Goal: Information Seeking & Learning: Learn about a topic

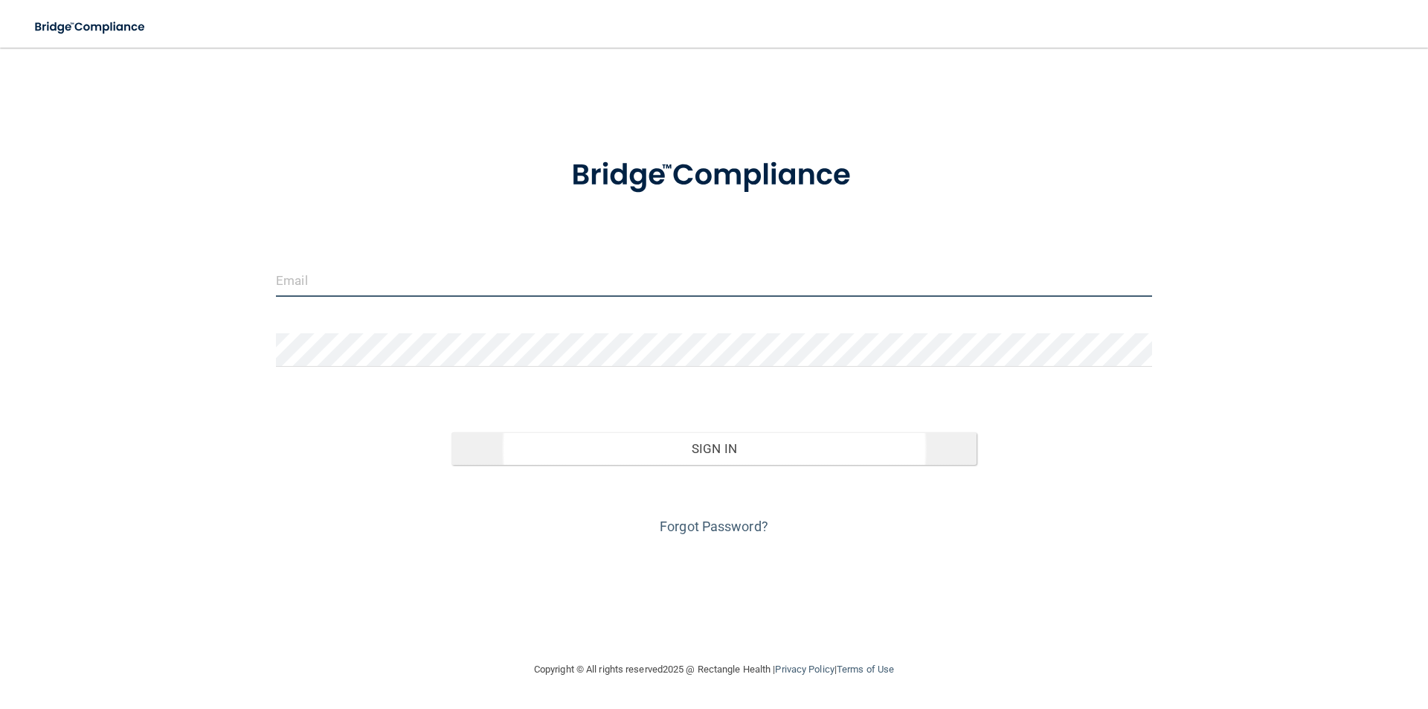
type input "[PERSON_NAME][EMAIL_ADDRESS][PERSON_NAME][DOMAIN_NAME]"
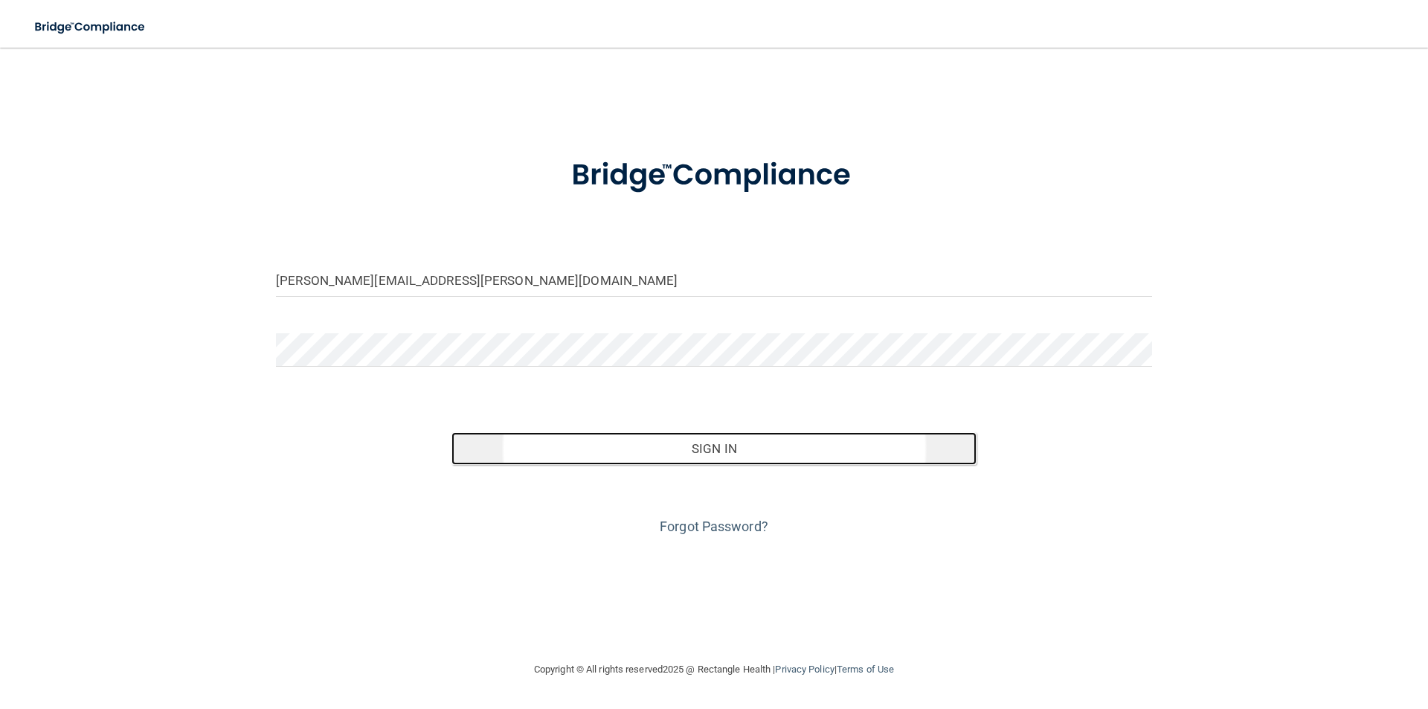
click at [625, 435] on button "Sign In" at bounding box center [714, 448] width 526 height 33
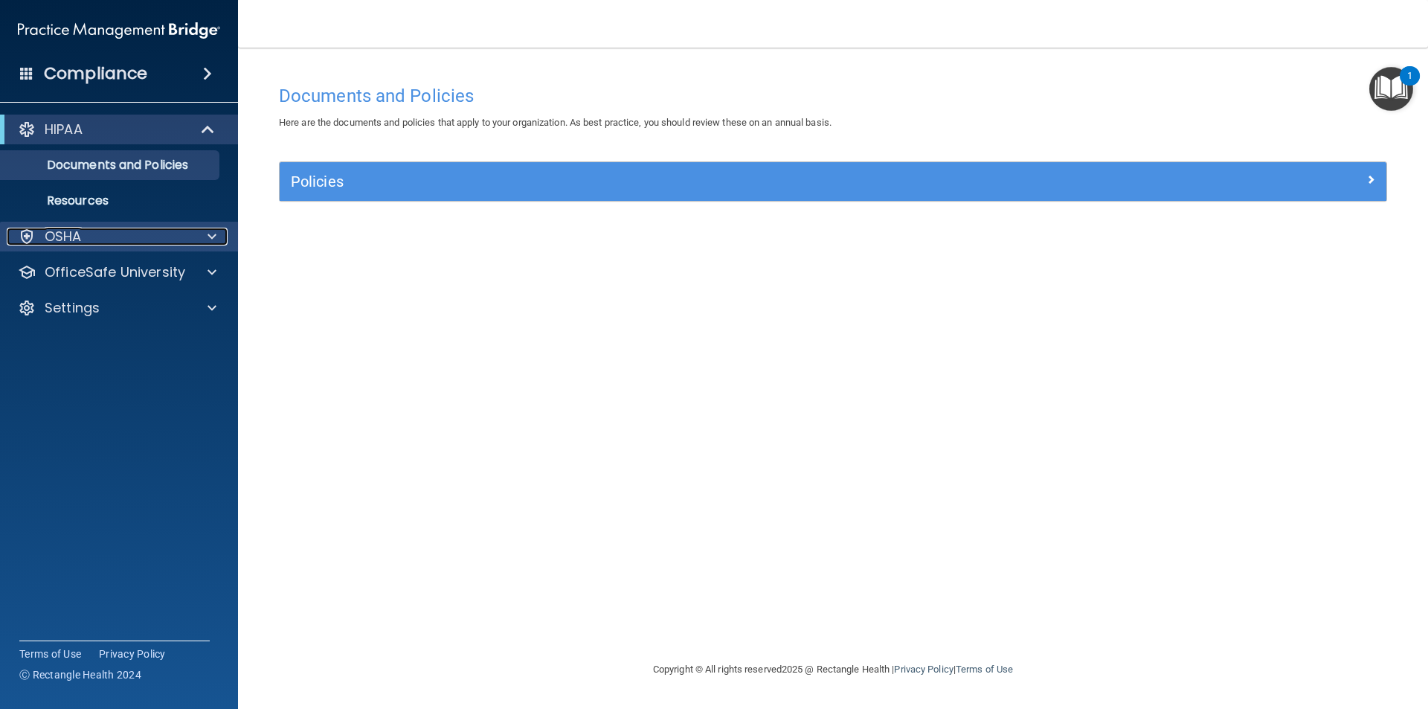
click at [146, 234] on div "OSHA" at bounding box center [99, 237] width 184 height 18
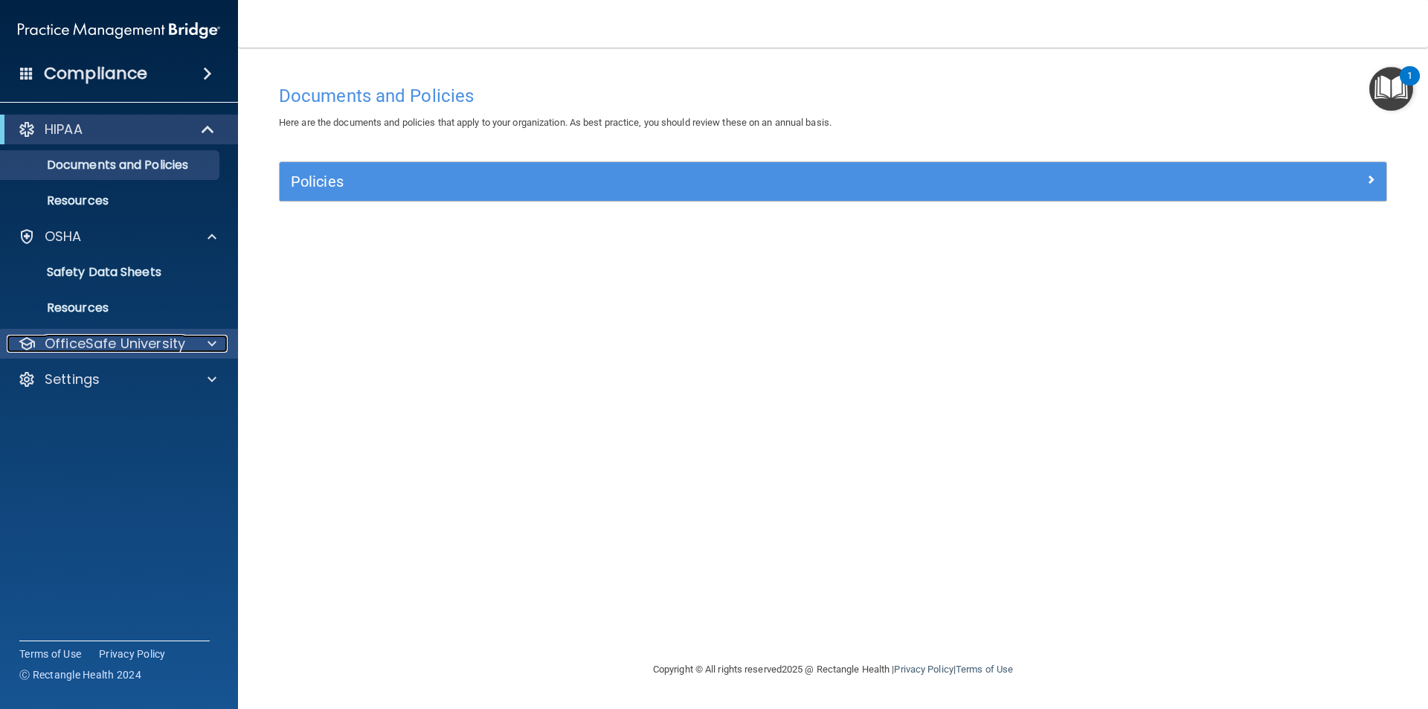
click at [118, 338] on p "OfficeSafe University" at bounding box center [115, 344] width 141 height 18
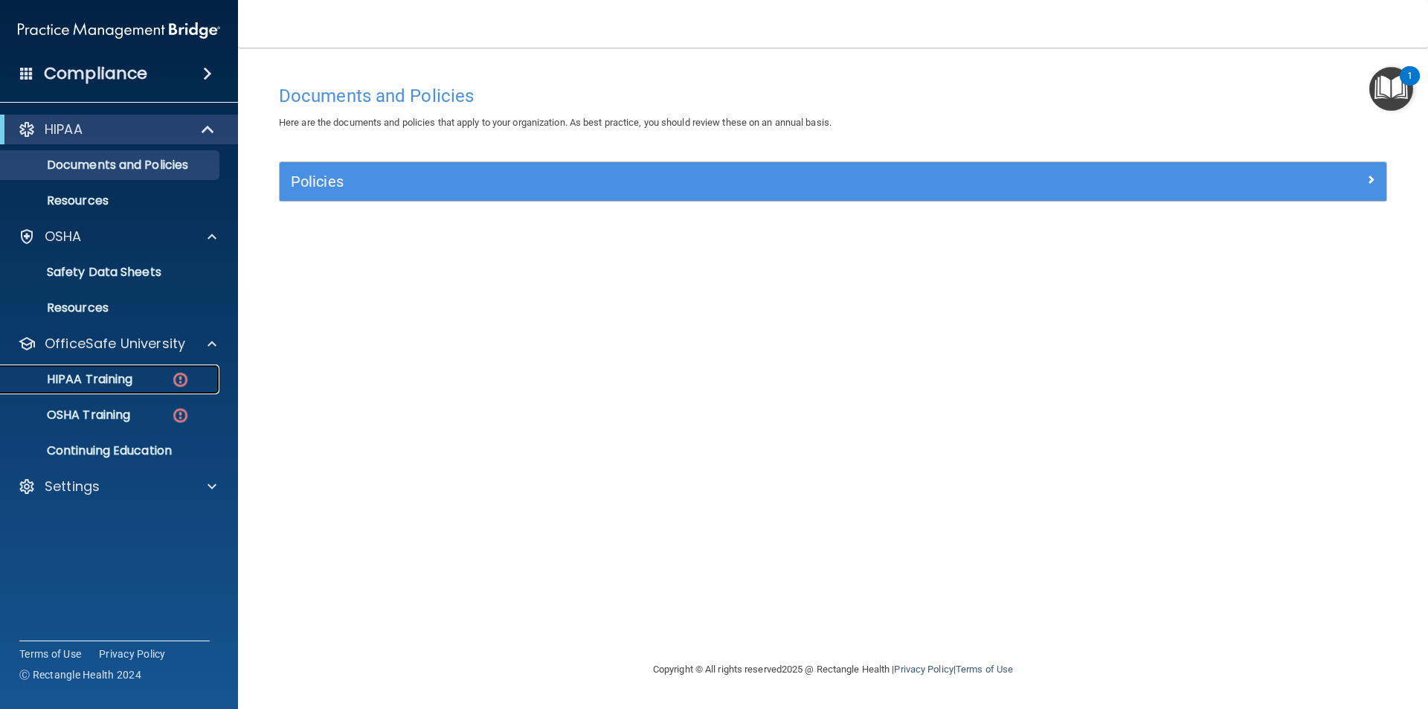
click at [120, 373] on p "HIPAA Training" at bounding box center [71, 379] width 123 height 15
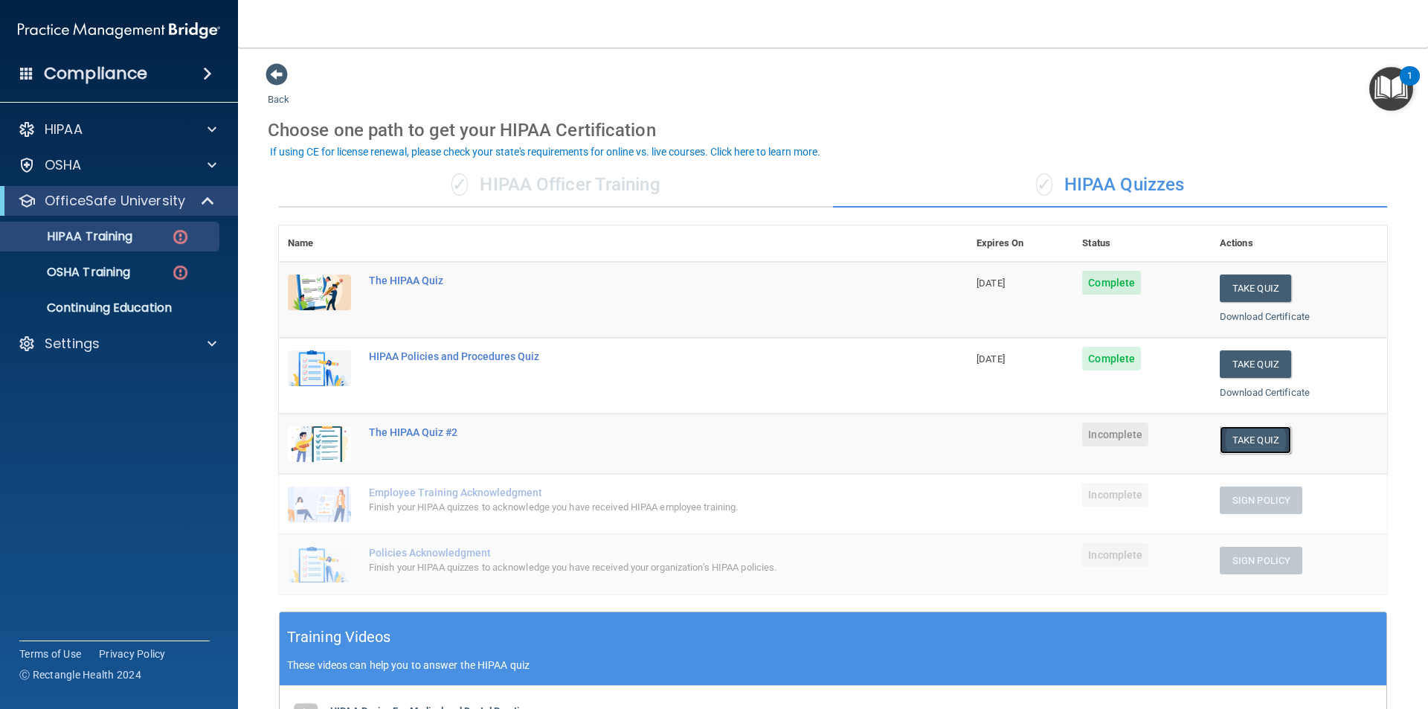
click at [1261, 448] on button "Take Quiz" at bounding box center [1255, 440] width 71 height 28
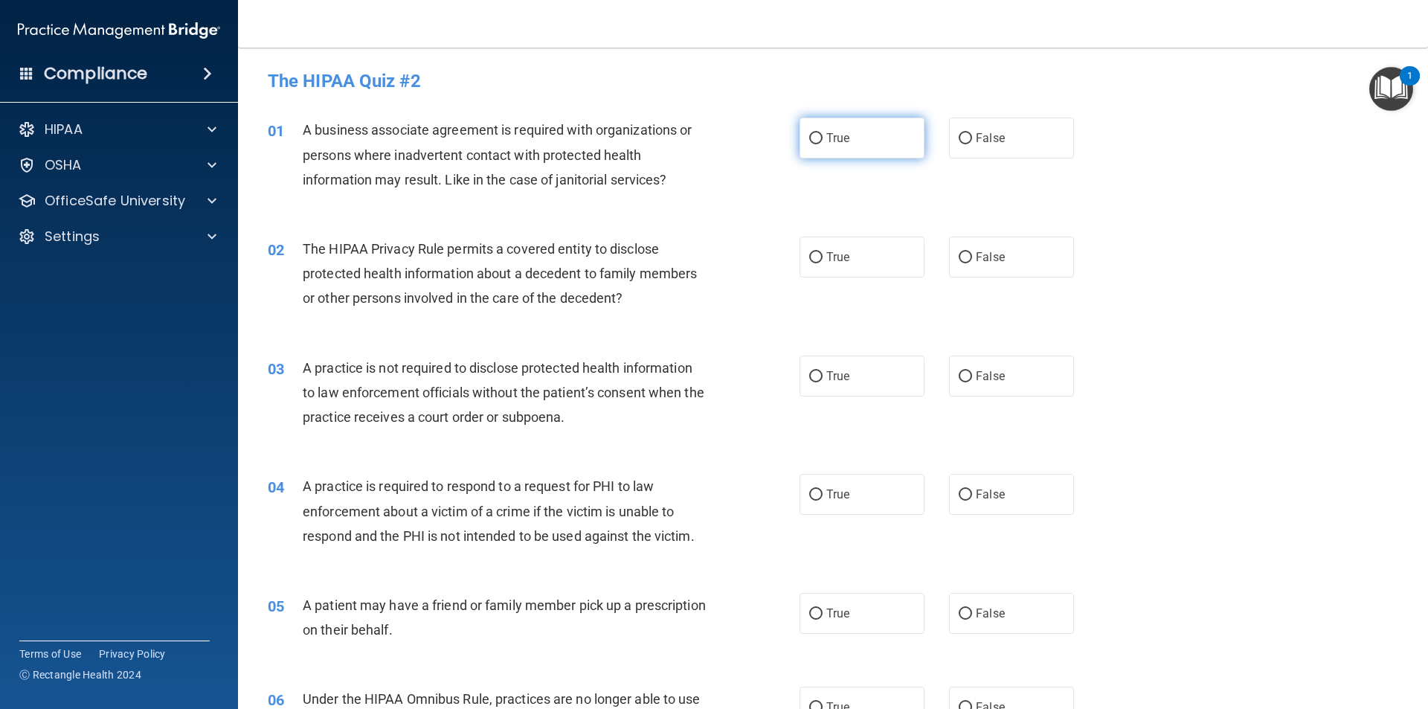
click at [831, 144] on span "True" at bounding box center [837, 138] width 23 height 14
click at [822, 144] on input "True" at bounding box center [815, 138] width 13 height 11
radio input "true"
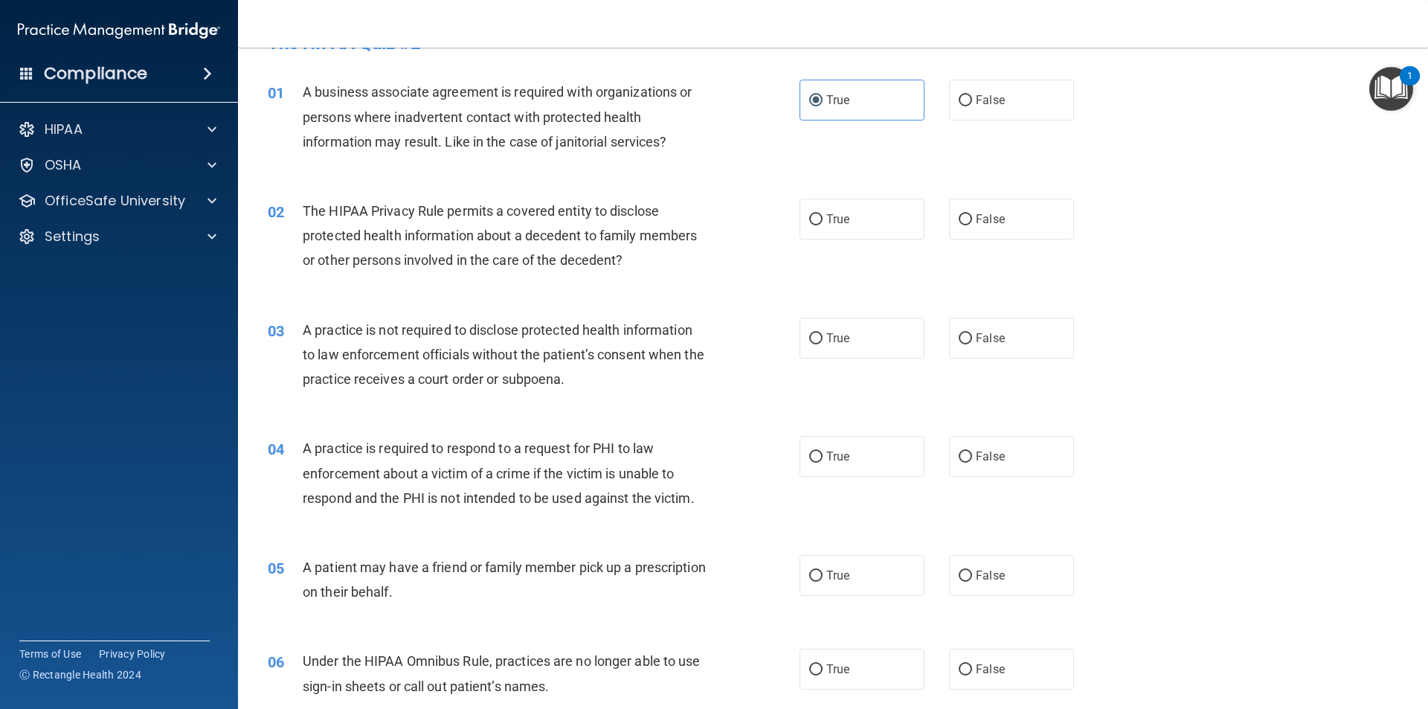
scroll to position [74, 0]
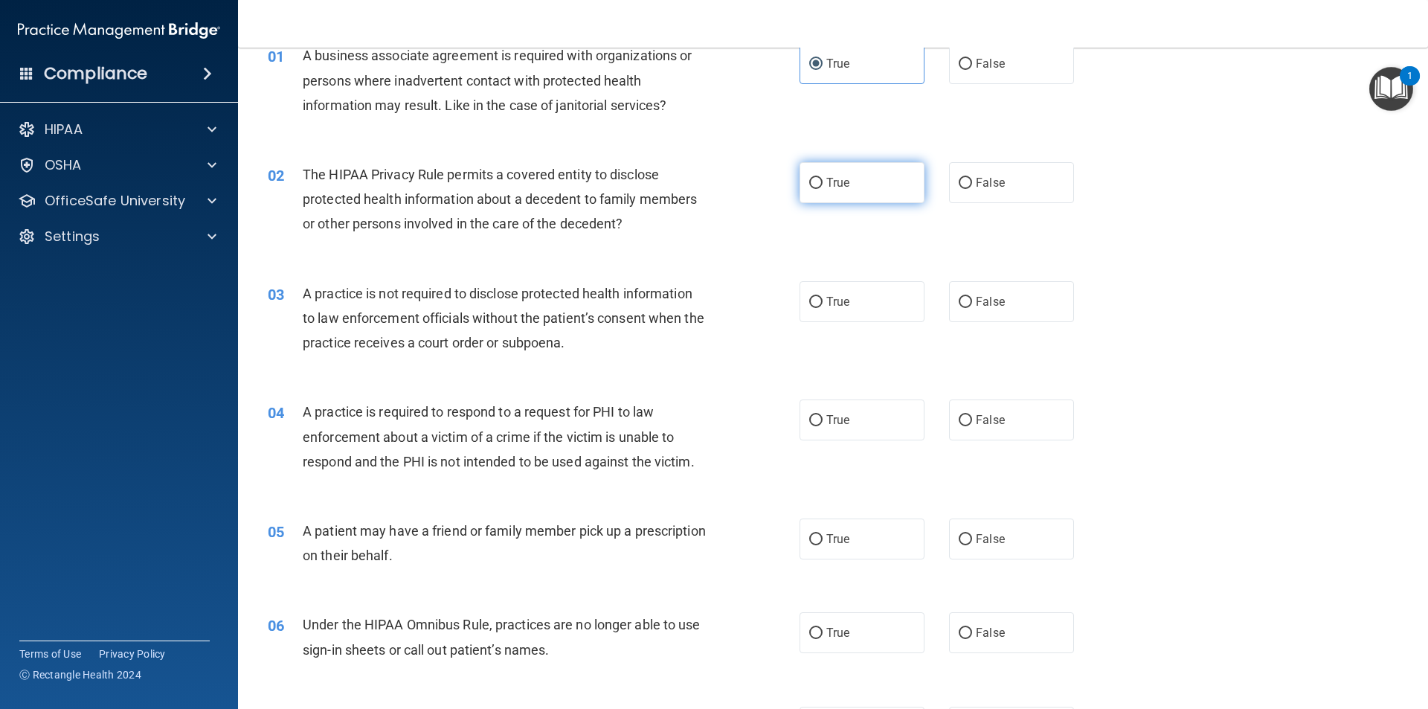
click at [841, 176] on span "True" at bounding box center [837, 183] width 23 height 14
click at [822, 178] on input "True" at bounding box center [815, 183] width 13 height 11
radio input "true"
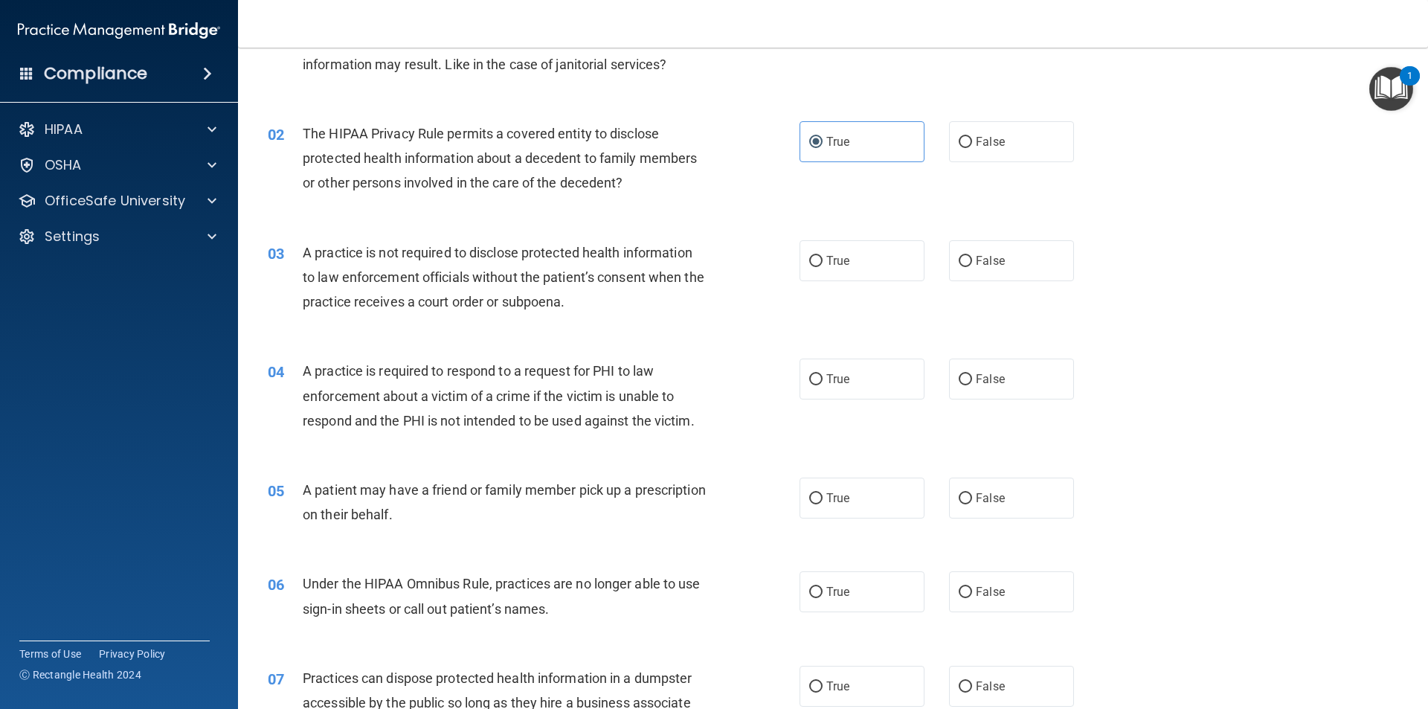
scroll to position [149, 0]
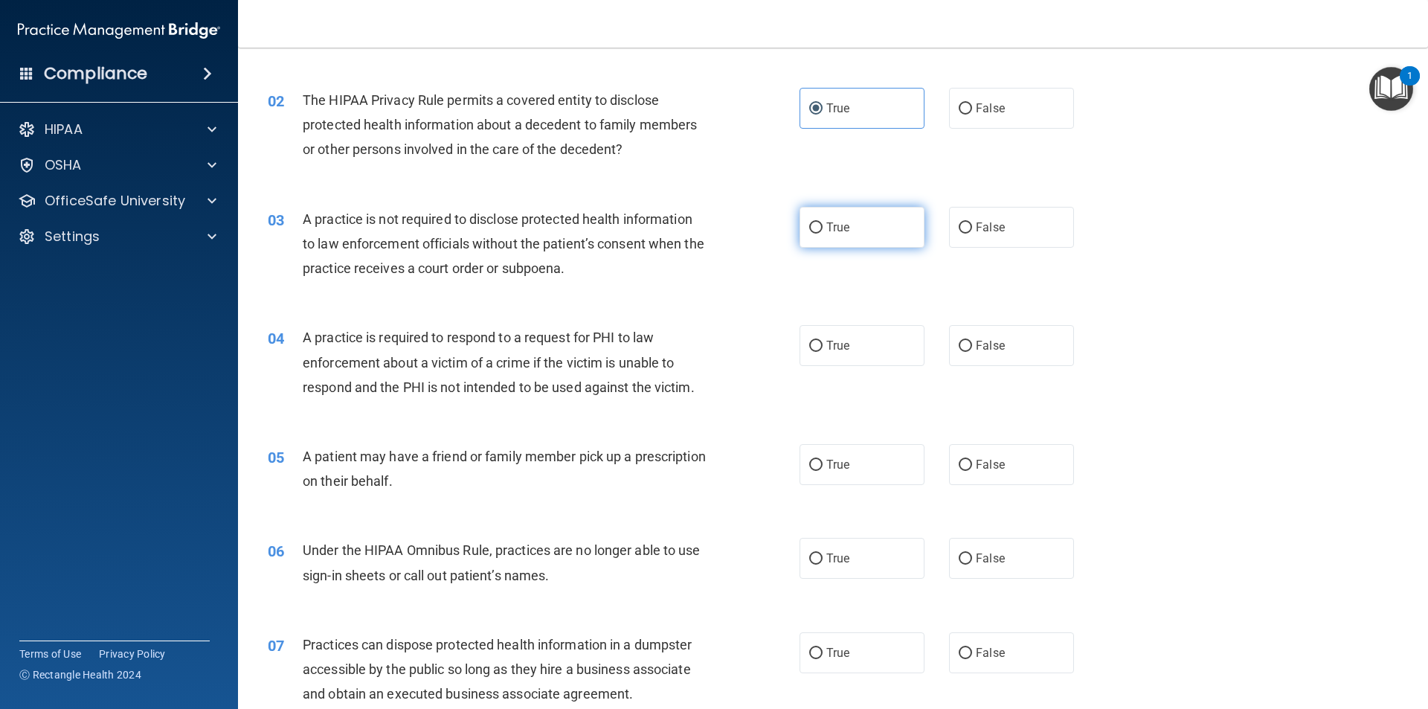
click at [902, 219] on label "True" at bounding box center [861, 227] width 125 height 41
click at [822, 222] on input "True" at bounding box center [815, 227] width 13 height 11
radio input "true"
drag, startPoint x: 962, startPoint y: 234, endPoint x: 918, endPoint y: 234, distance: 43.9
click at [962, 234] on label "False" at bounding box center [1011, 227] width 125 height 41
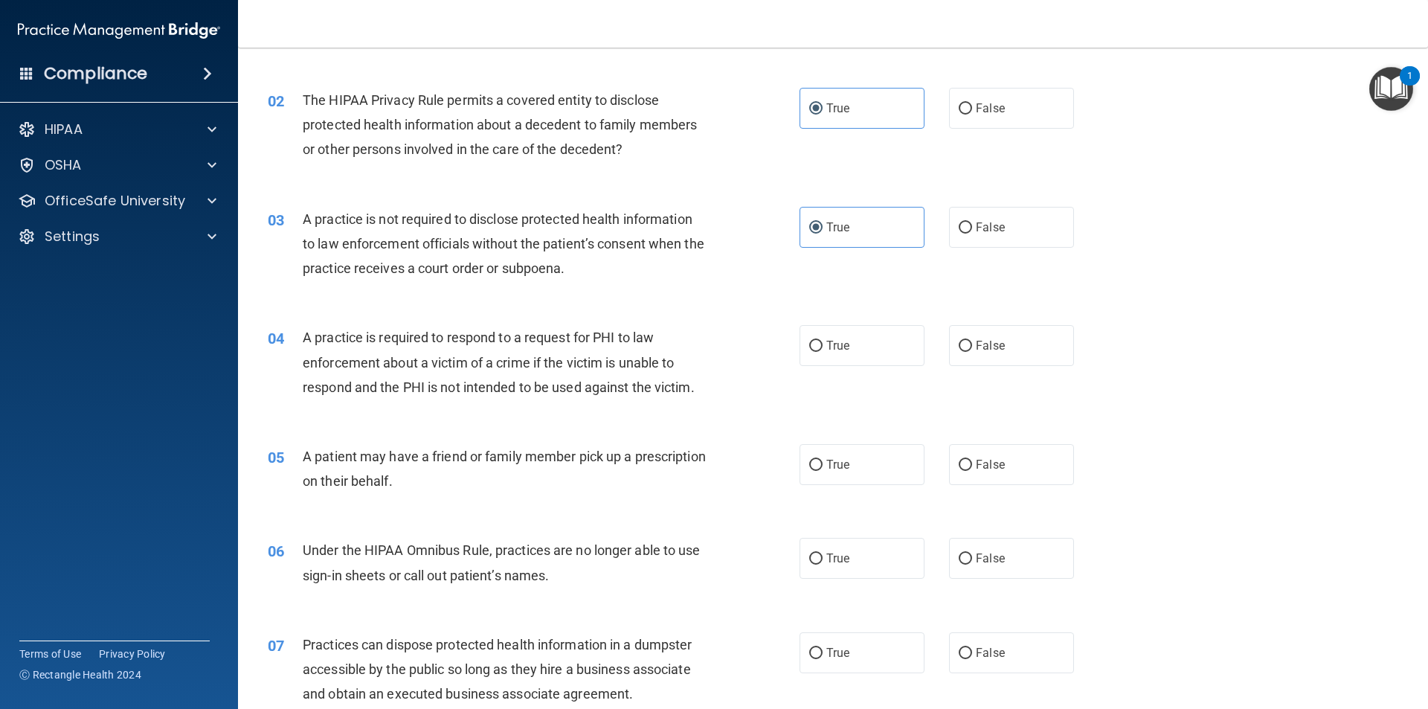
click at [962, 234] on input "False" at bounding box center [965, 227] width 13 height 11
radio input "true"
radio input "false"
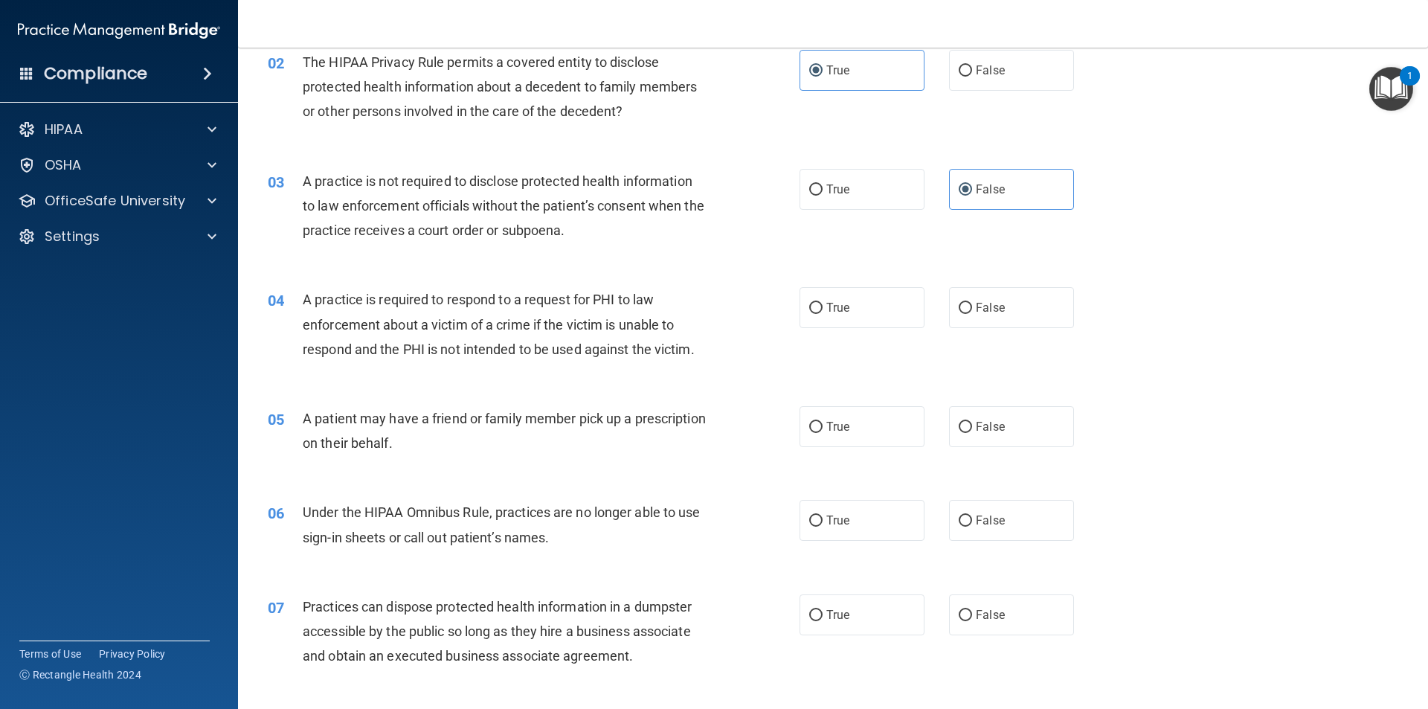
scroll to position [223, 0]
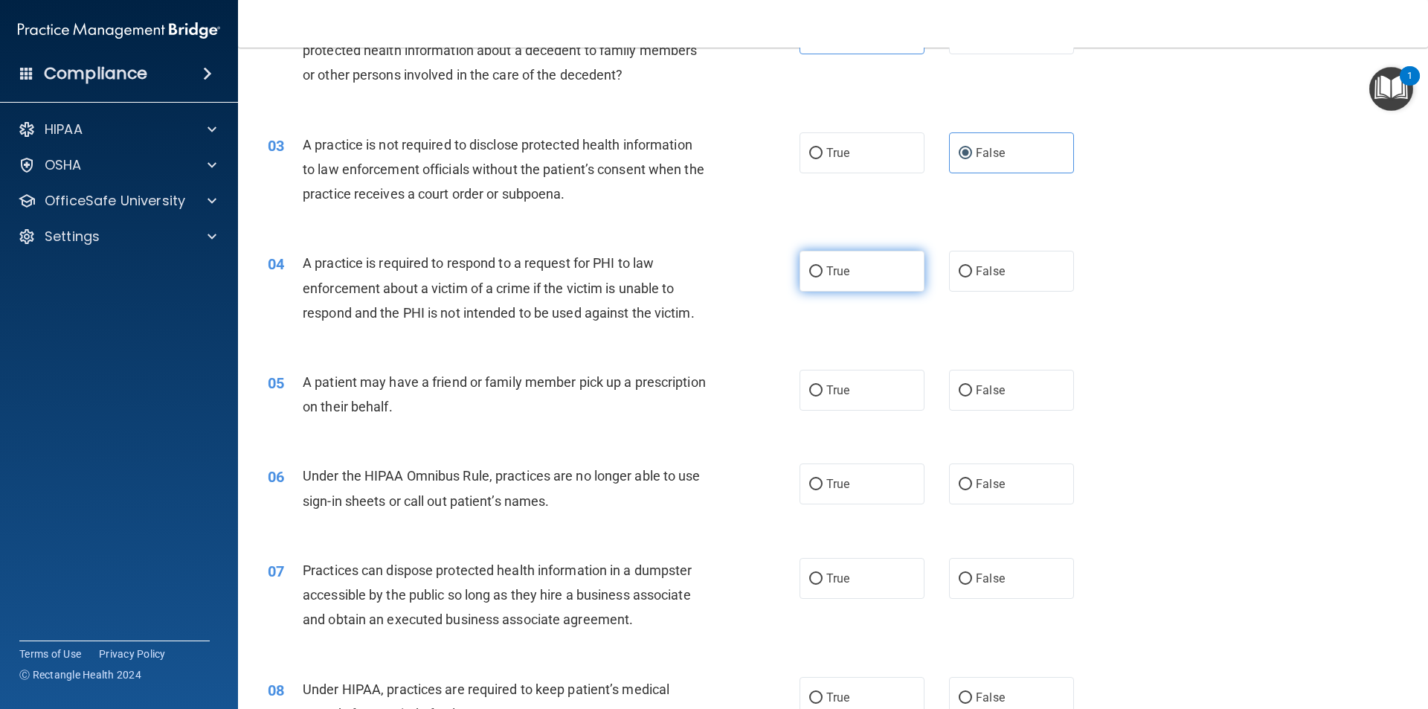
click at [826, 268] on span "True" at bounding box center [837, 271] width 23 height 14
click at [822, 268] on input "True" at bounding box center [815, 271] width 13 height 11
radio input "true"
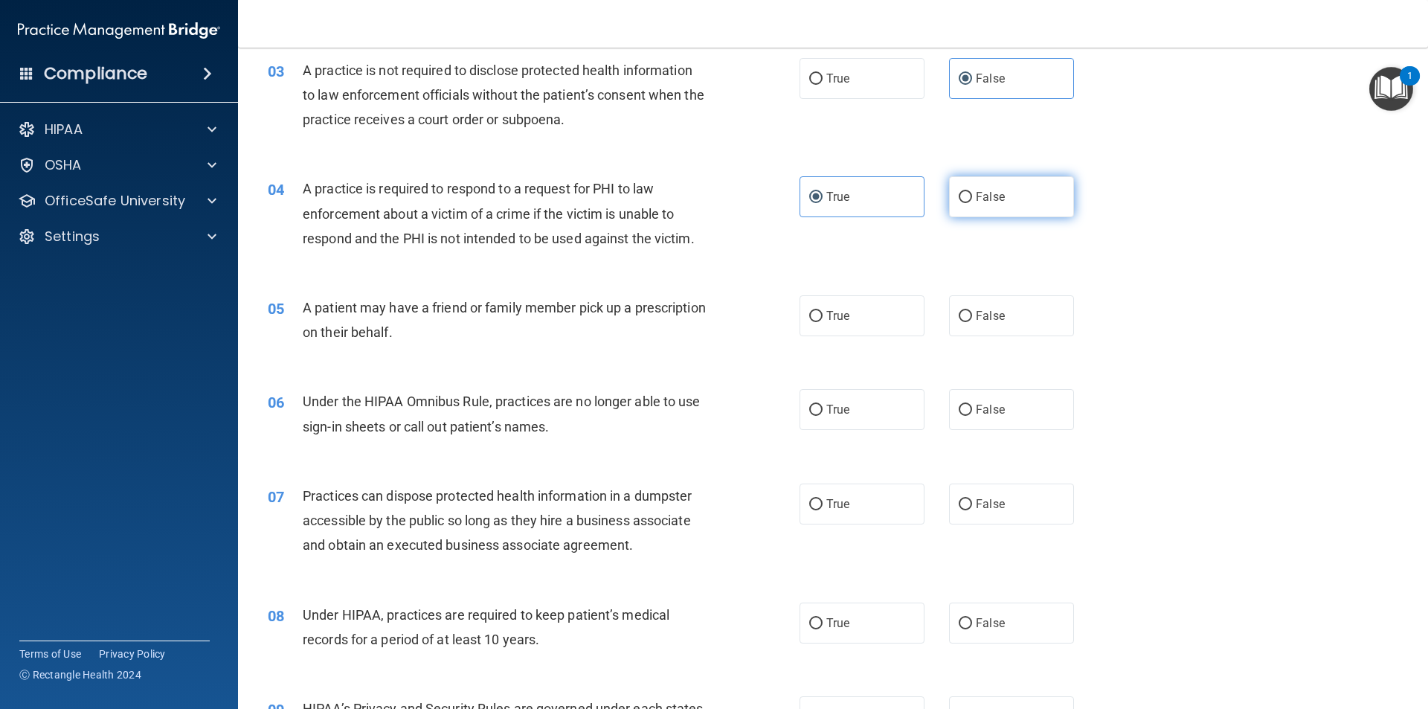
click at [989, 211] on label "False" at bounding box center [1011, 196] width 125 height 41
click at [972, 203] on input "False" at bounding box center [965, 197] width 13 height 11
radio input "true"
click at [886, 211] on label "True" at bounding box center [861, 196] width 125 height 41
click at [822, 203] on input "True" at bounding box center [815, 197] width 13 height 11
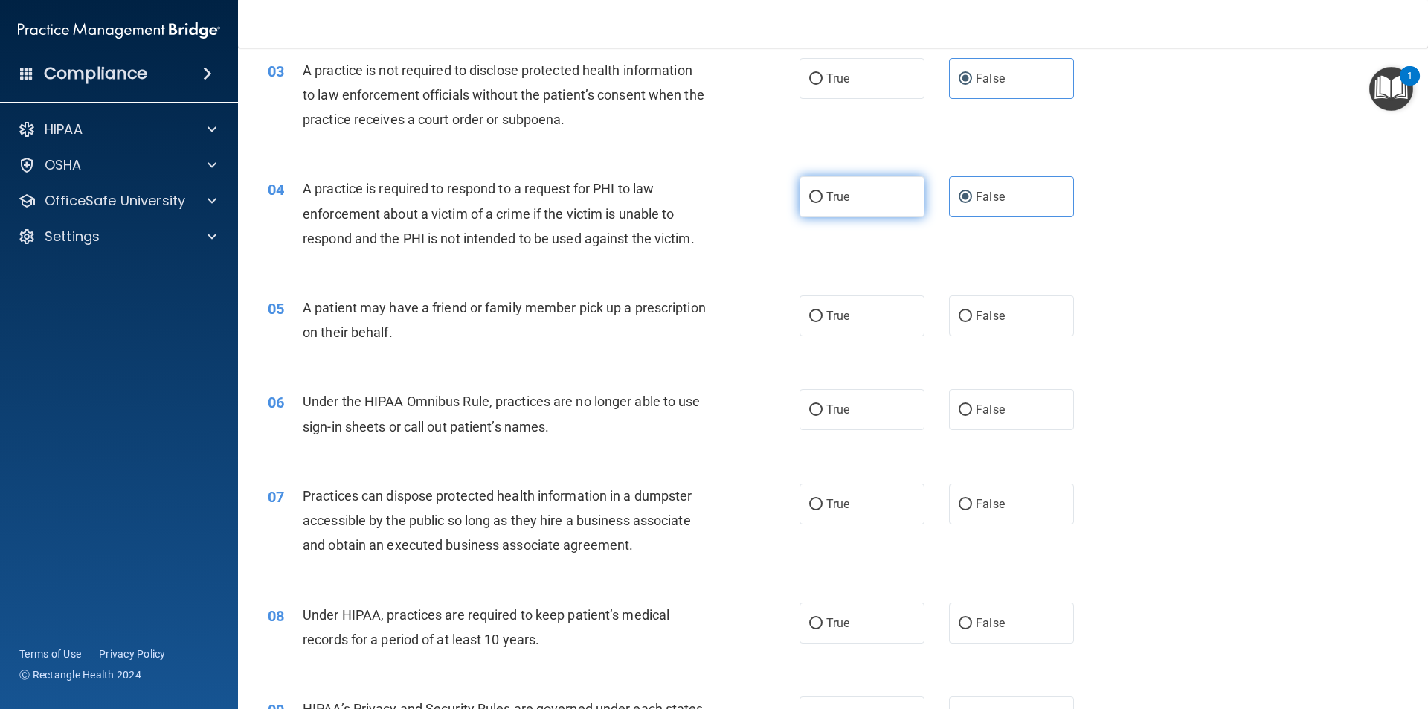
radio input "true"
radio input "false"
click at [853, 303] on label "True" at bounding box center [861, 315] width 125 height 41
click at [822, 311] on input "True" at bounding box center [815, 316] width 13 height 11
radio input "true"
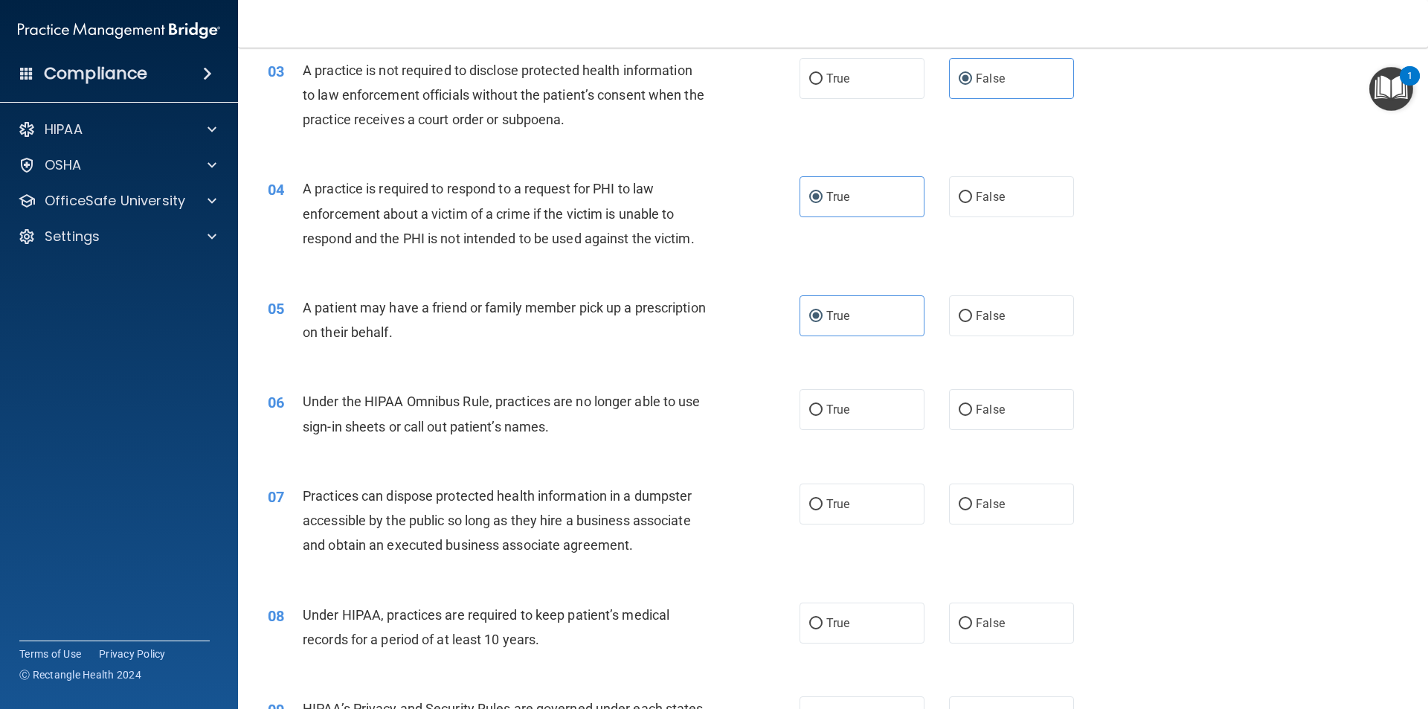
scroll to position [372, 0]
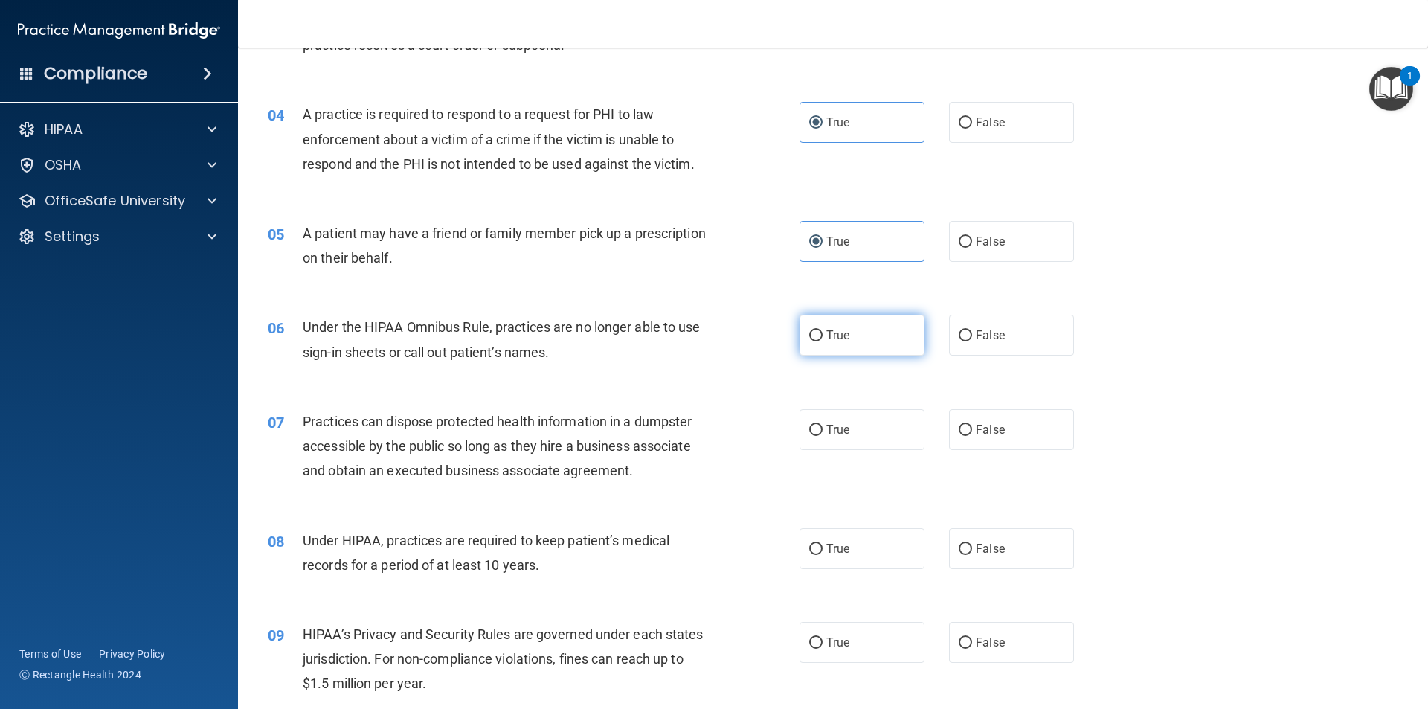
click at [850, 332] on label "True" at bounding box center [861, 335] width 125 height 41
click at [822, 332] on input "True" at bounding box center [815, 335] width 13 height 11
radio input "true"
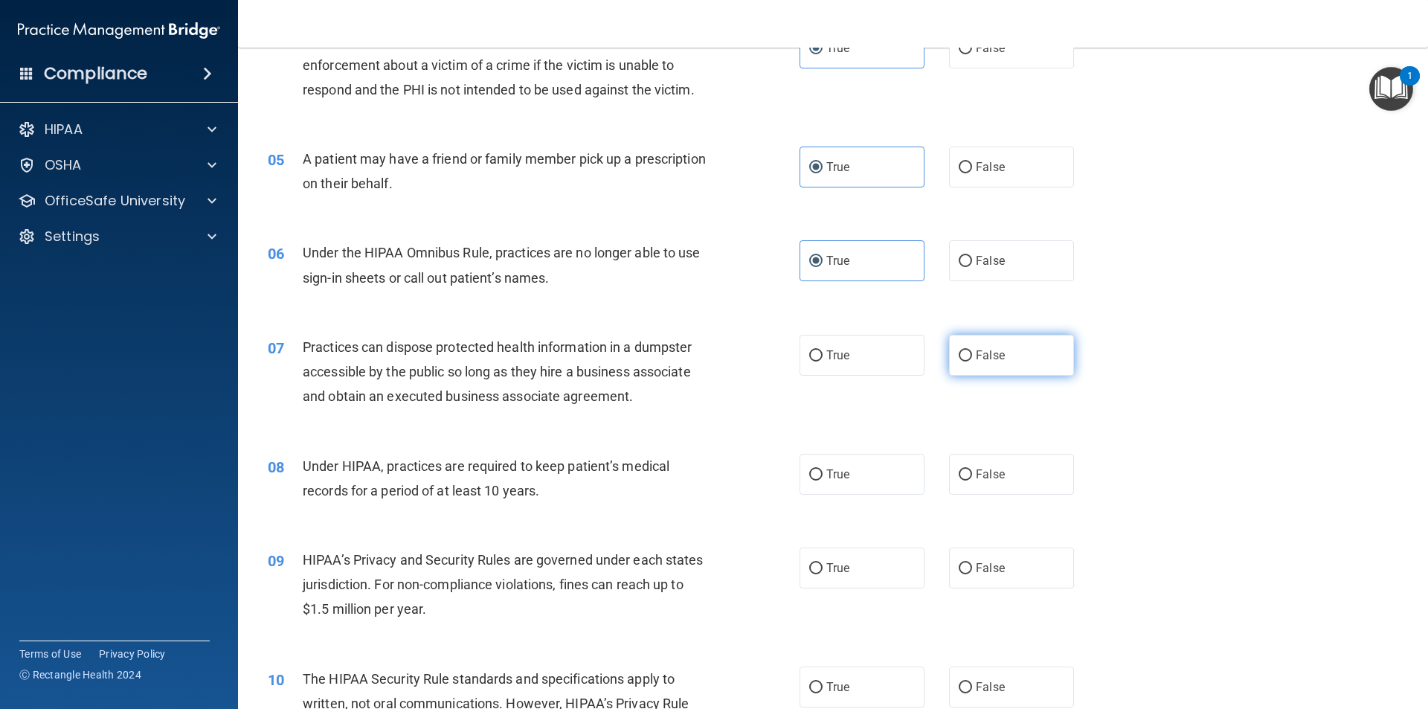
click at [954, 361] on label "False" at bounding box center [1011, 355] width 125 height 41
click at [959, 361] on input "False" at bounding box center [965, 355] width 13 height 11
radio input "true"
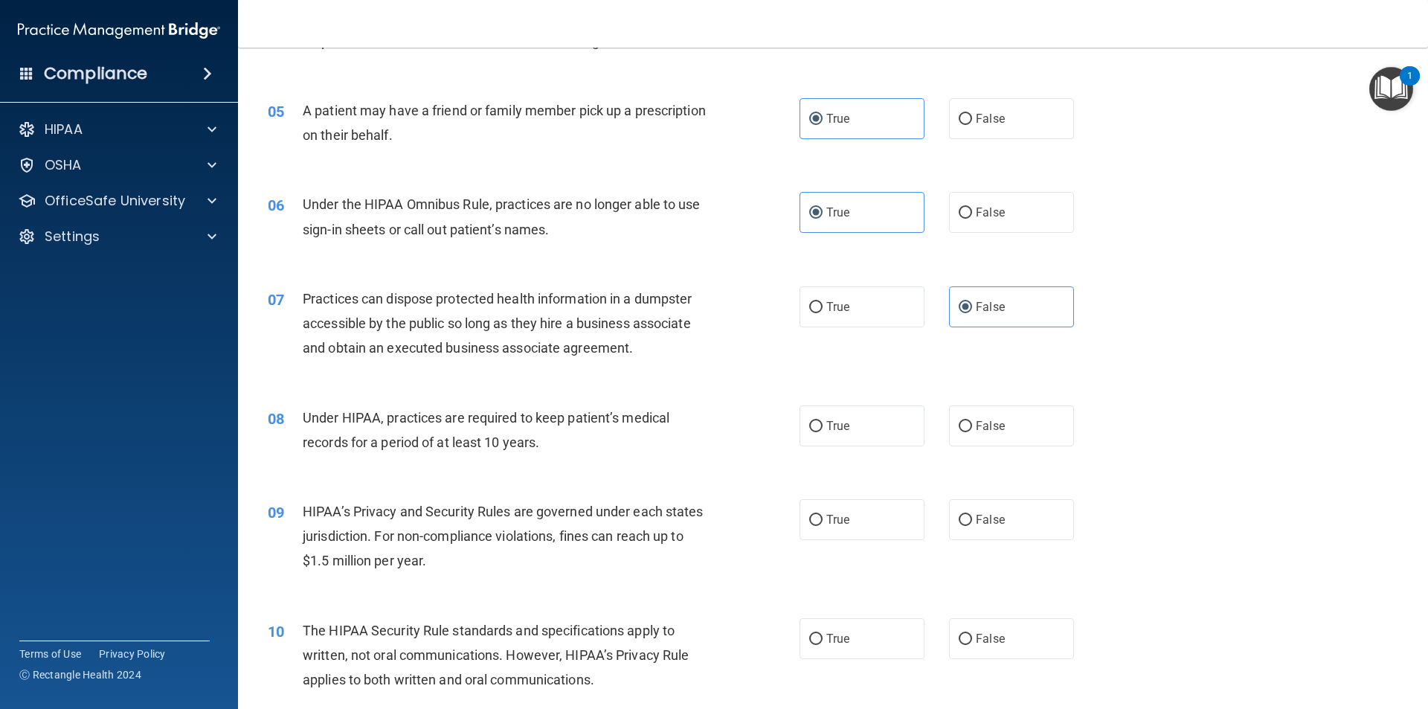
scroll to position [521, 0]
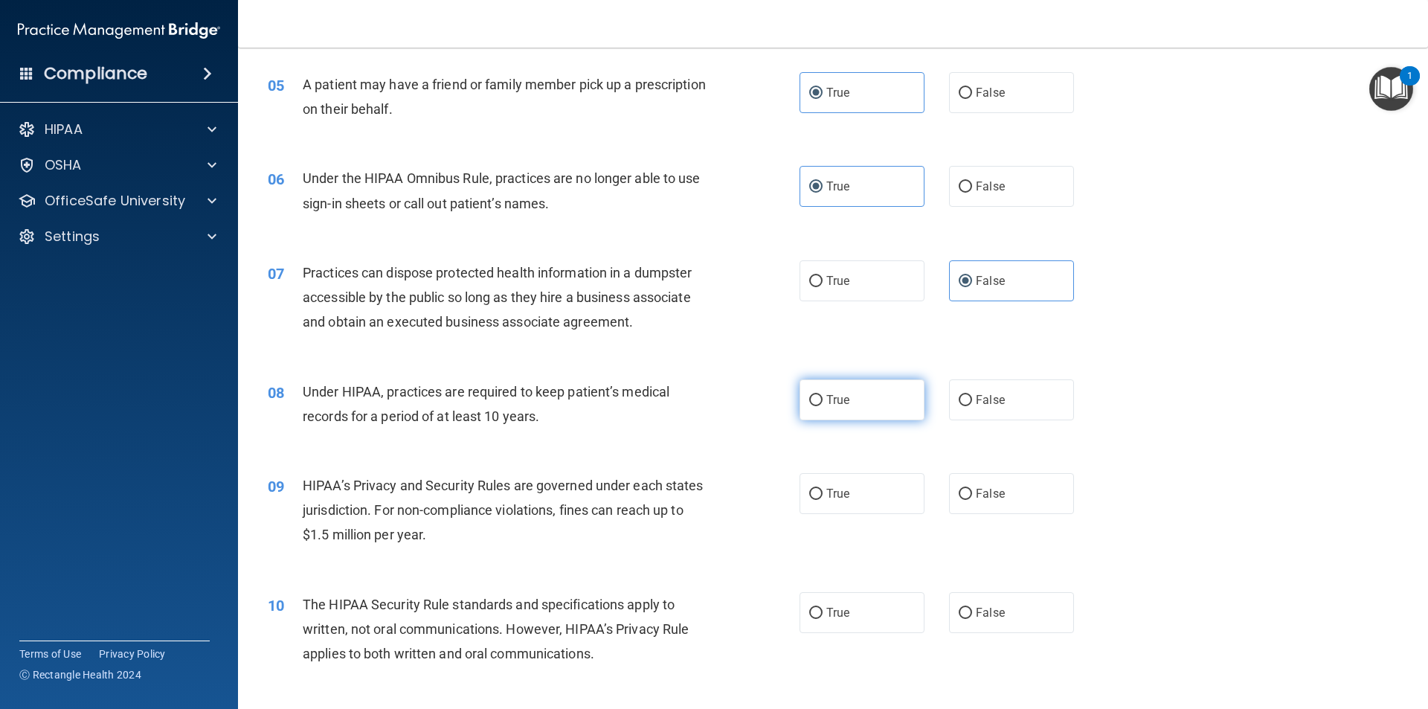
click at [917, 391] on label "True" at bounding box center [861, 399] width 125 height 41
click at [822, 395] on input "True" at bounding box center [815, 400] width 13 height 11
radio input "true"
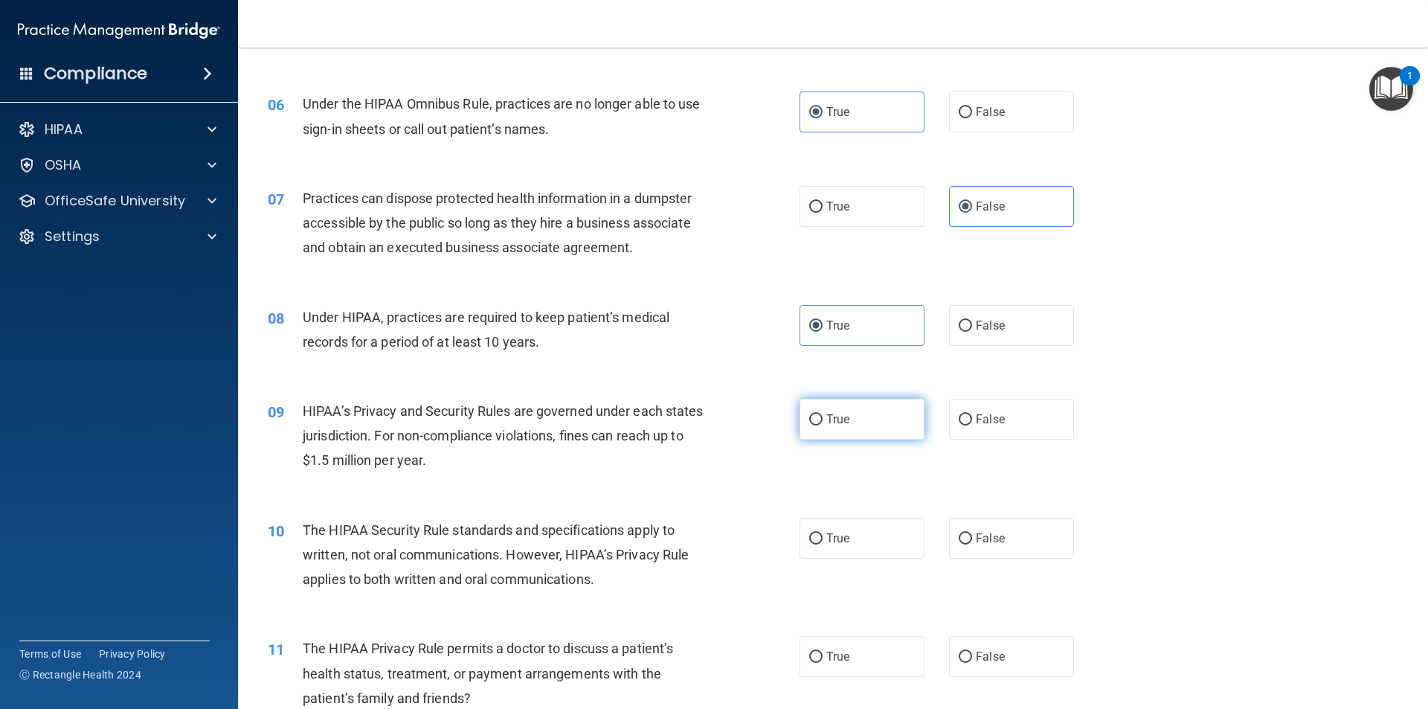
click at [910, 412] on label "True" at bounding box center [861, 419] width 125 height 41
click at [822, 414] on input "True" at bounding box center [815, 419] width 13 height 11
radio input "true"
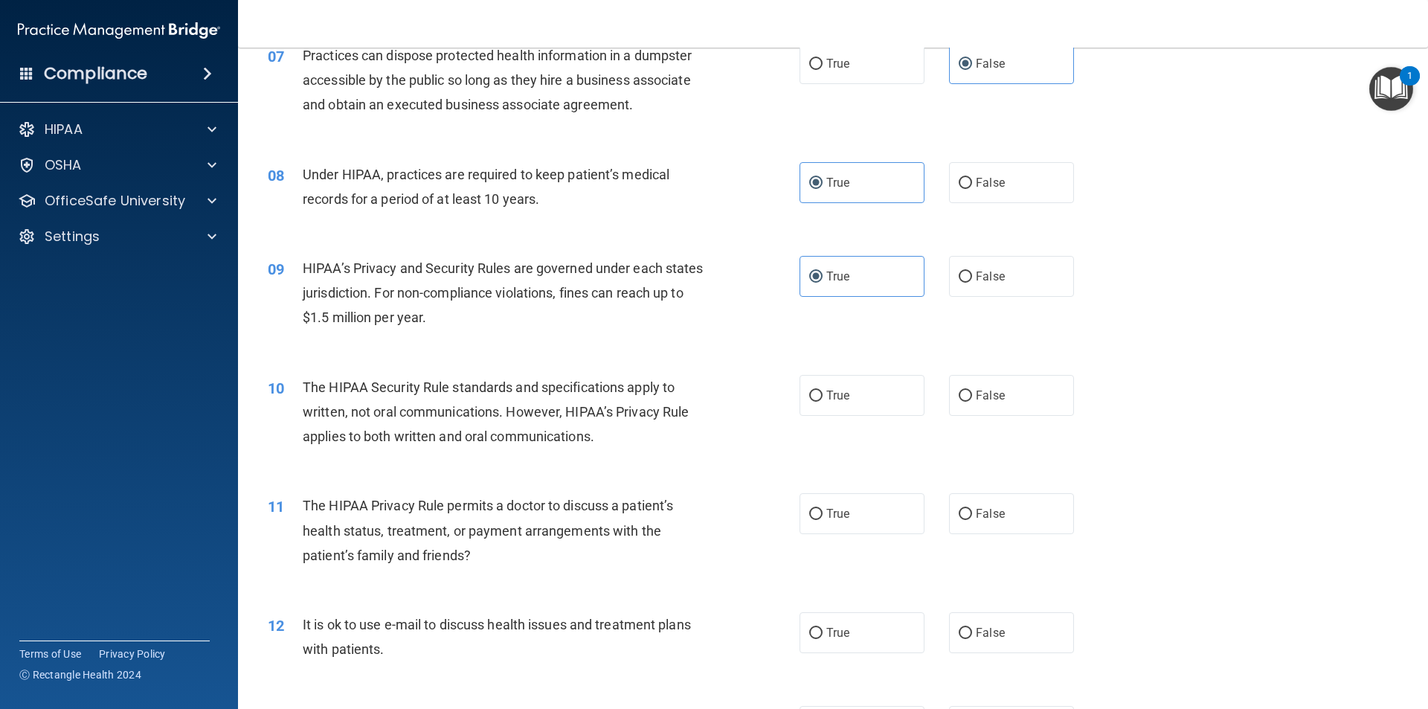
scroll to position [744, 0]
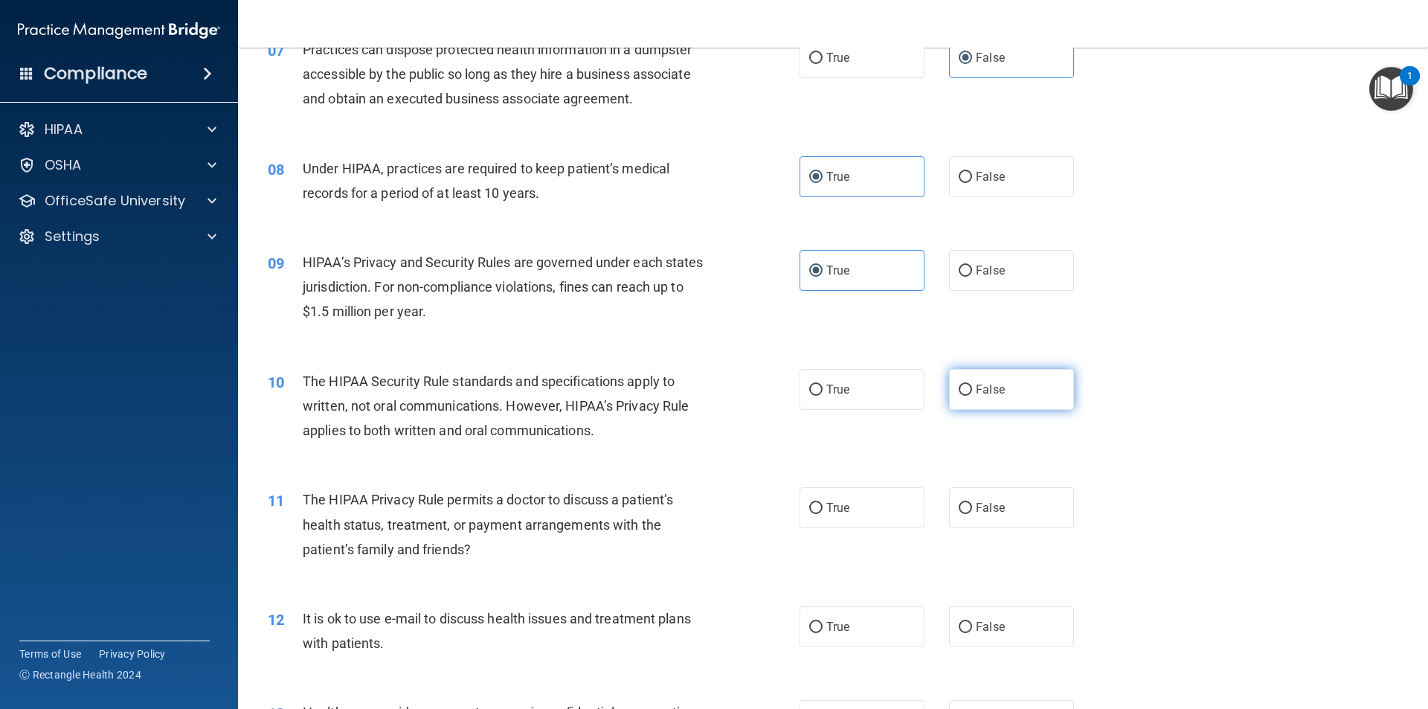
click at [982, 379] on label "False" at bounding box center [1011, 389] width 125 height 41
click at [972, 384] on input "False" at bounding box center [965, 389] width 13 height 11
radio input "true"
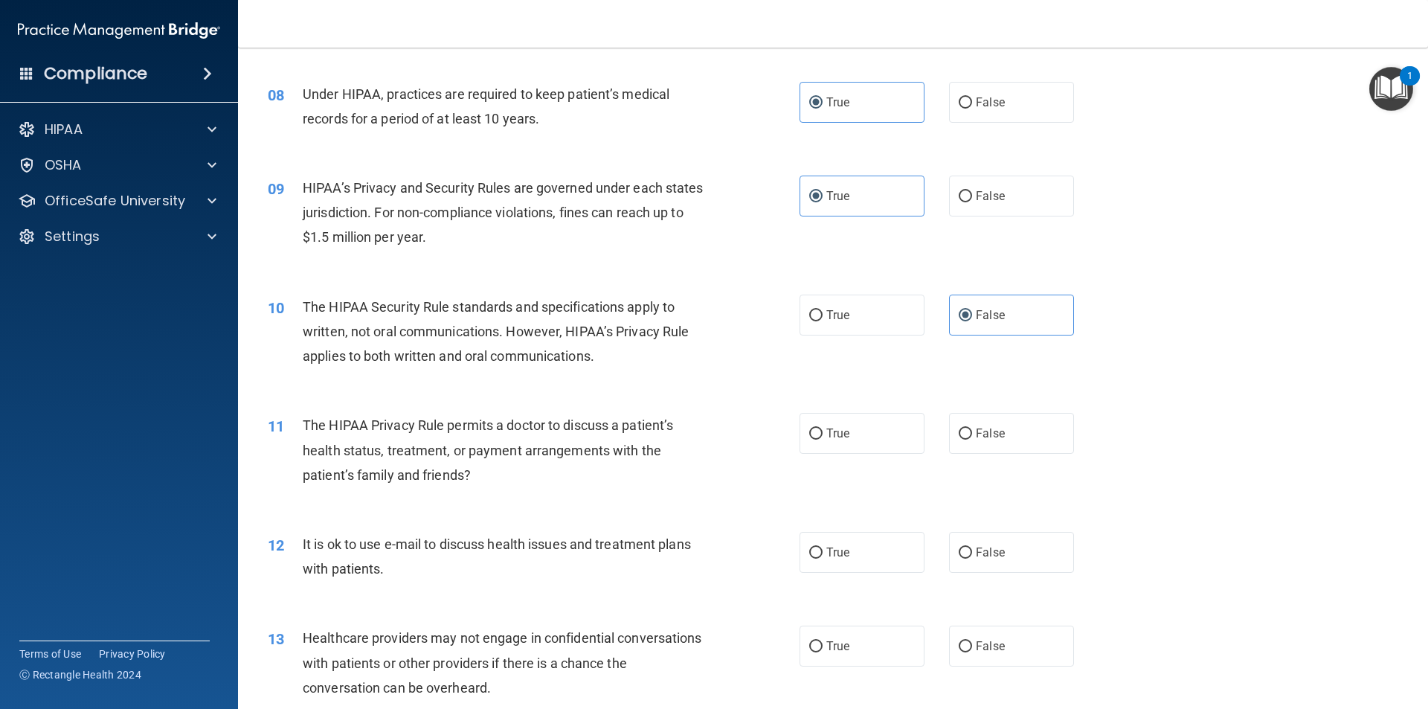
scroll to position [892, 0]
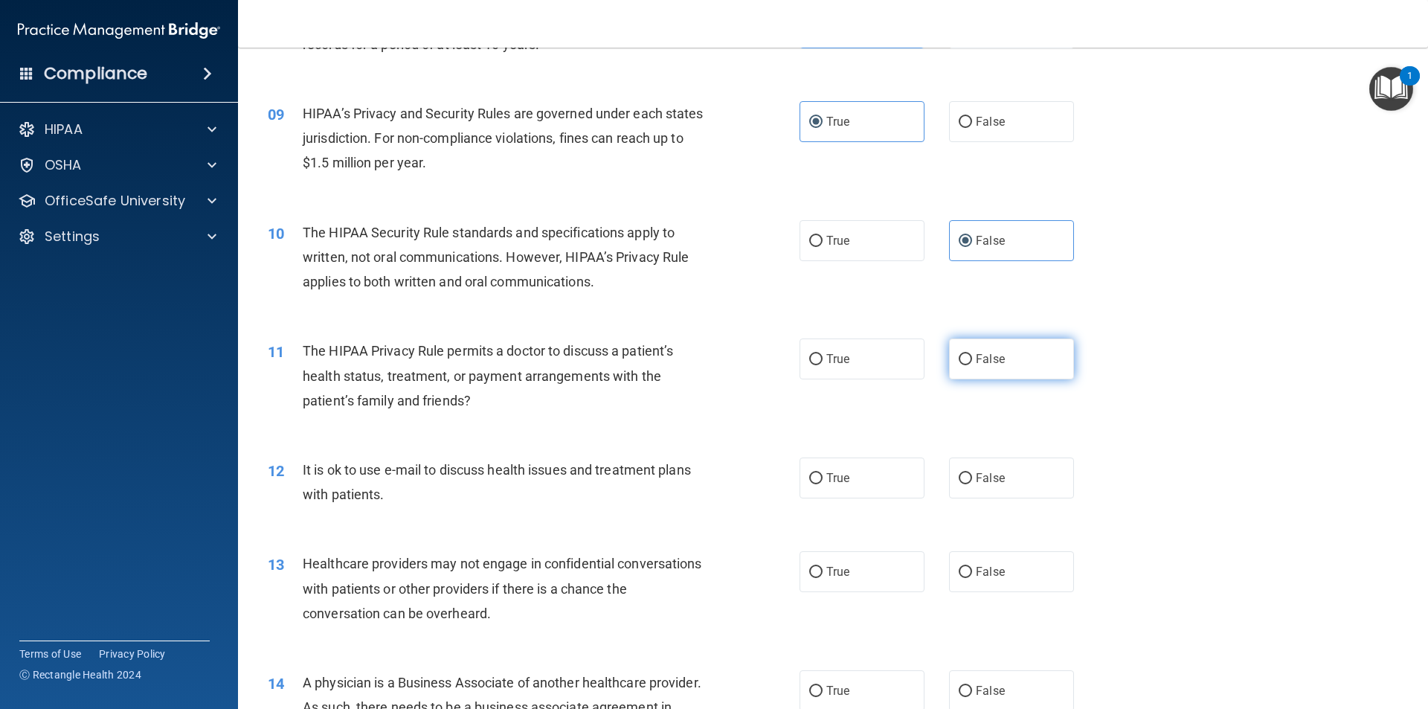
click at [1052, 353] on label "False" at bounding box center [1011, 358] width 125 height 41
click at [972, 354] on input "False" at bounding box center [965, 359] width 13 height 11
radio input "true"
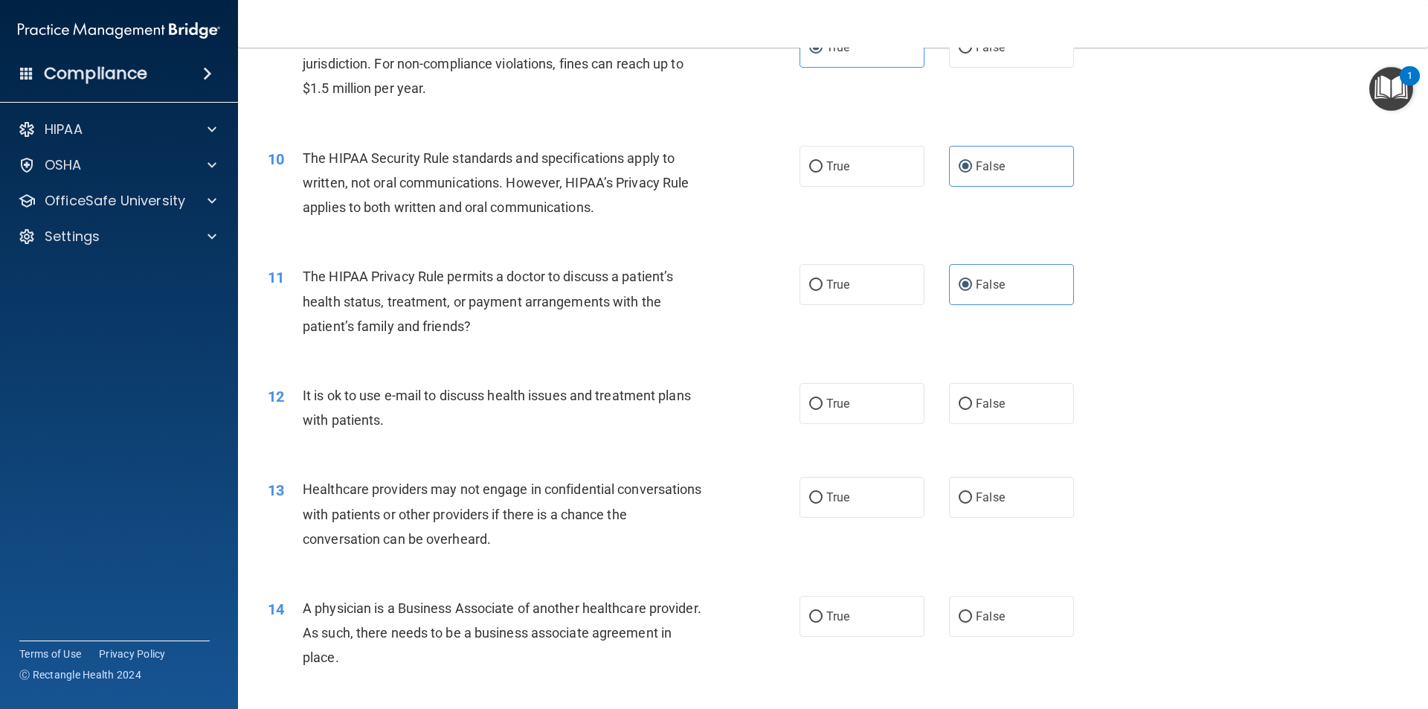
scroll to position [1041, 0]
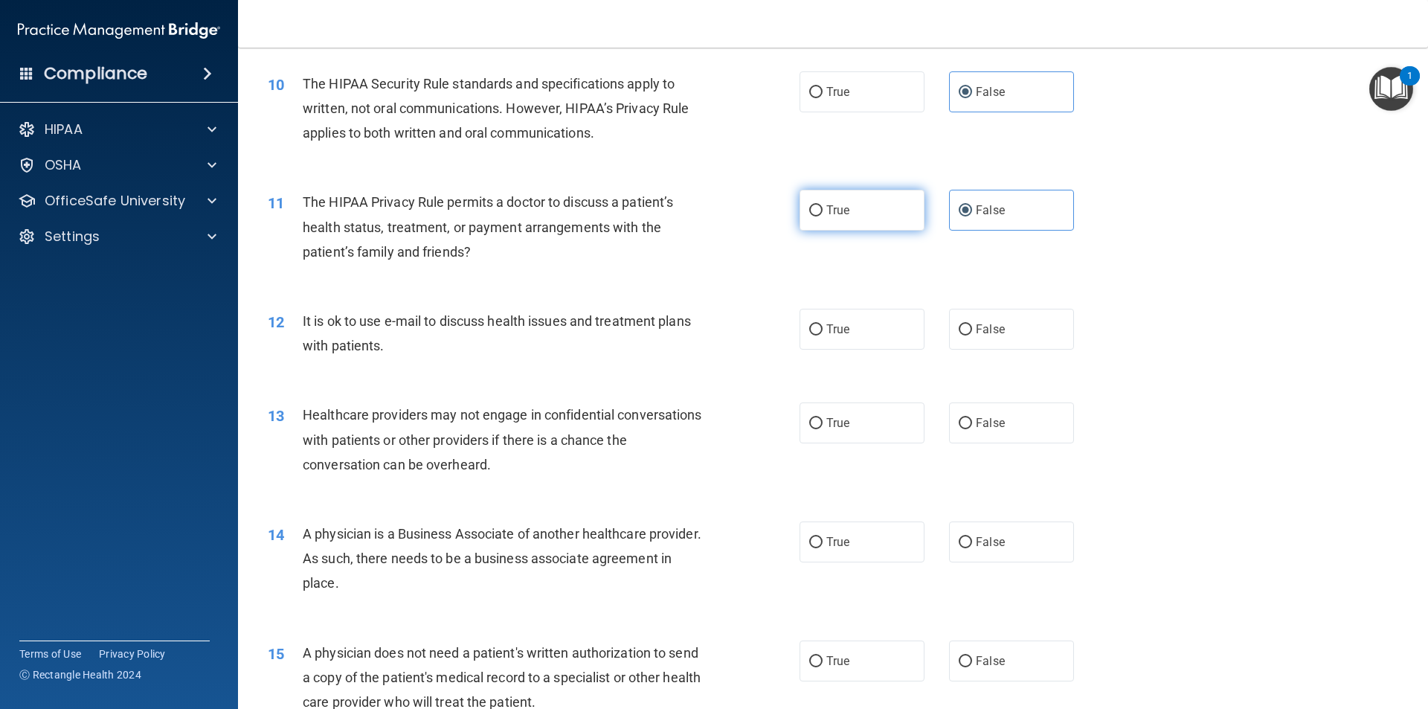
click at [849, 219] on label "True" at bounding box center [861, 210] width 125 height 41
click at [822, 216] on input "True" at bounding box center [815, 210] width 13 height 11
radio input "true"
radio input "false"
click at [962, 328] on input "False" at bounding box center [965, 329] width 13 height 11
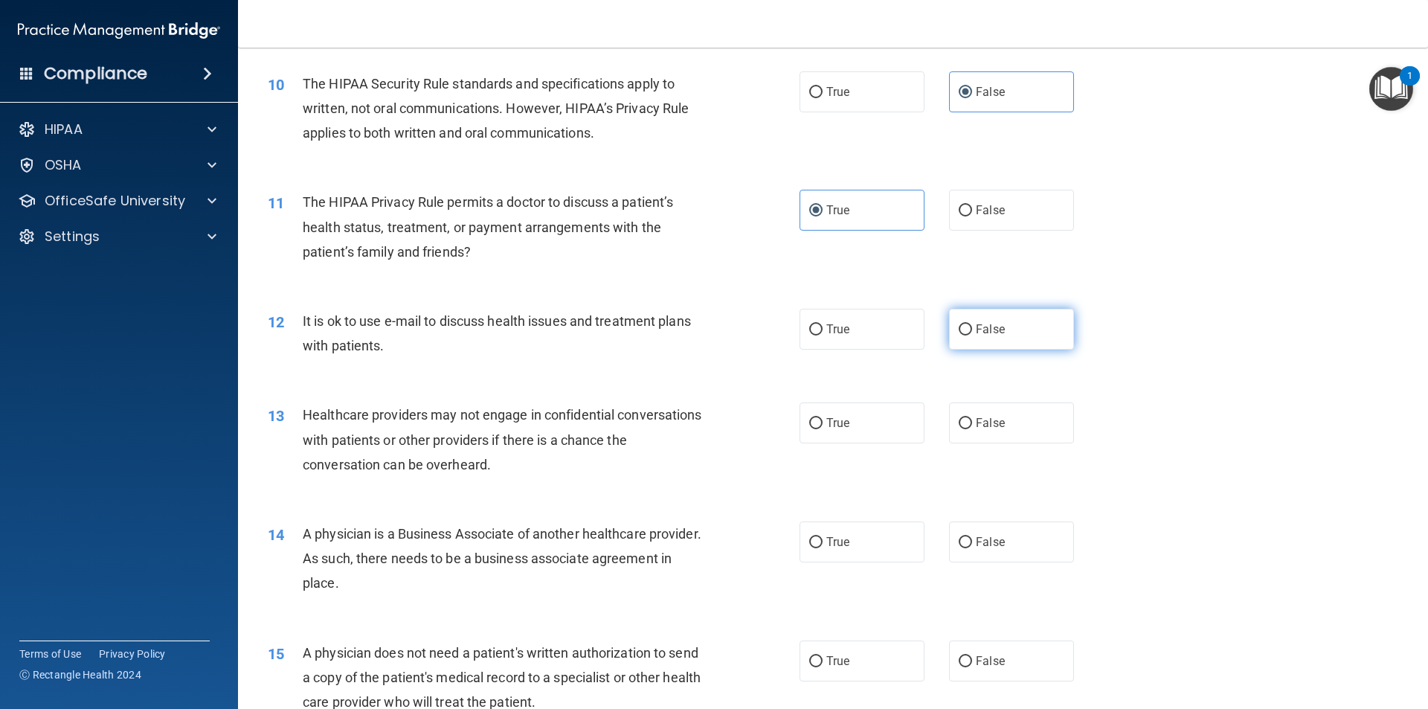
radio input "true"
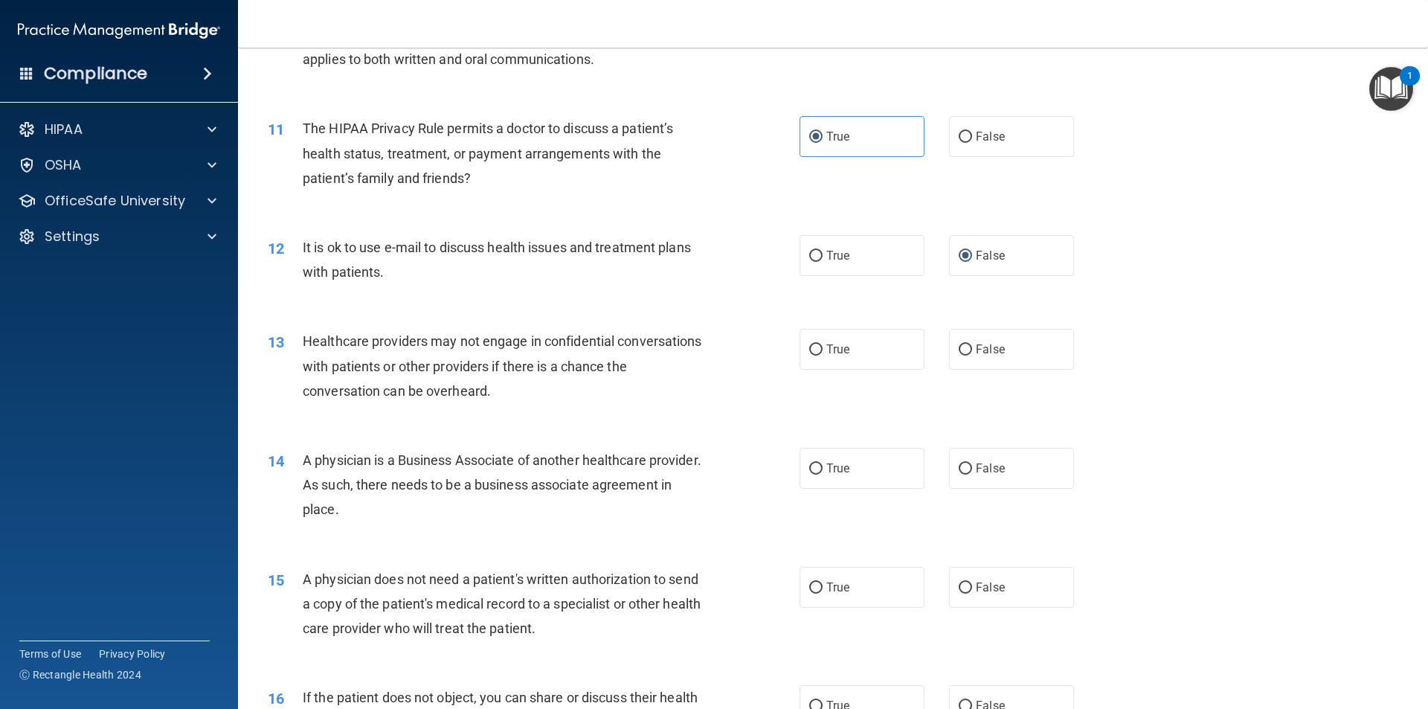
scroll to position [1115, 0]
click at [816, 242] on label "True" at bounding box center [861, 254] width 125 height 41
click at [816, 250] on input "True" at bounding box center [815, 255] width 13 height 11
radio input "true"
radio input "false"
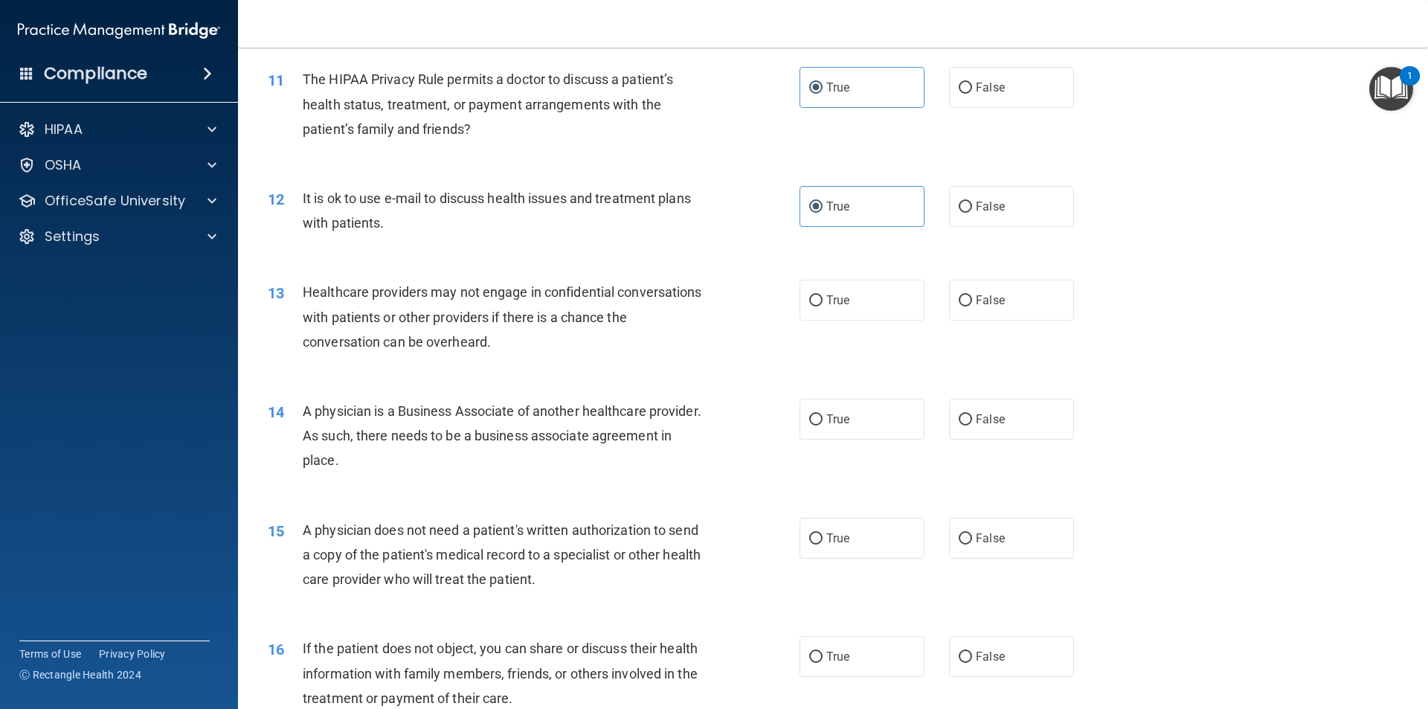
scroll to position [1190, 0]
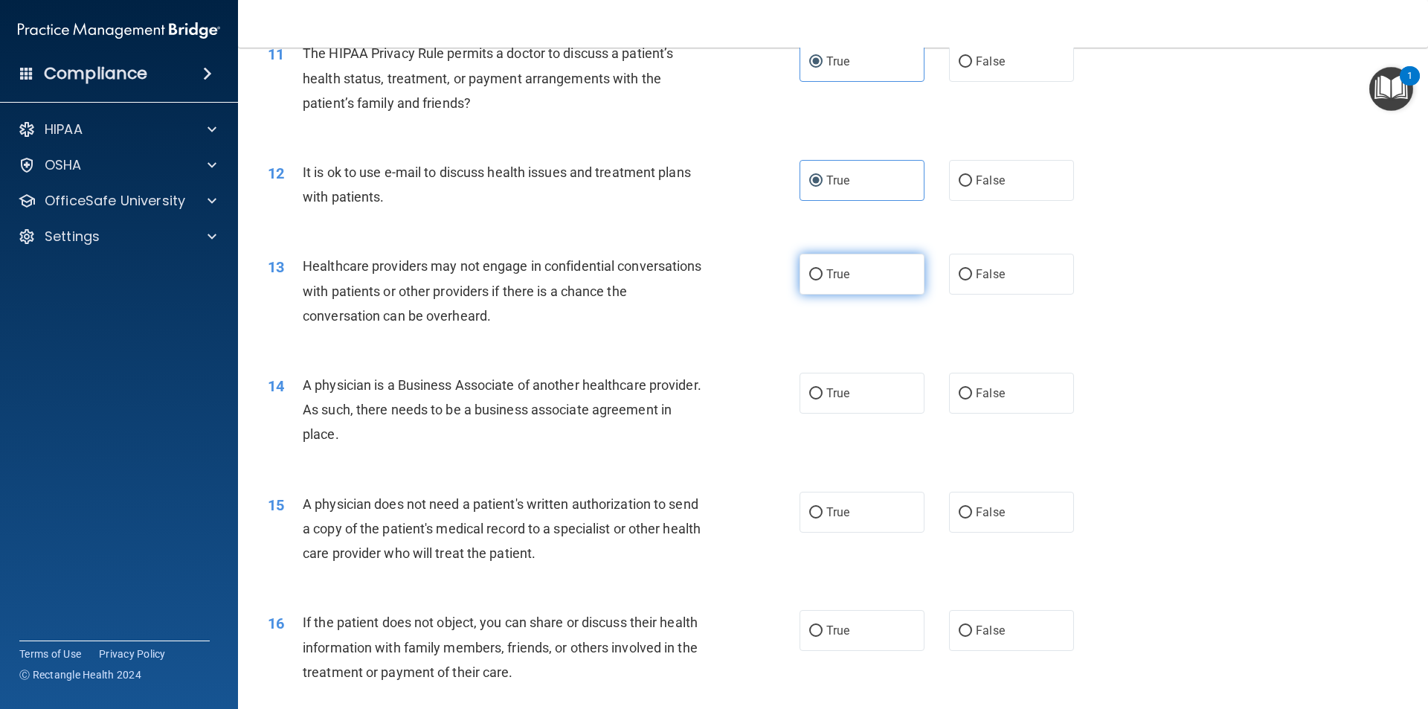
click at [852, 263] on label "True" at bounding box center [861, 274] width 125 height 41
click at [822, 269] on input "True" at bounding box center [815, 274] width 13 height 11
radio input "true"
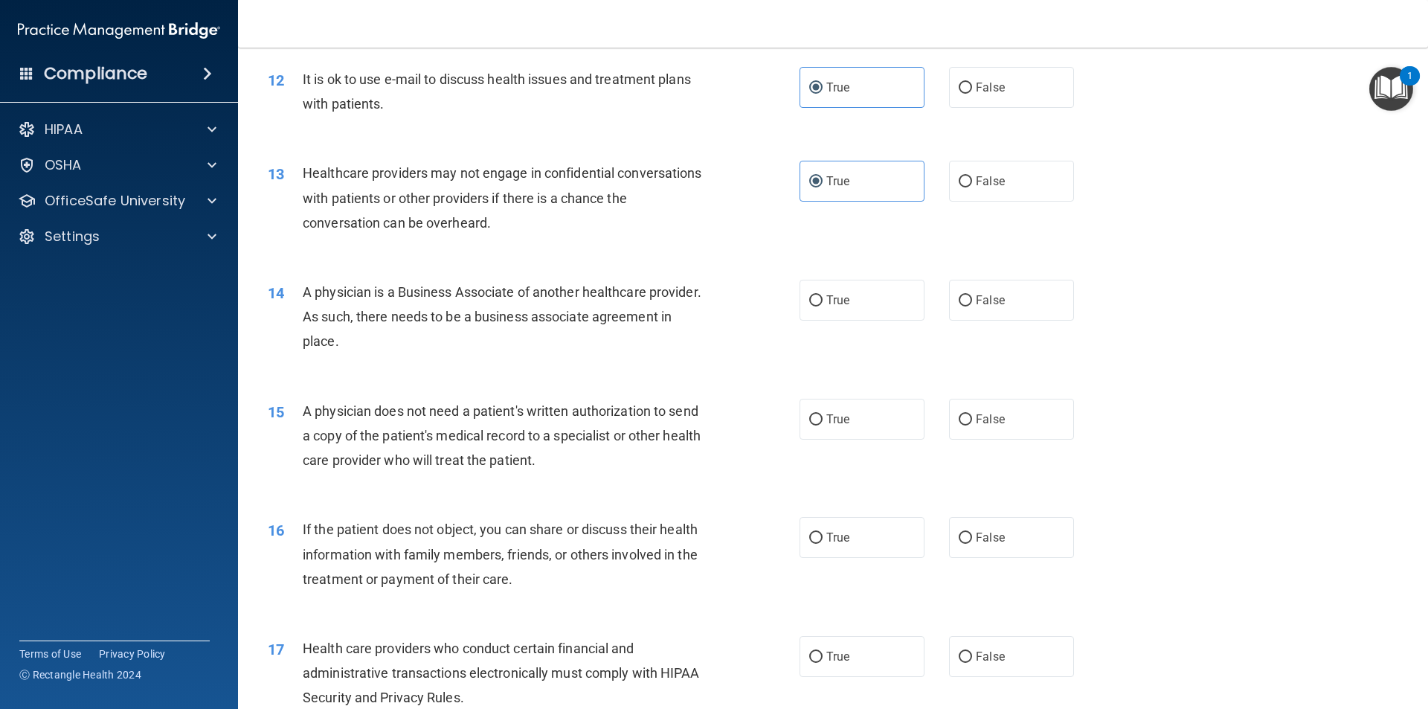
scroll to position [1339, 0]
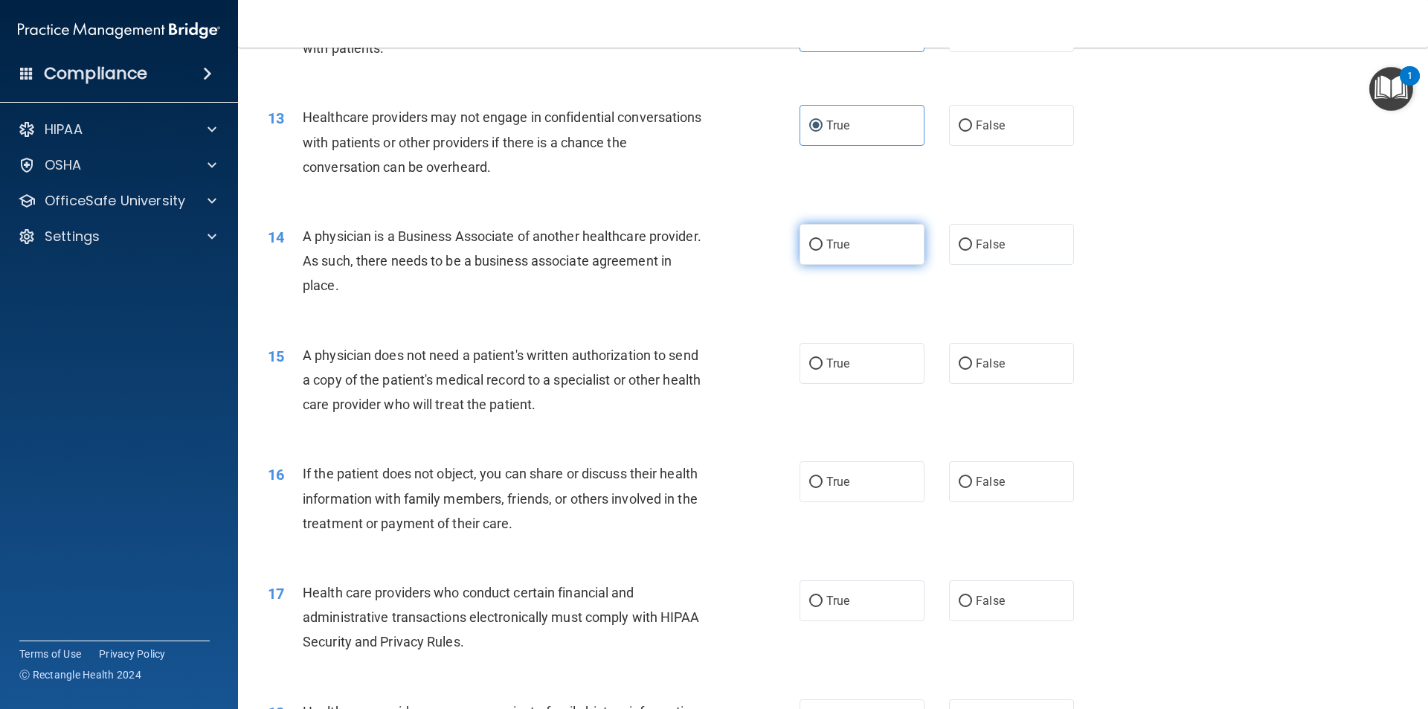
click at [835, 242] on span "True" at bounding box center [837, 244] width 23 height 14
click at [822, 242] on input "True" at bounding box center [815, 244] width 13 height 11
radio input "true"
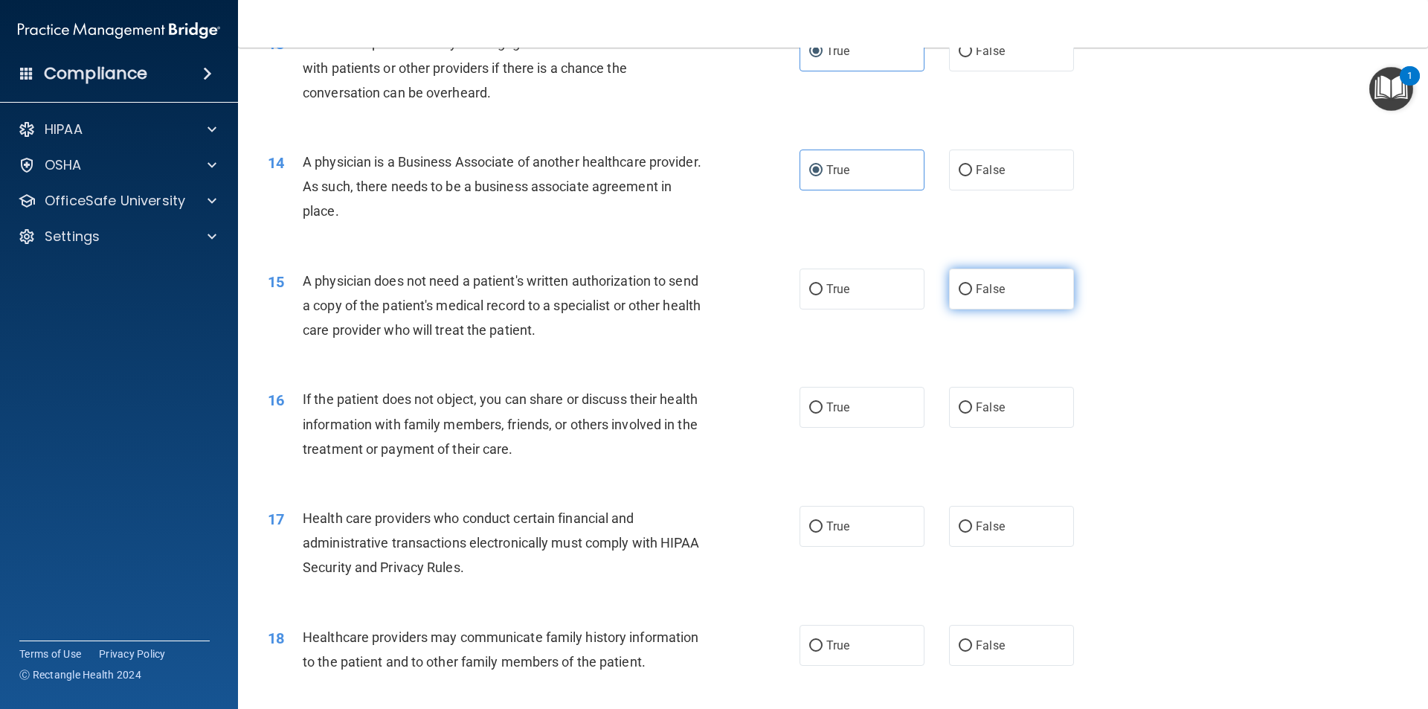
click at [997, 286] on label "False" at bounding box center [1011, 288] width 125 height 41
click at [972, 286] on input "False" at bounding box center [965, 289] width 13 height 11
radio input "true"
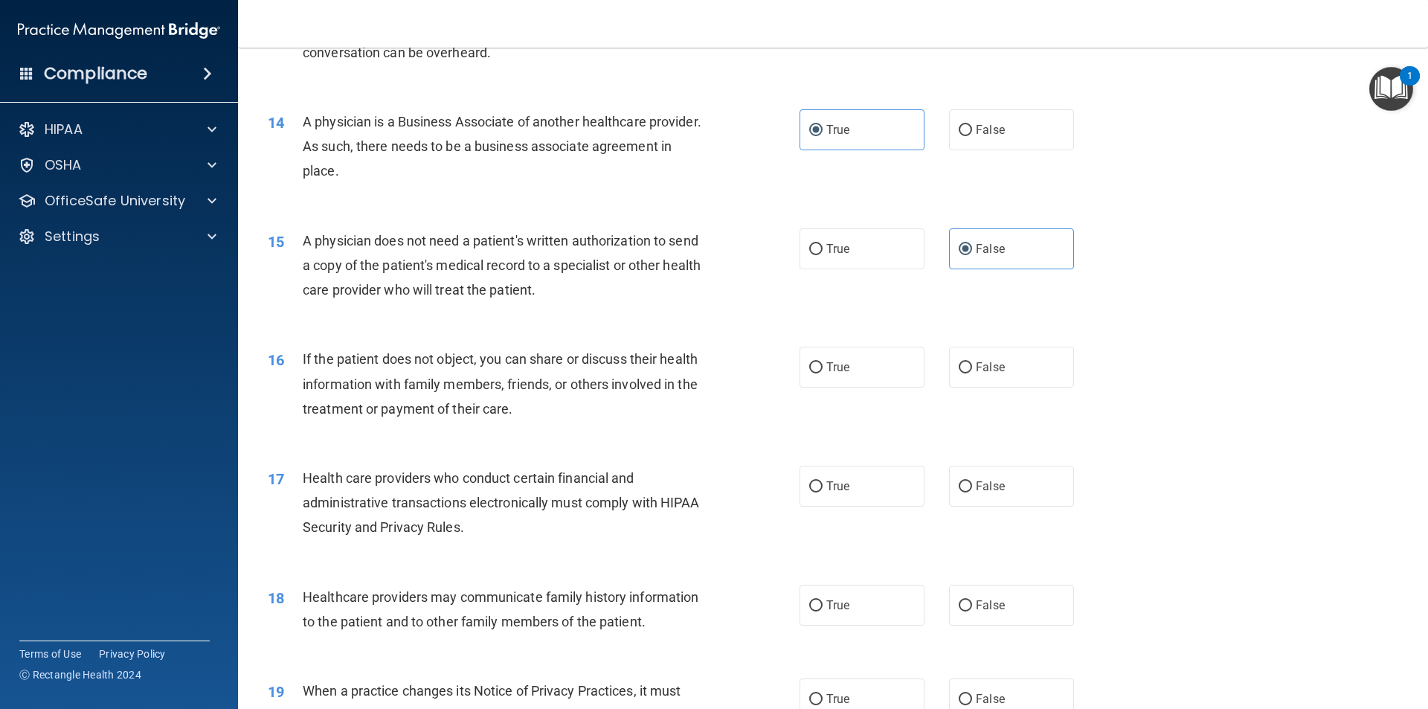
scroll to position [1487, 0]
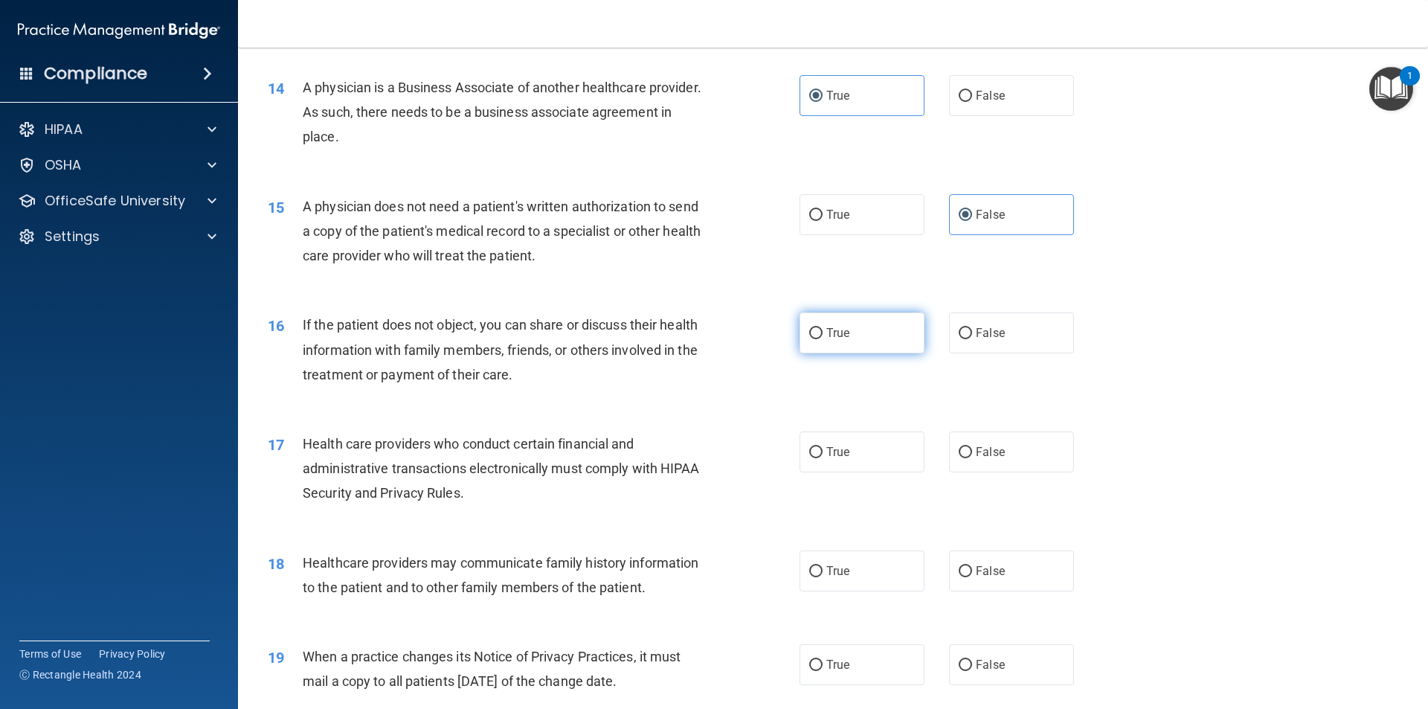
click at [834, 331] on span "True" at bounding box center [837, 333] width 23 height 14
click at [822, 331] on input "True" at bounding box center [815, 333] width 13 height 11
radio input "true"
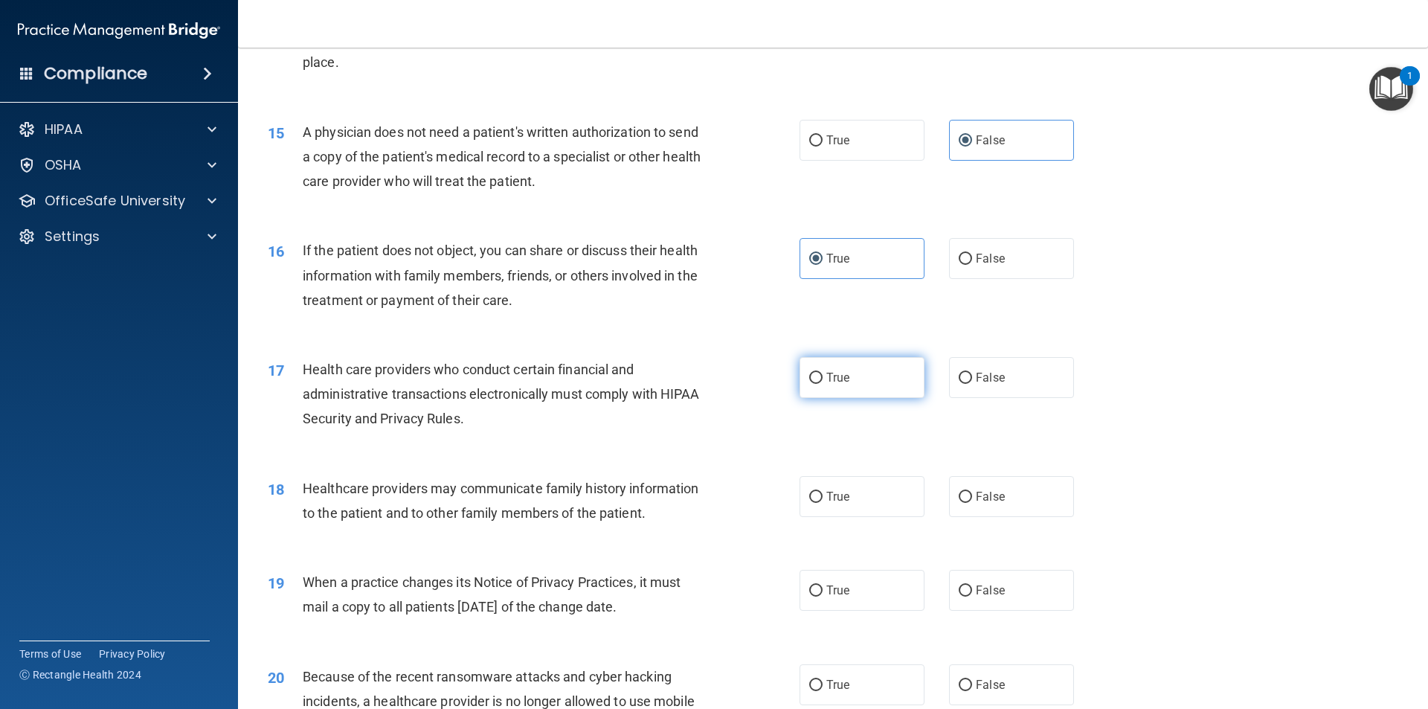
click at [878, 387] on label "True" at bounding box center [861, 377] width 125 height 41
click at [822, 384] on input "True" at bounding box center [815, 378] width 13 height 11
radio input "true"
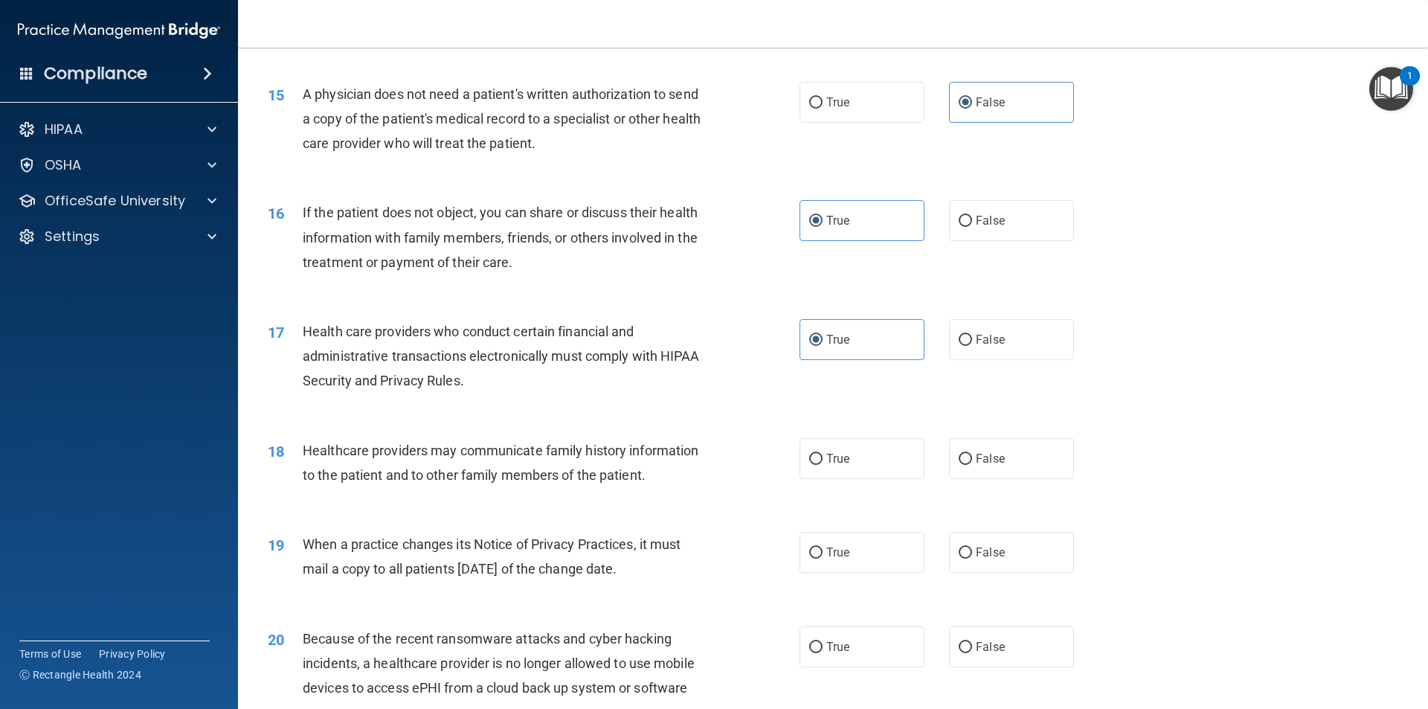
scroll to position [1636, 0]
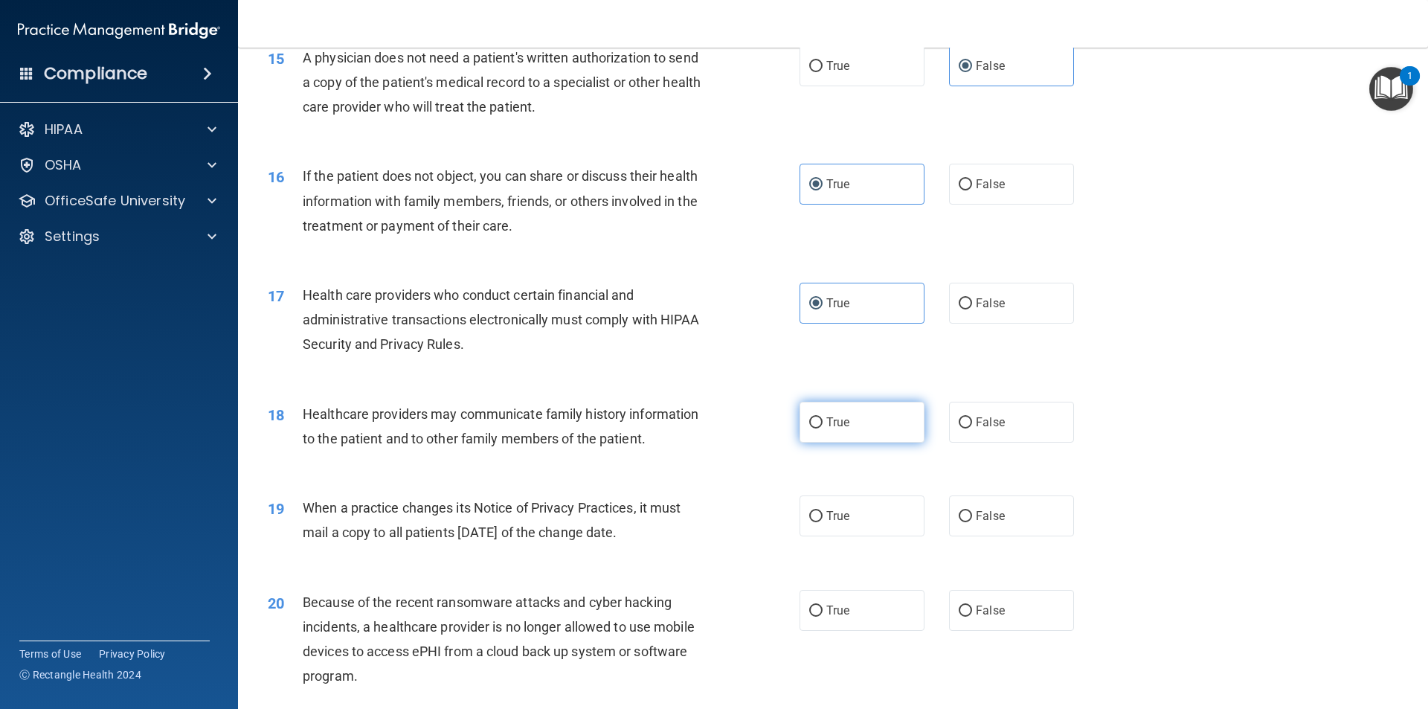
click at [837, 412] on label "True" at bounding box center [861, 422] width 125 height 41
click at [822, 417] on input "True" at bounding box center [815, 422] width 13 height 11
radio input "true"
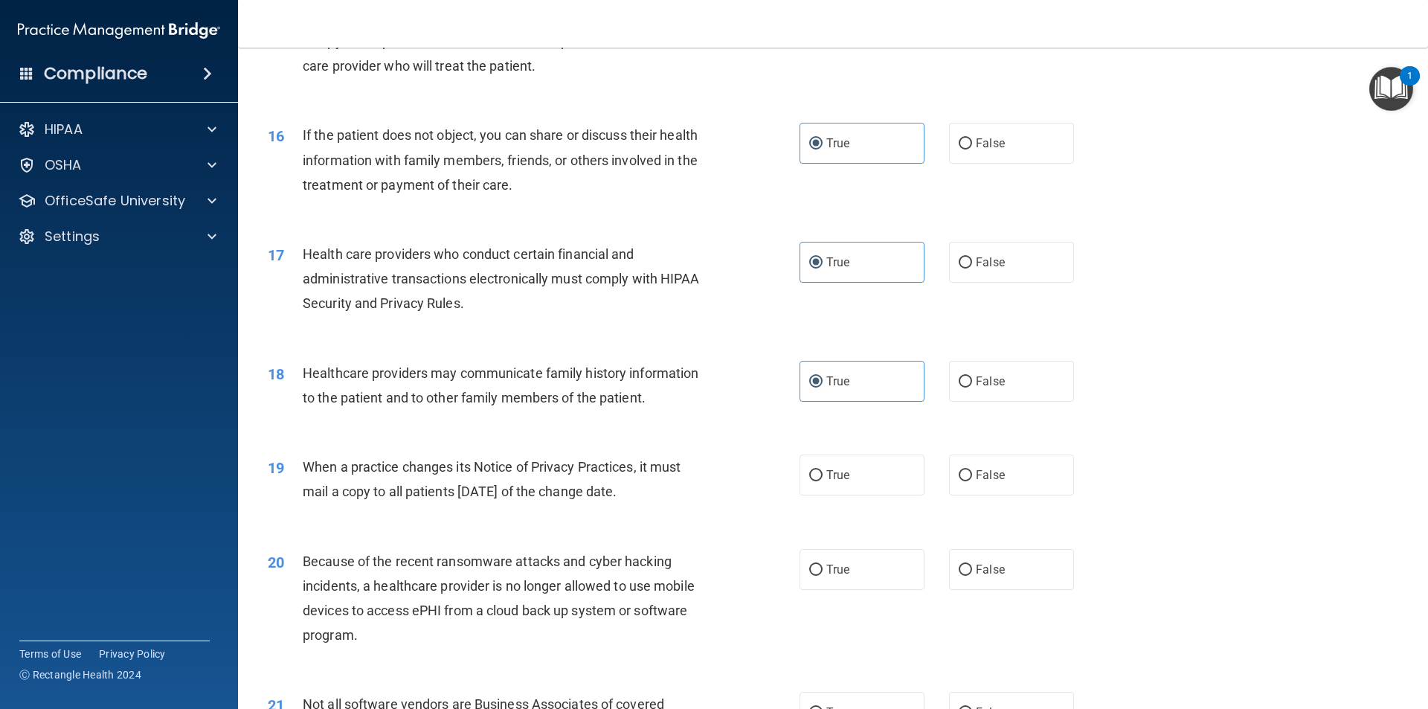
scroll to position [1710, 0]
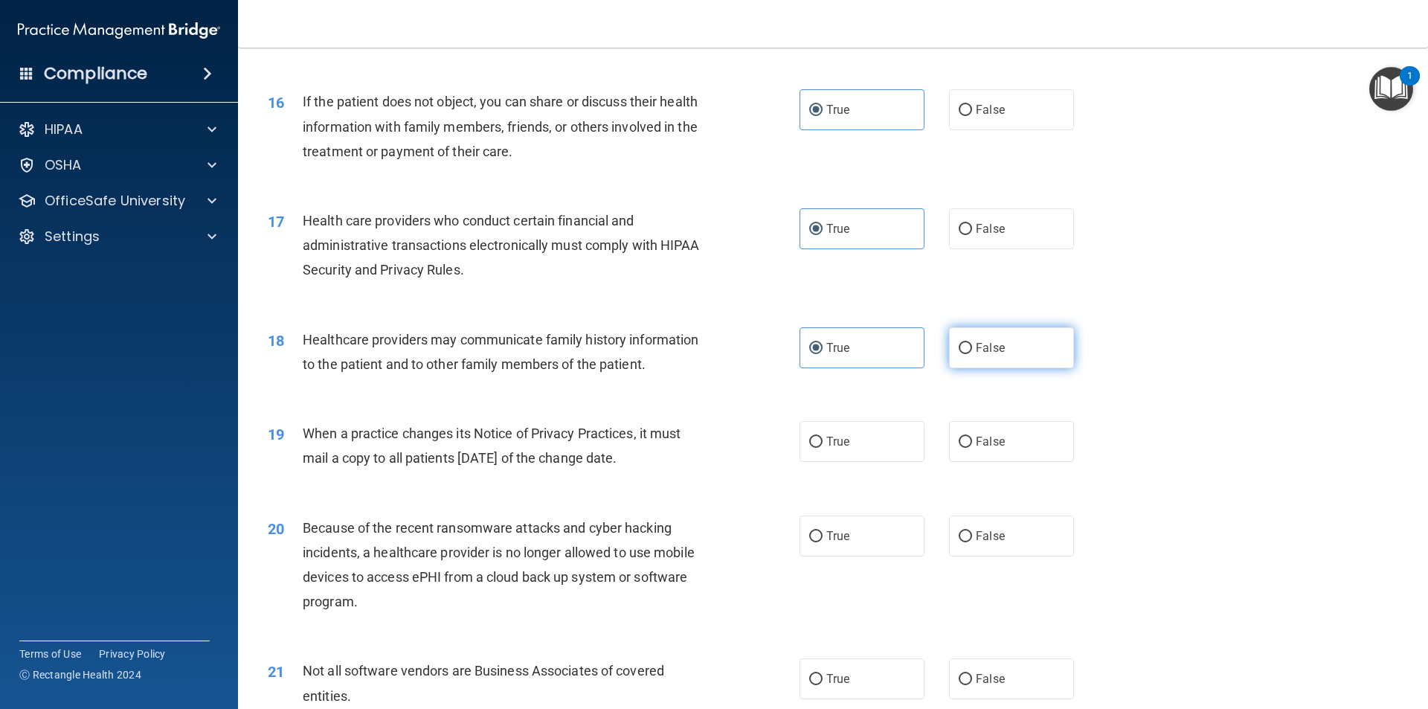
click at [1026, 338] on label "False" at bounding box center [1011, 347] width 125 height 41
click at [972, 343] on input "False" at bounding box center [965, 348] width 13 height 11
radio input "true"
radio input "false"
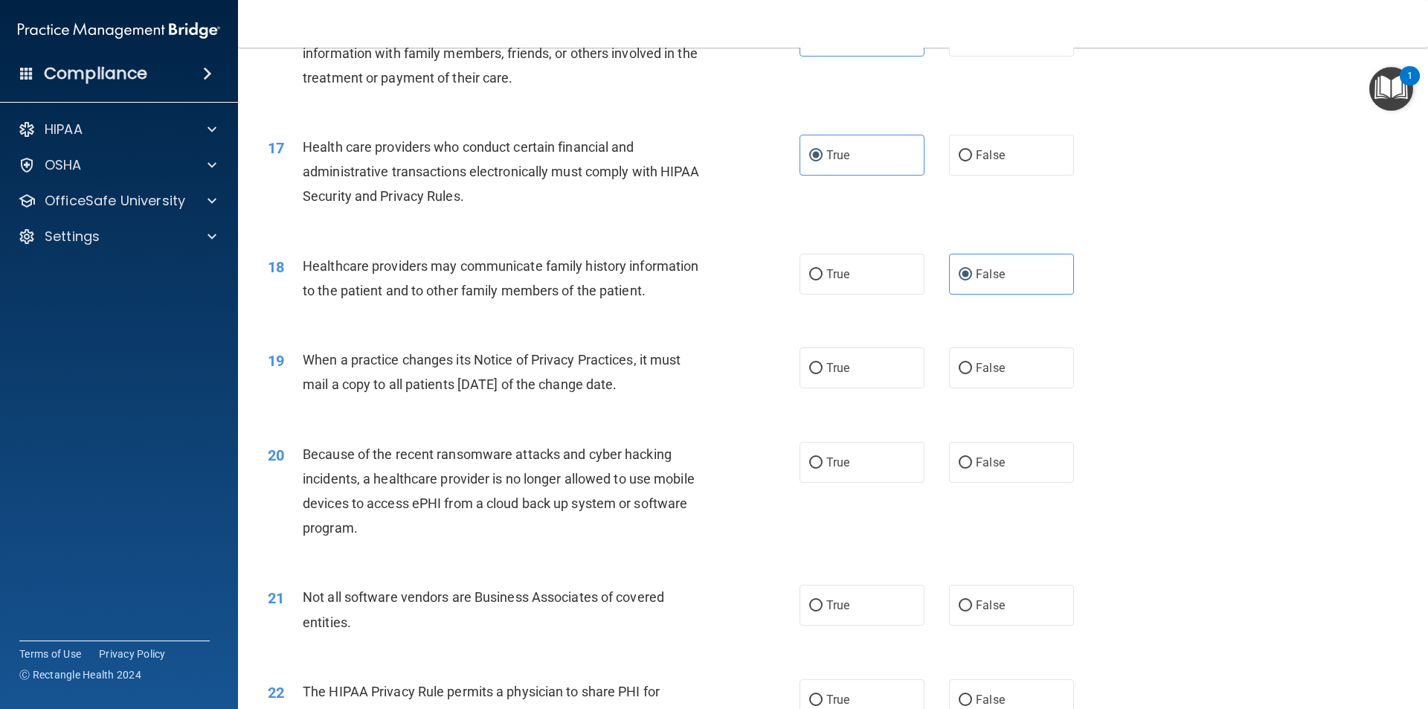
scroll to position [1785, 0]
click at [860, 364] on label "True" at bounding box center [861, 367] width 125 height 41
click at [822, 364] on input "True" at bounding box center [815, 367] width 13 height 11
radio input "true"
click at [1037, 470] on label "False" at bounding box center [1011, 461] width 125 height 41
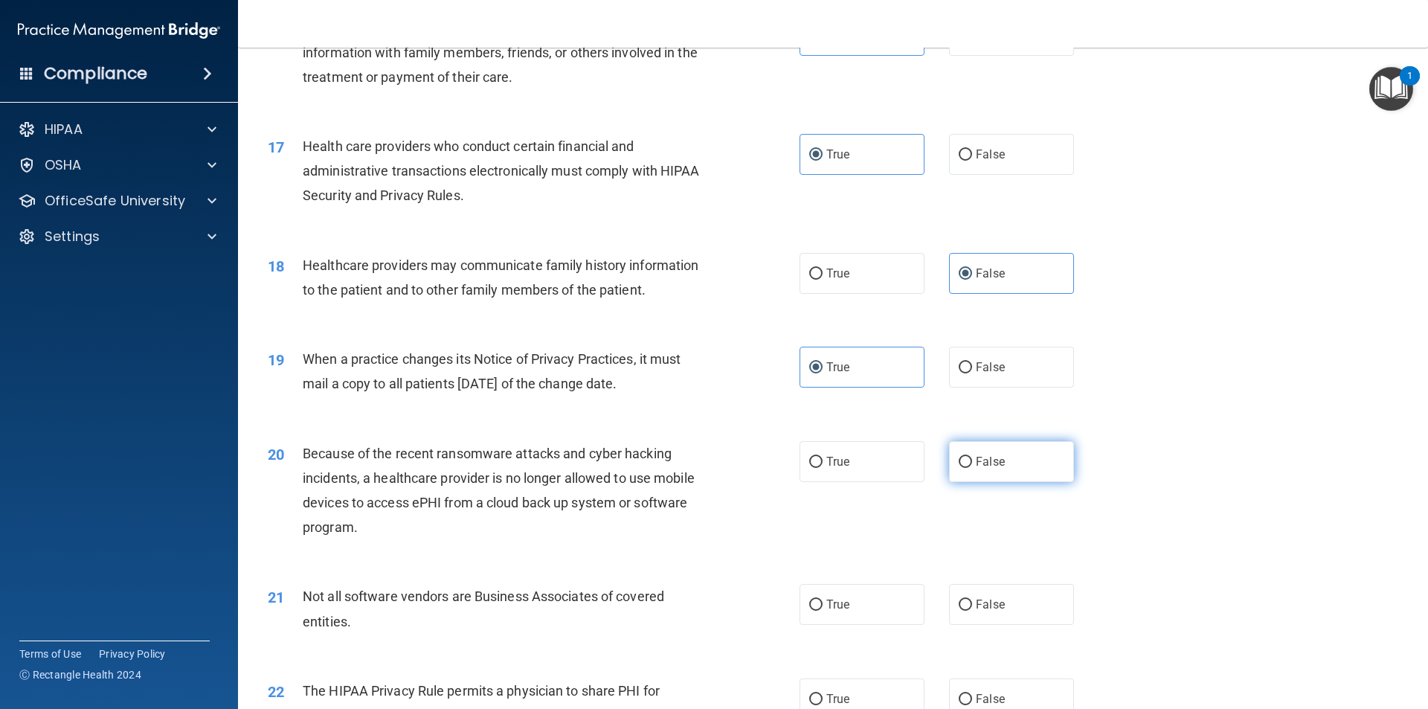
click at [972, 468] on input "False" at bounding box center [965, 462] width 13 height 11
radio input "true"
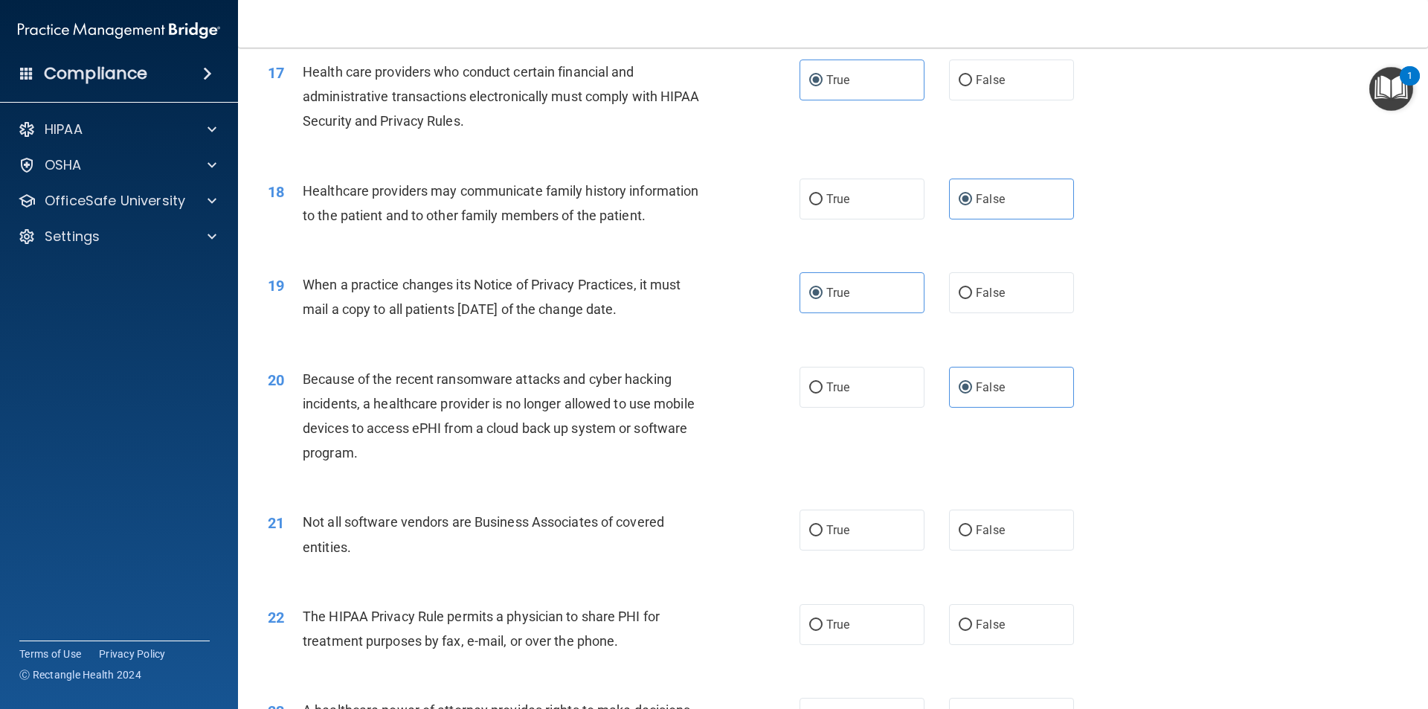
scroll to position [1934, 0]
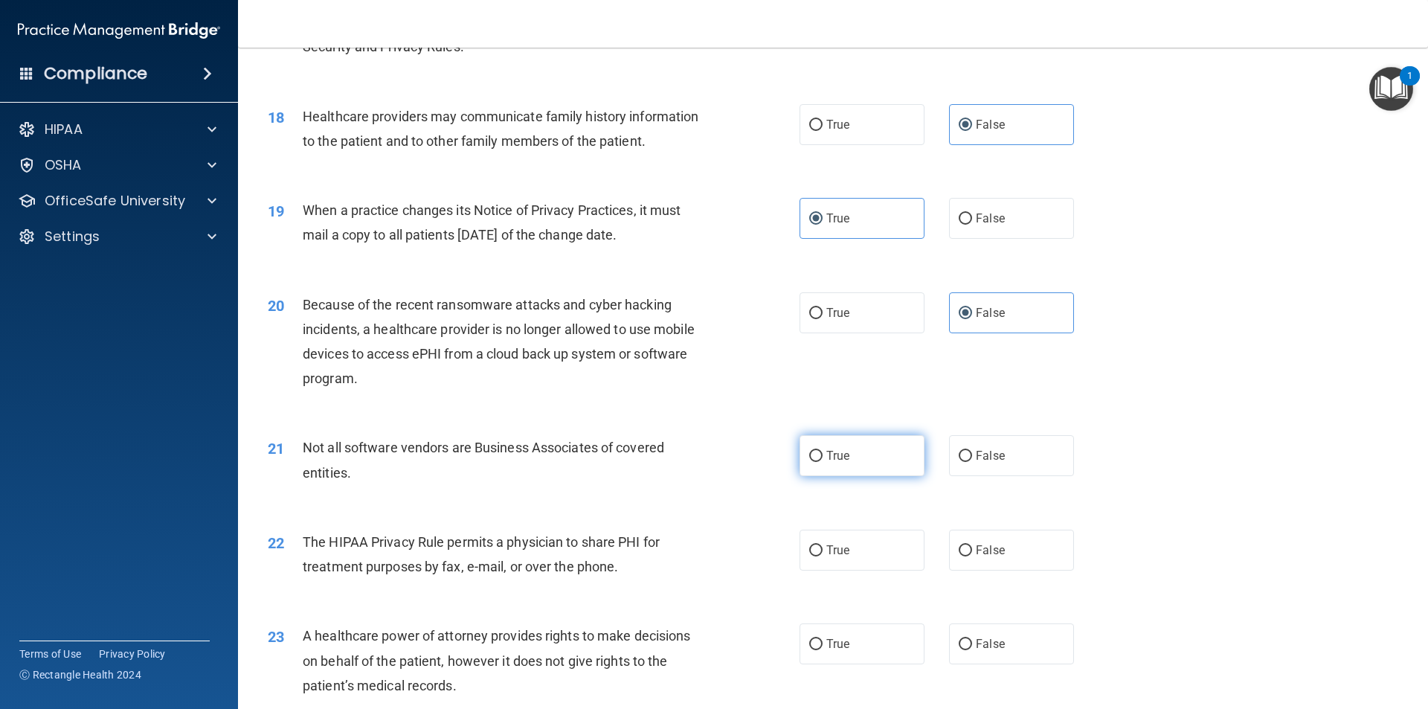
click at [863, 460] on label "True" at bounding box center [861, 455] width 125 height 41
click at [822, 460] on input "True" at bounding box center [815, 456] width 13 height 11
radio input "true"
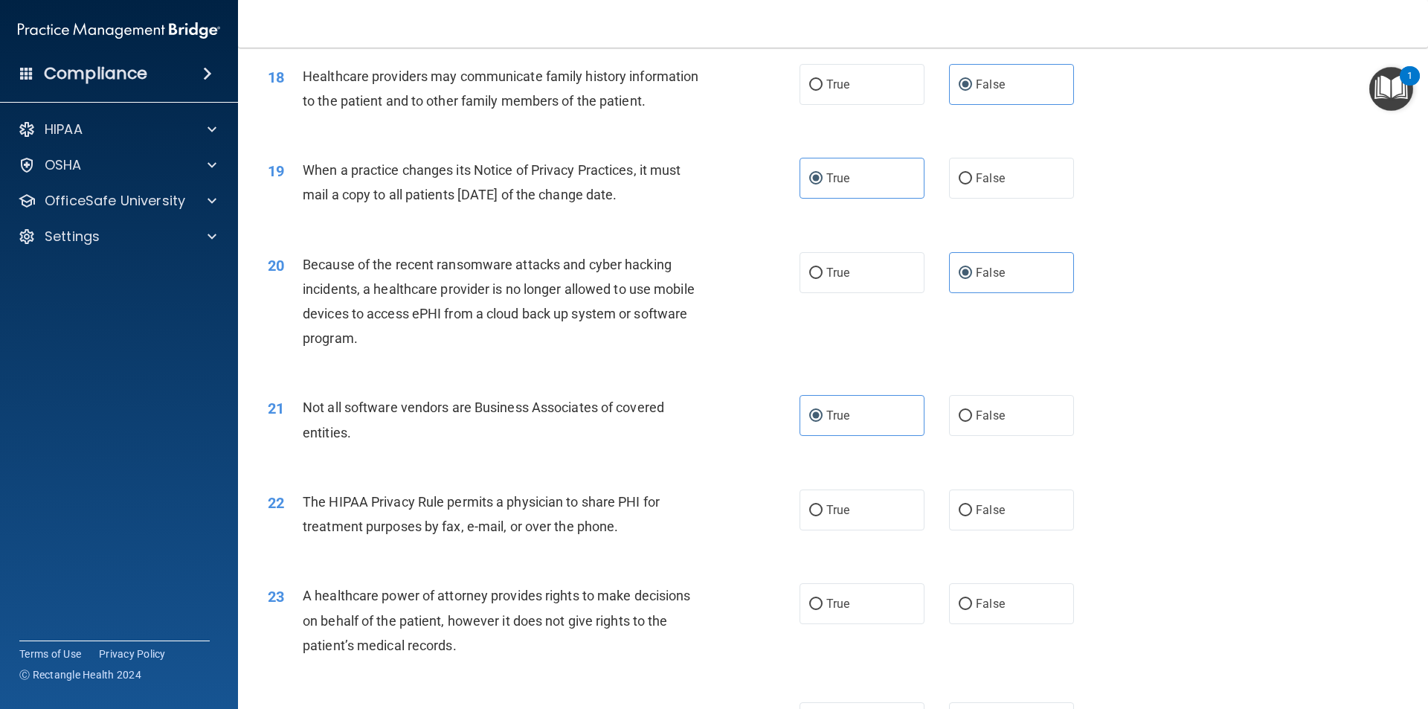
scroll to position [2008, 0]
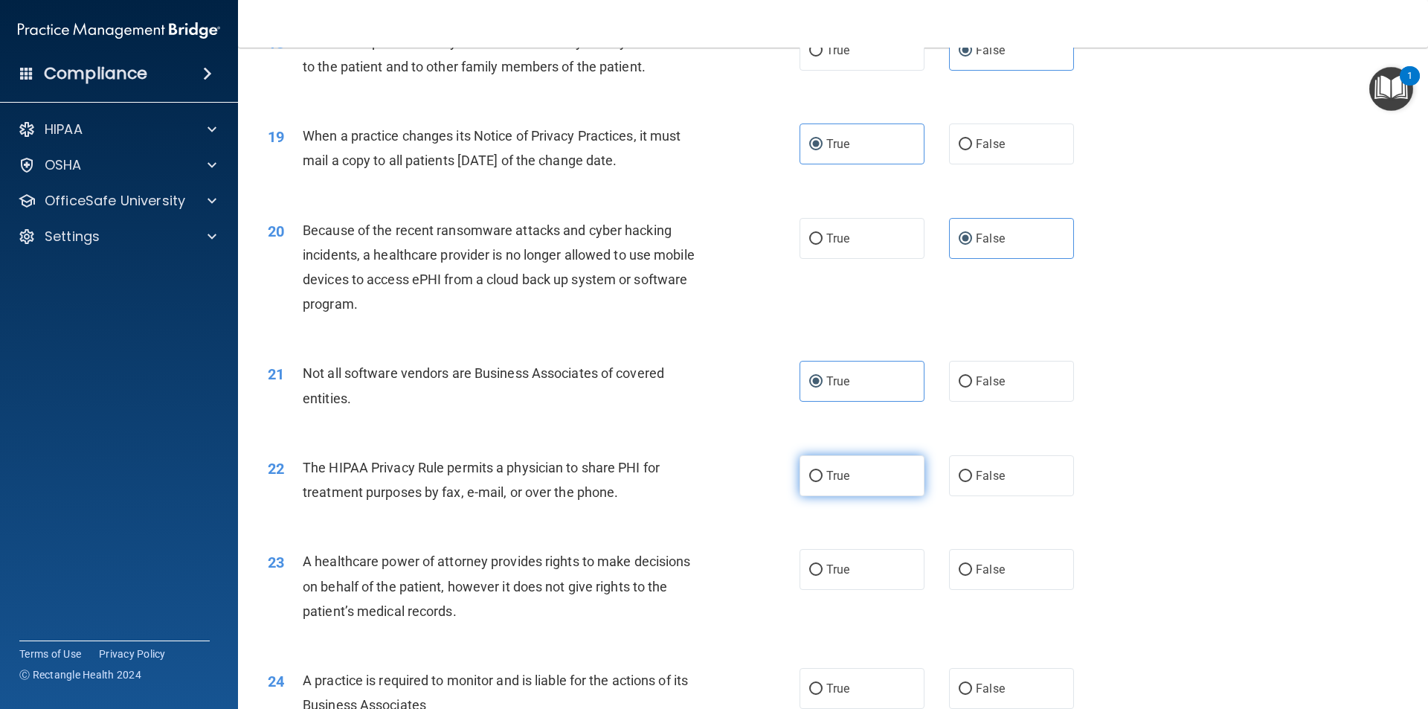
click at [833, 463] on label "True" at bounding box center [861, 475] width 125 height 41
click at [822, 471] on input "True" at bounding box center [815, 476] width 13 height 11
radio input "true"
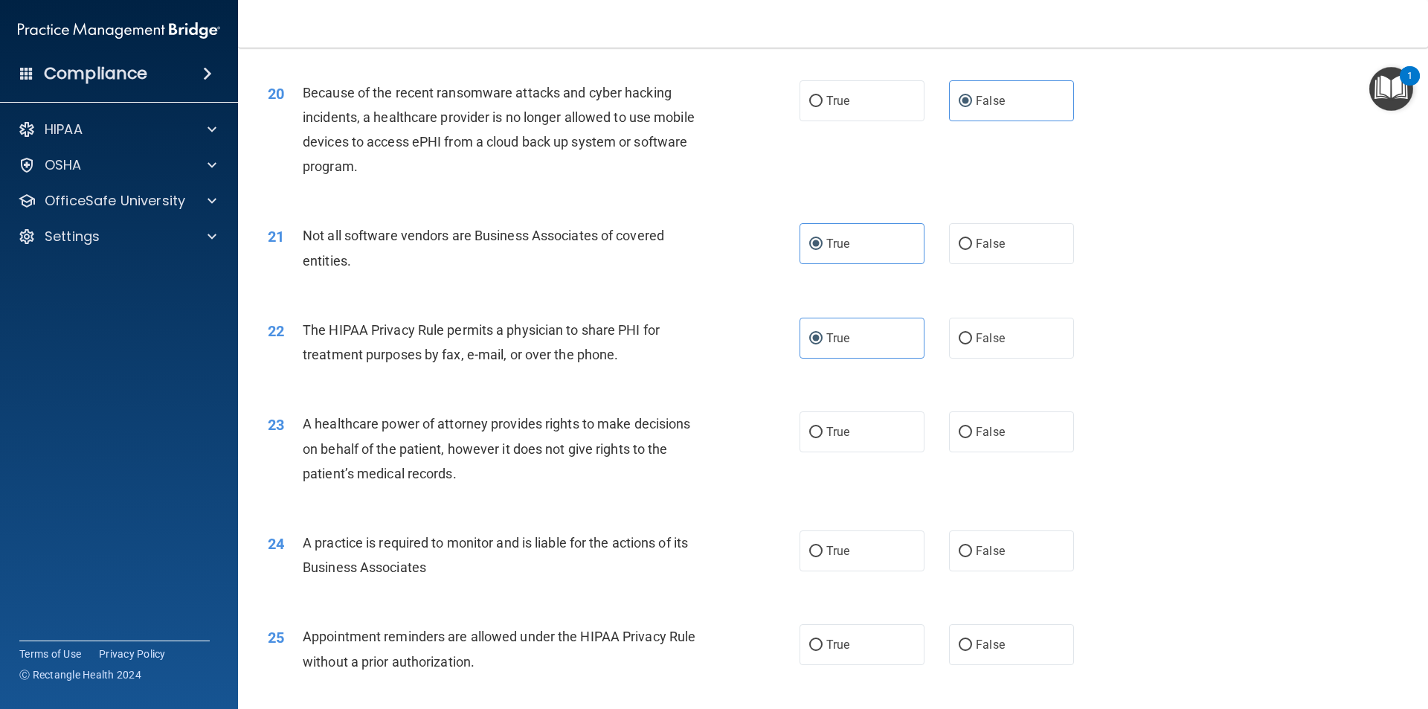
scroll to position [2157, 0]
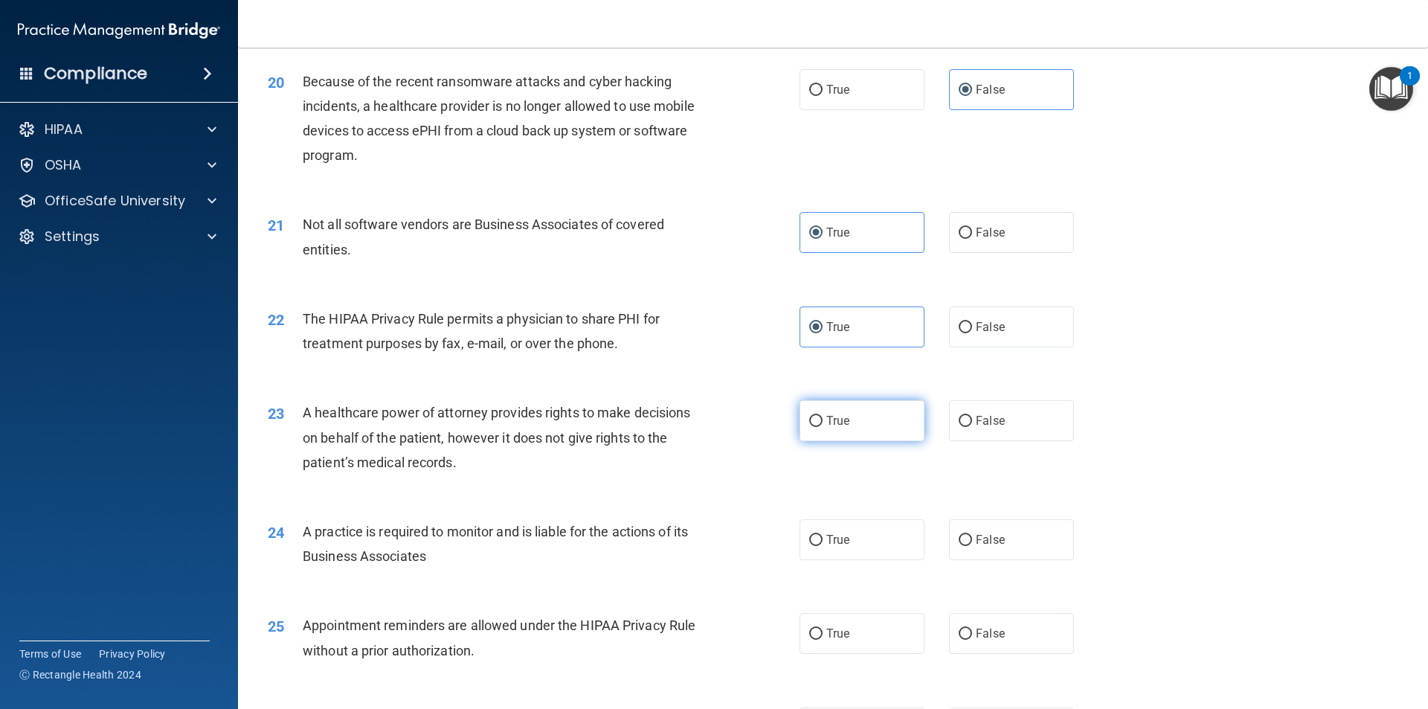
click at [852, 412] on label "True" at bounding box center [861, 420] width 125 height 41
click at [822, 416] on input "True" at bounding box center [815, 421] width 13 height 11
radio input "true"
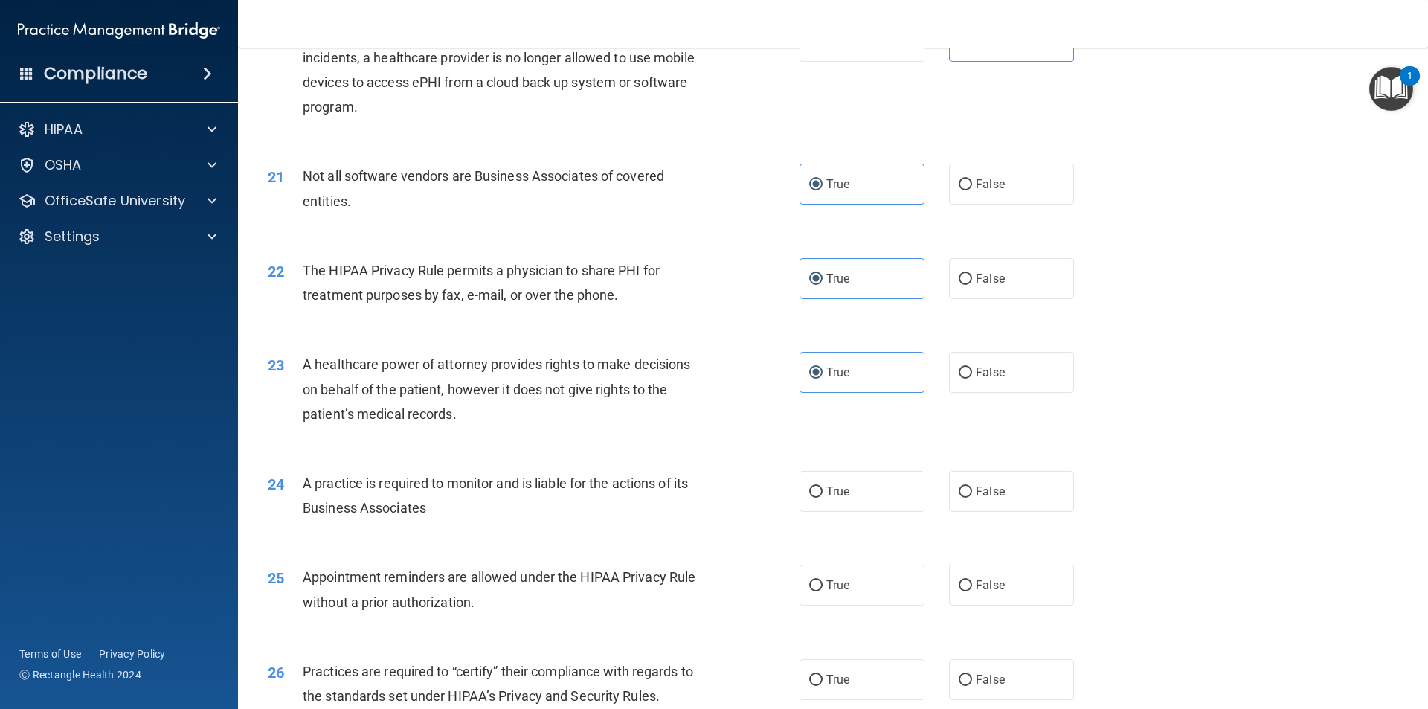
scroll to position [2231, 0]
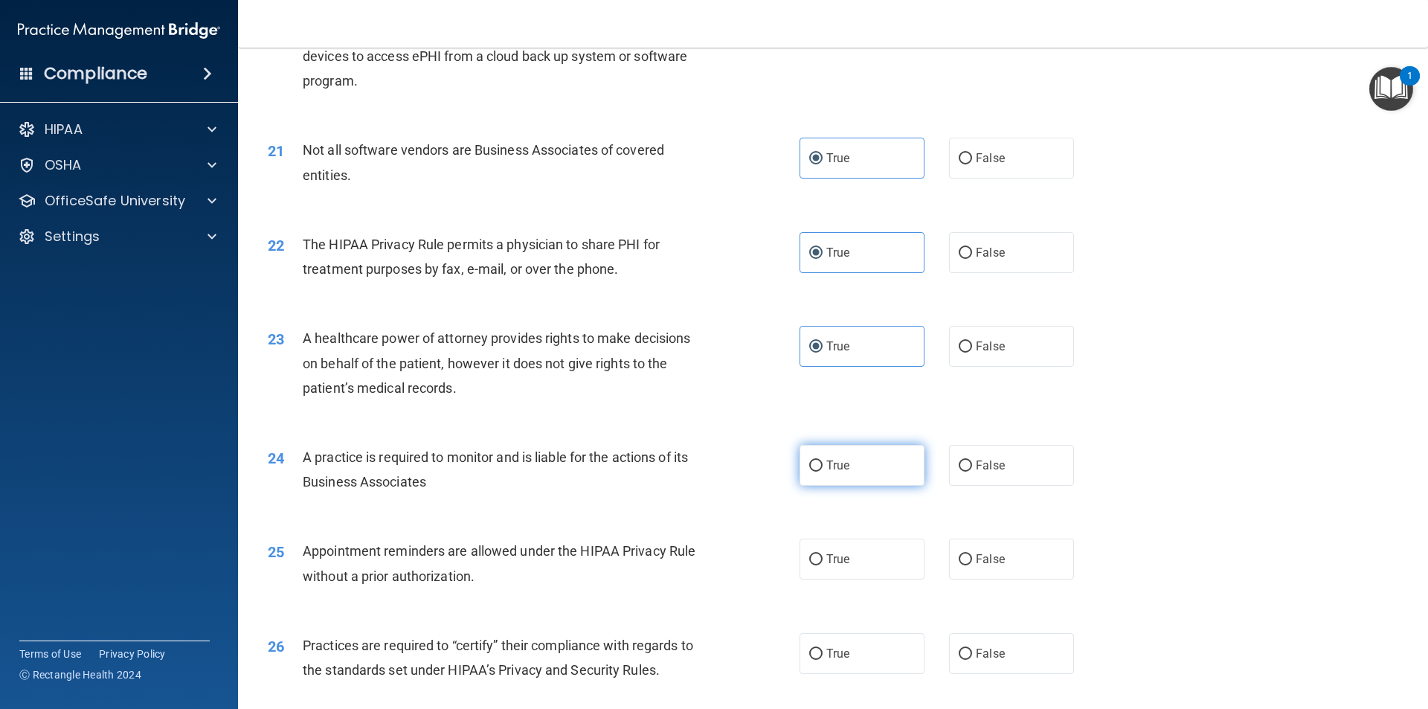
drag, startPoint x: 863, startPoint y: 471, endPoint x: 825, endPoint y: 472, distance: 38.7
click at [864, 471] on label "True" at bounding box center [861, 465] width 125 height 41
click at [822, 471] on input "True" at bounding box center [815, 465] width 13 height 11
radio input "true"
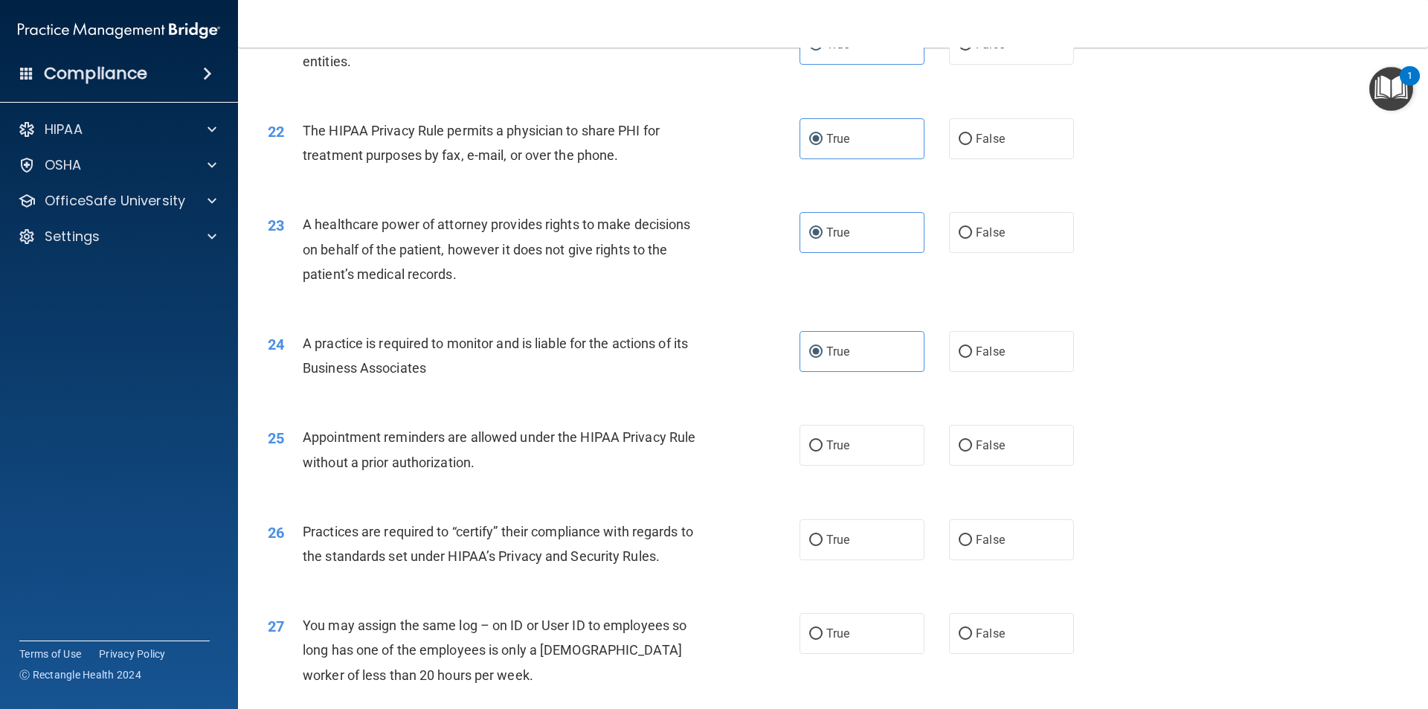
scroll to position [2380, 0]
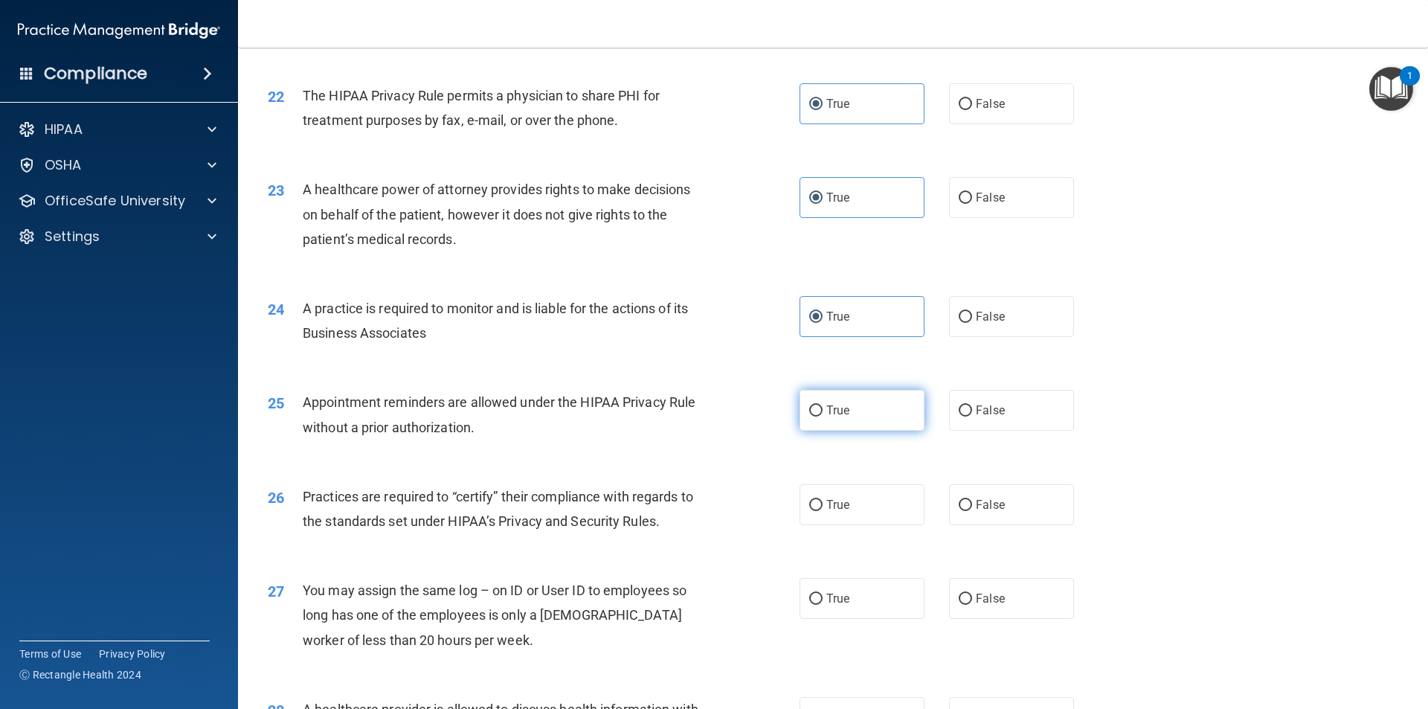
click at [840, 399] on label "True" at bounding box center [861, 410] width 125 height 41
click at [822, 405] on input "True" at bounding box center [815, 410] width 13 height 11
radio input "true"
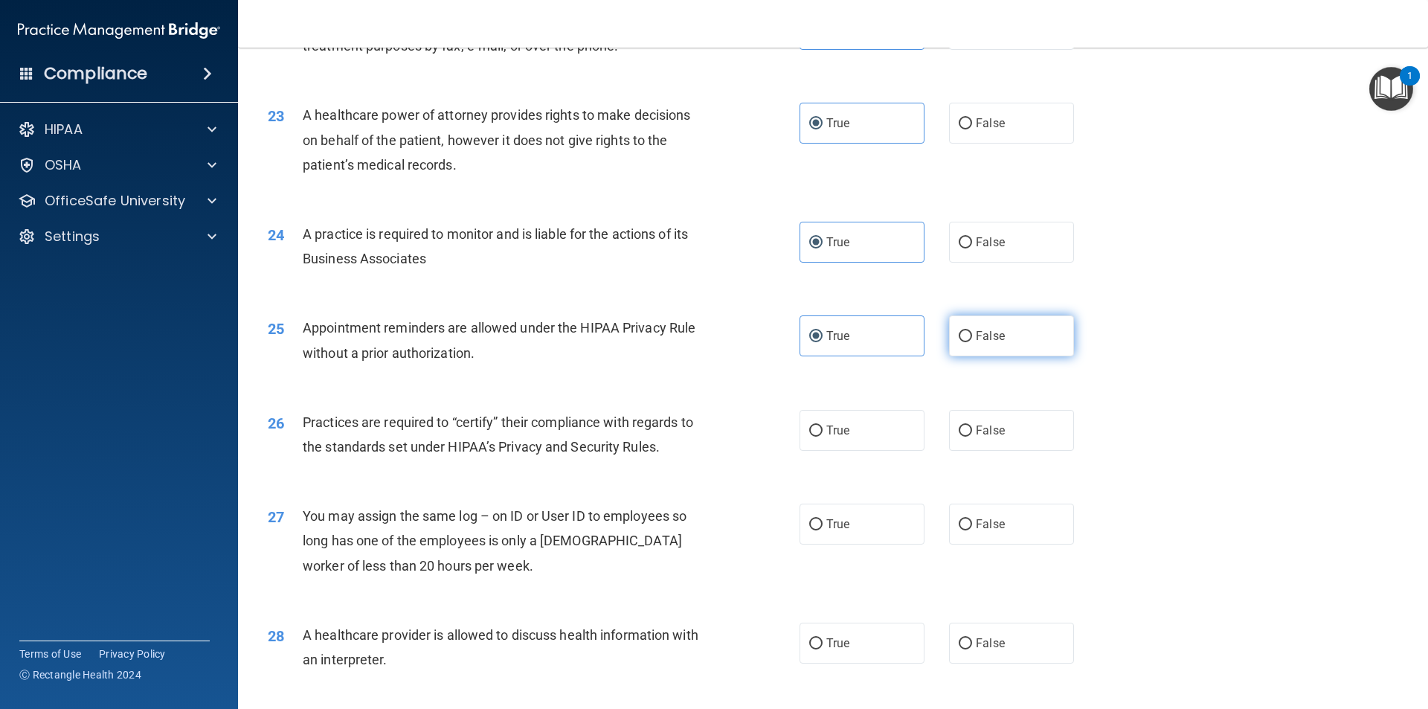
click at [989, 339] on span "False" at bounding box center [990, 336] width 29 height 14
click at [972, 339] on input "False" at bounding box center [965, 336] width 13 height 11
radio input "true"
radio input "false"
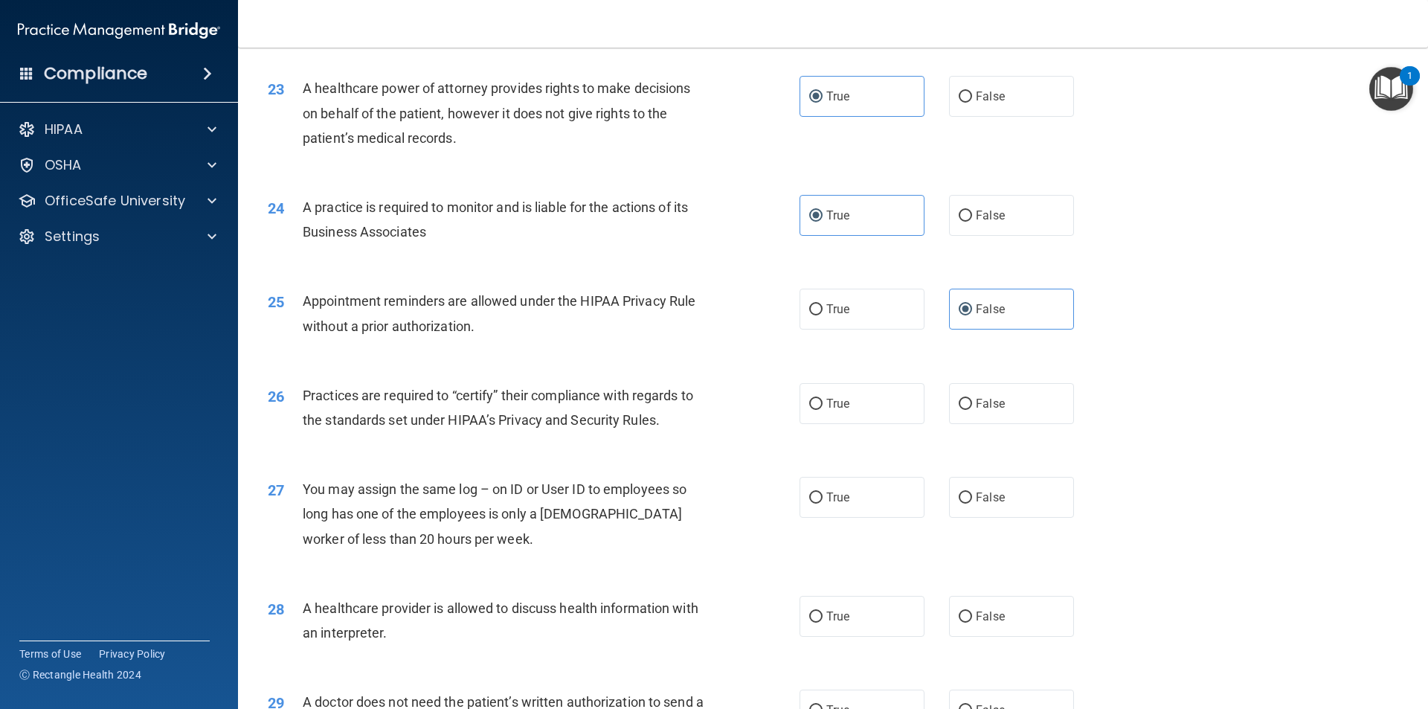
scroll to position [2528, 0]
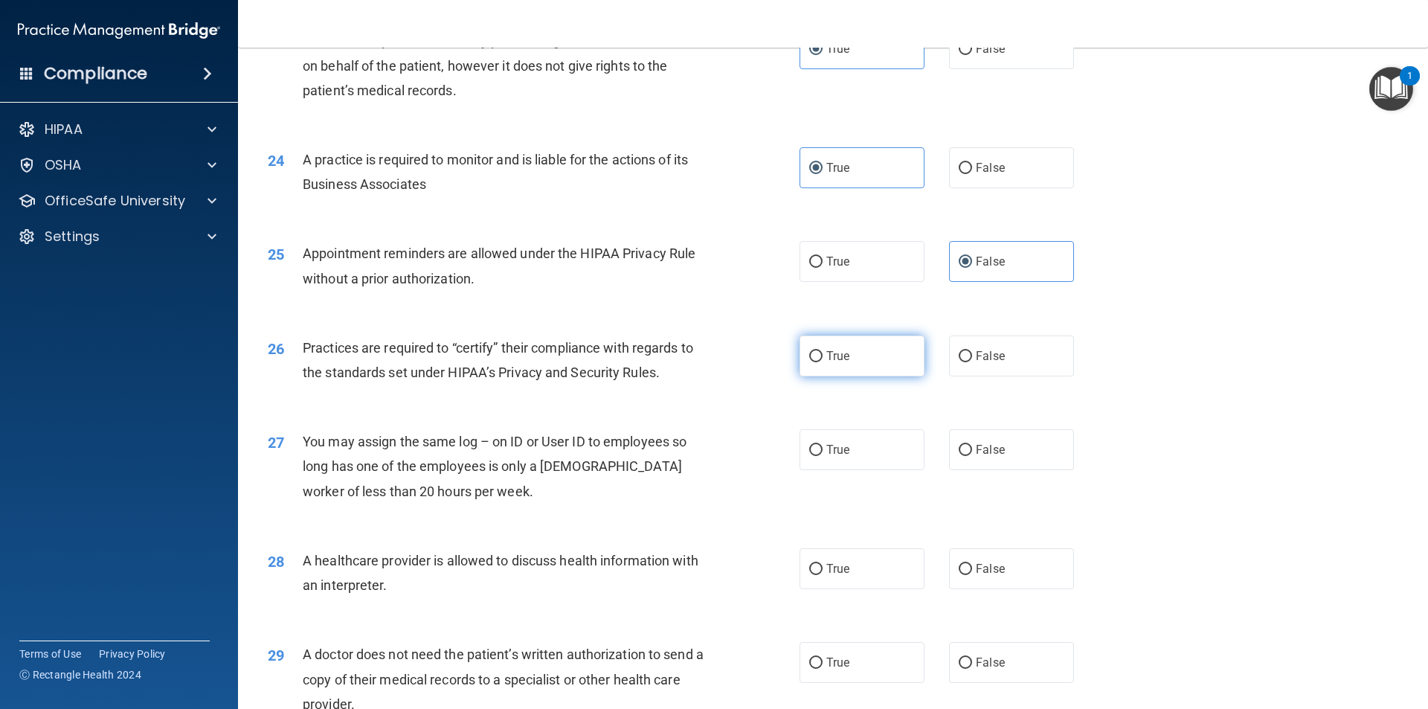
click at [854, 351] on label "True" at bounding box center [861, 355] width 125 height 41
click at [822, 351] on input "True" at bounding box center [815, 356] width 13 height 11
radio input "true"
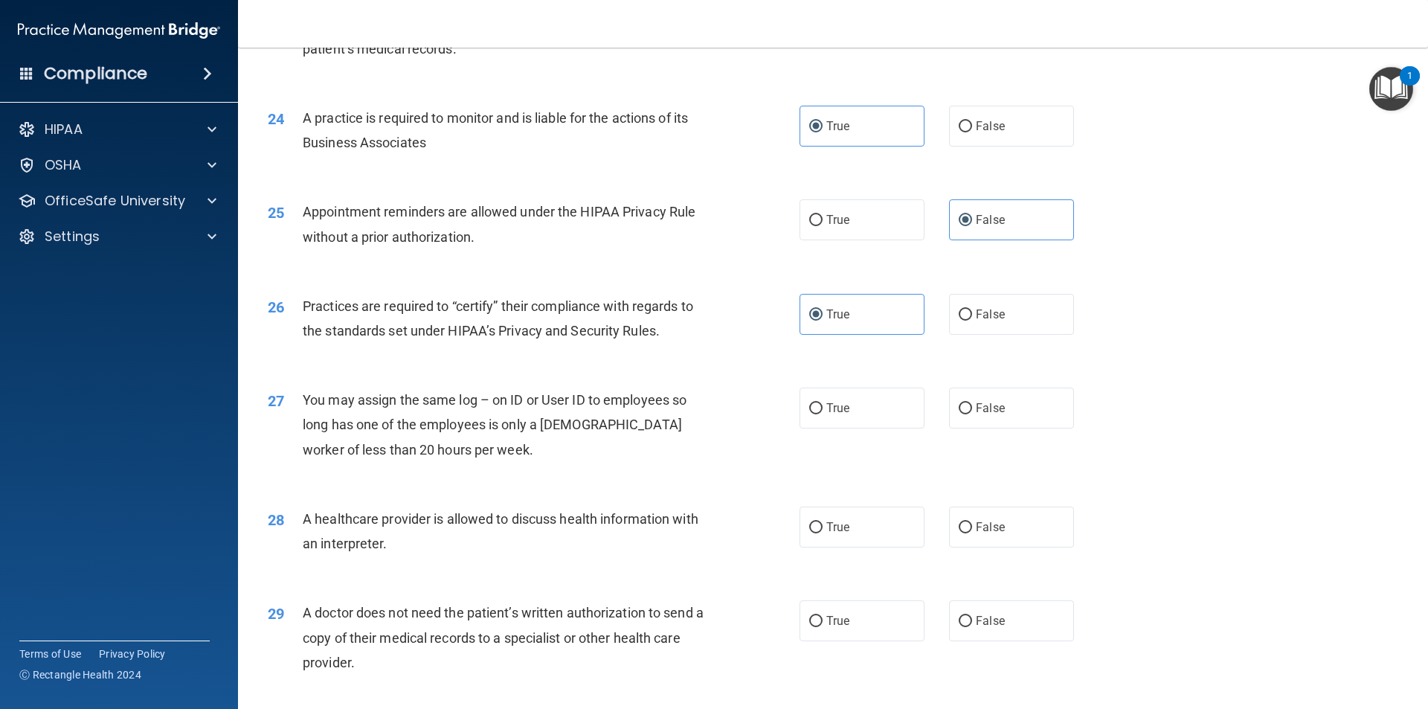
scroll to position [2603, 0]
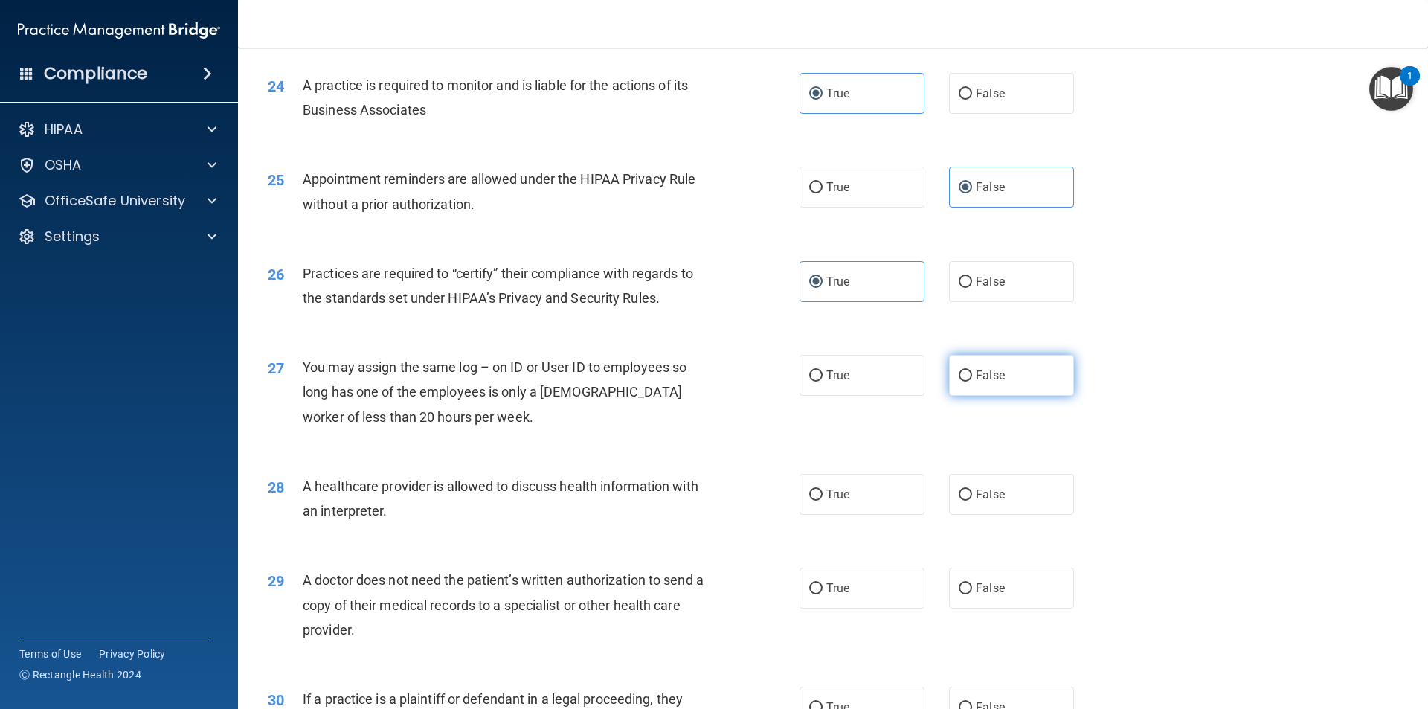
click at [981, 375] on span "False" at bounding box center [990, 375] width 29 height 14
click at [972, 375] on input "False" at bounding box center [965, 375] width 13 height 11
radio input "true"
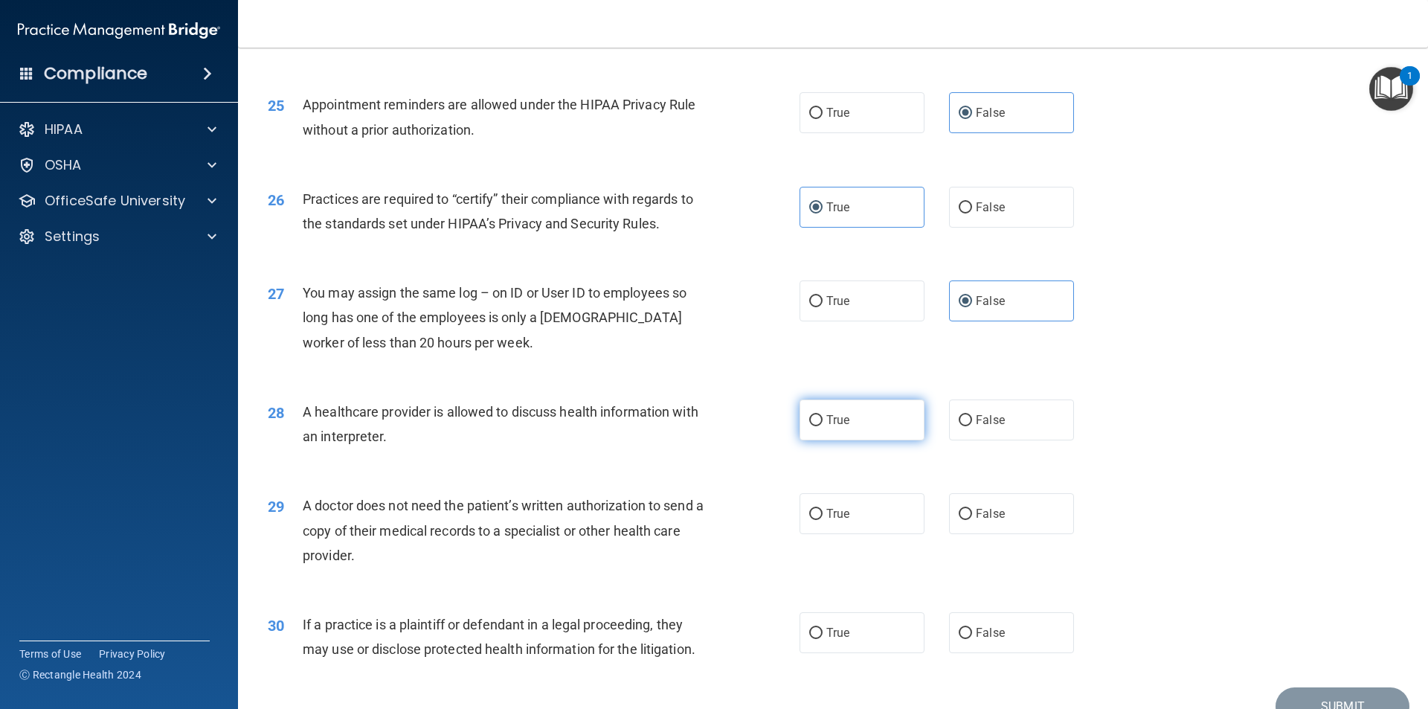
click at [860, 414] on label "True" at bounding box center [861, 419] width 125 height 41
click at [822, 415] on input "True" at bounding box center [815, 420] width 13 height 11
radio input "true"
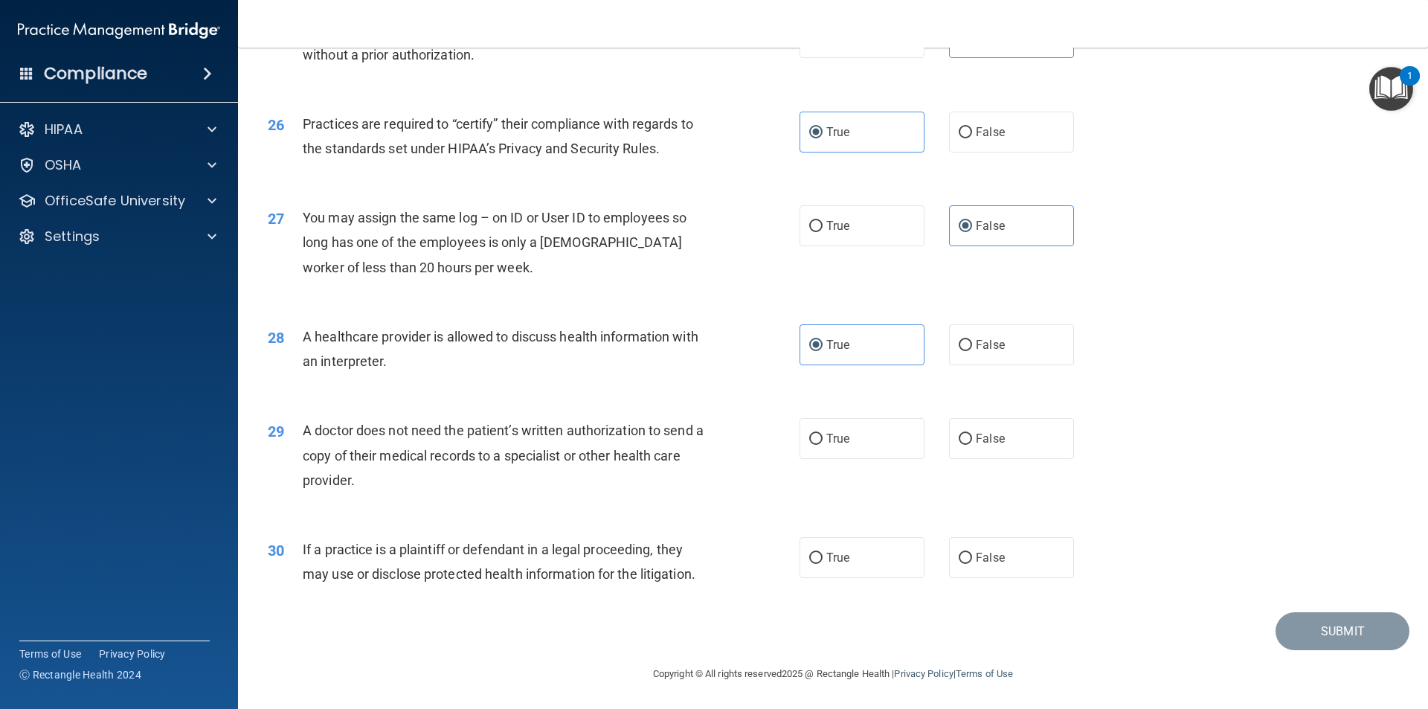
scroll to position [2753, 0]
click at [1032, 430] on label "False" at bounding box center [1011, 437] width 125 height 41
click at [972, 433] on input "False" at bounding box center [965, 438] width 13 height 11
radio input "true"
click at [860, 563] on label "True" at bounding box center [861, 556] width 125 height 41
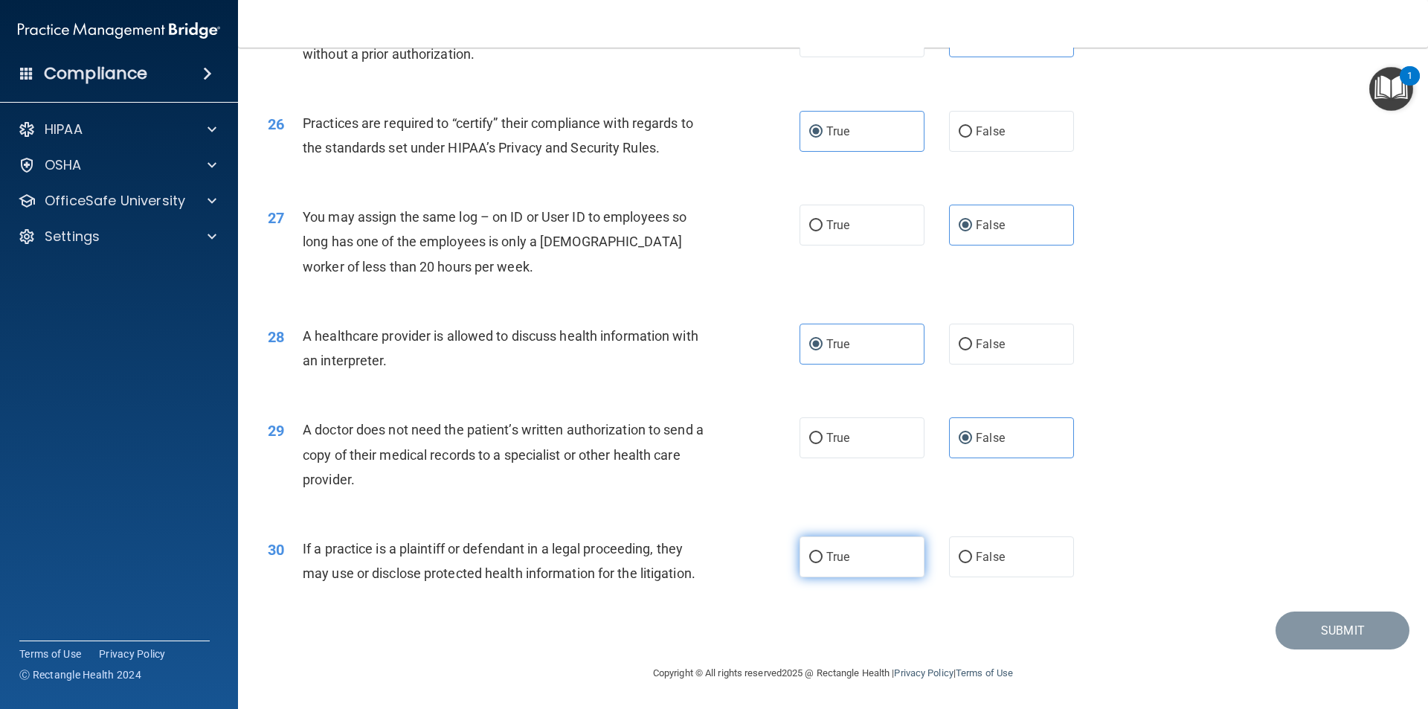
click at [822, 563] on input "True" at bounding box center [815, 557] width 13 height 11
radio input "true"
click at [1329, 626] on button "Submit" at bounding box center [1342, 630] width 134 height 38
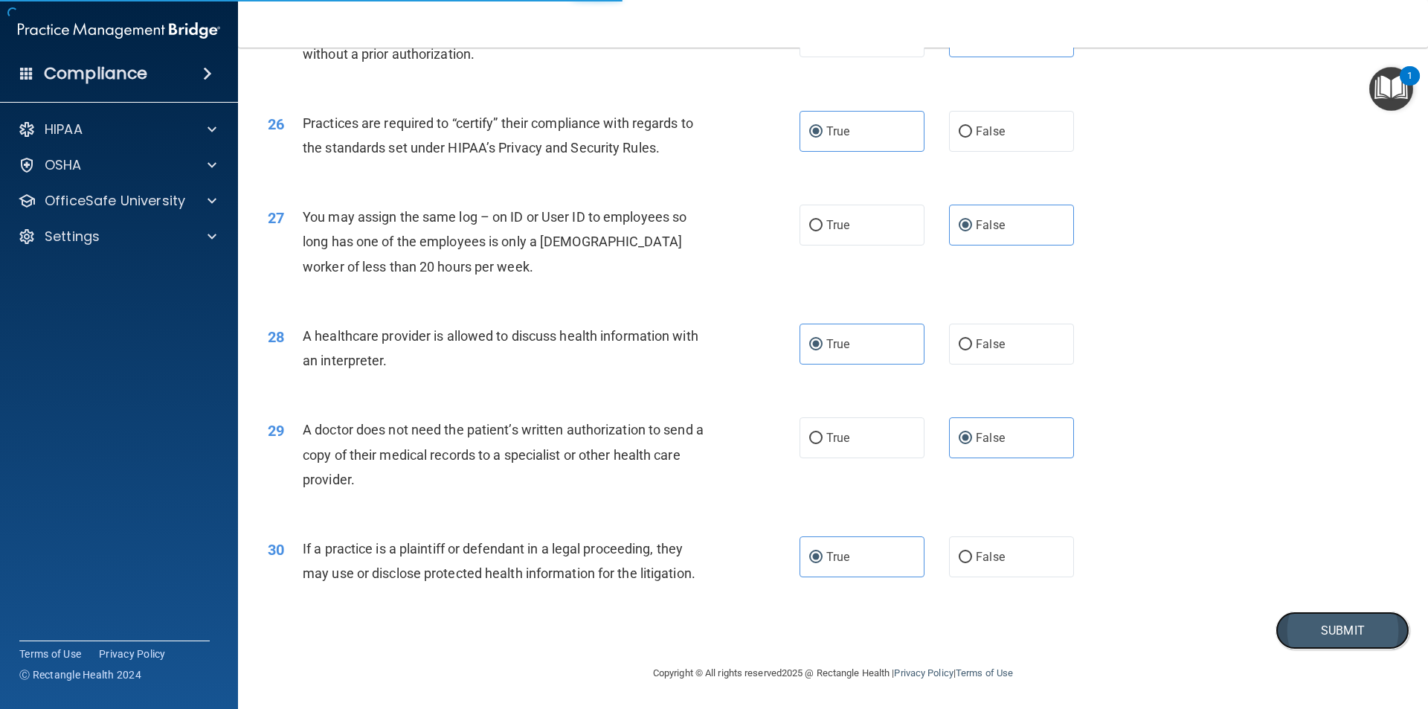
click at [1335, 622] on button "Submit" at bounding box center [1342, 630] width 134 height 38
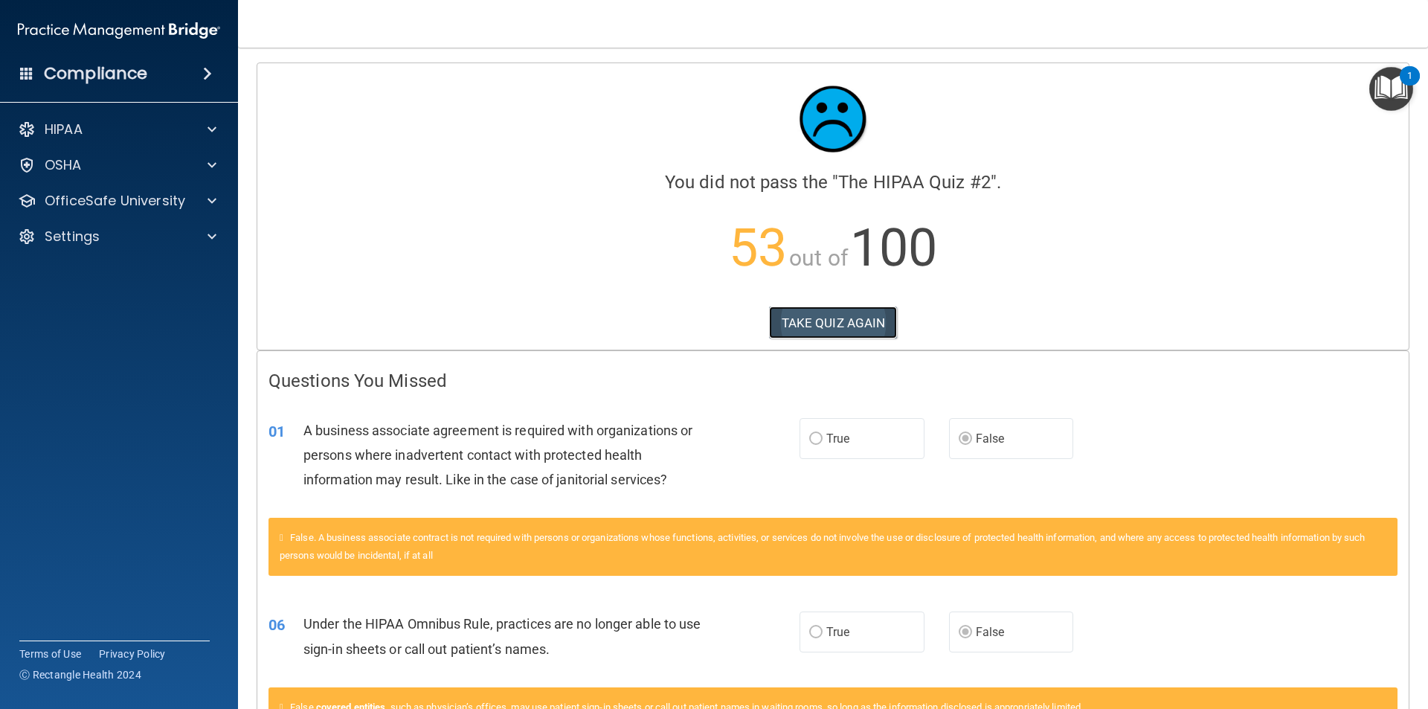
click at [853, 321] on button "TAKE QUIZ AGAIN" at bounding box center [833, 322] width 129 height 33
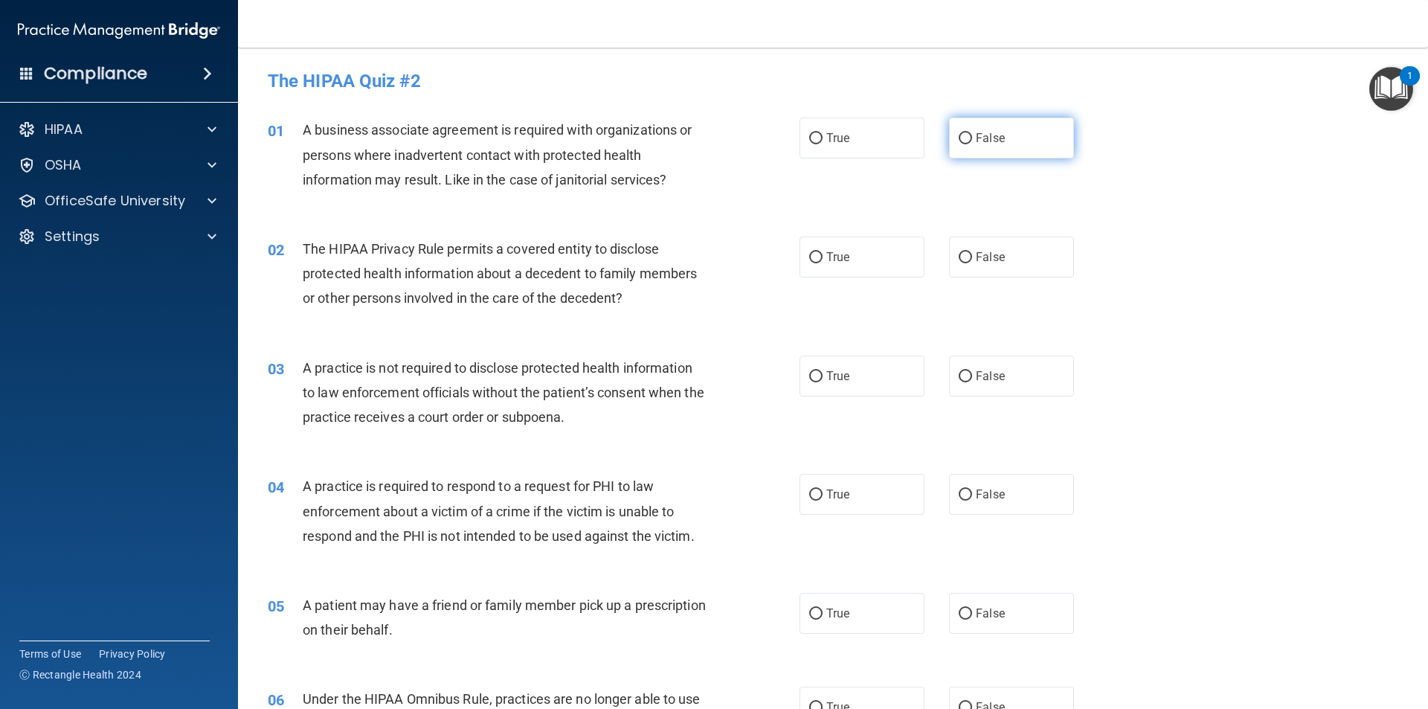
click at [1023, 155] on label "False" at bounding box center [1011, 137] width 125 height 41
click at [972, 144] on input "False" at bounding box center [965, 138] width 13 height 11
radio input "true"
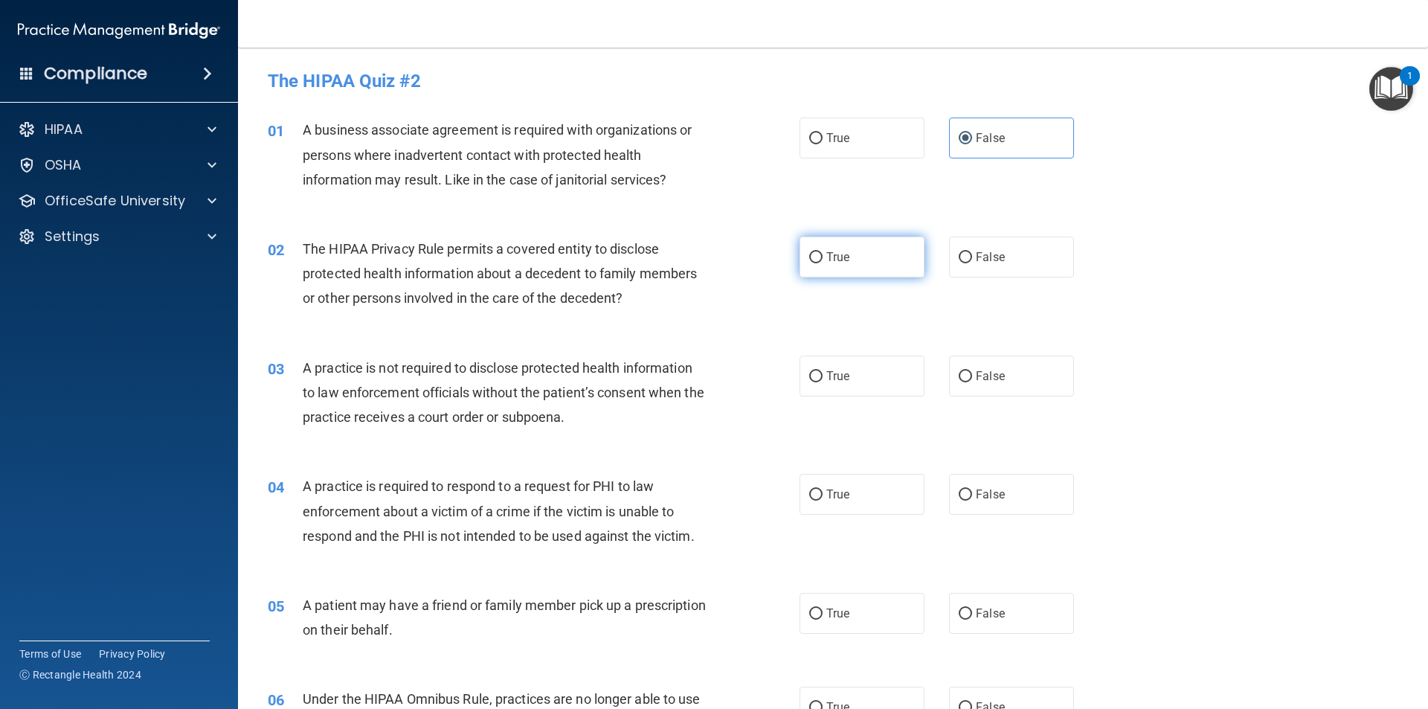
click at [826, 260] on span "True" at bounding box center [837, 257] width 23 height 14
click at [822, 260] on input "True" at bounding box center [815, 257] width 13 height 11
radio input "true"
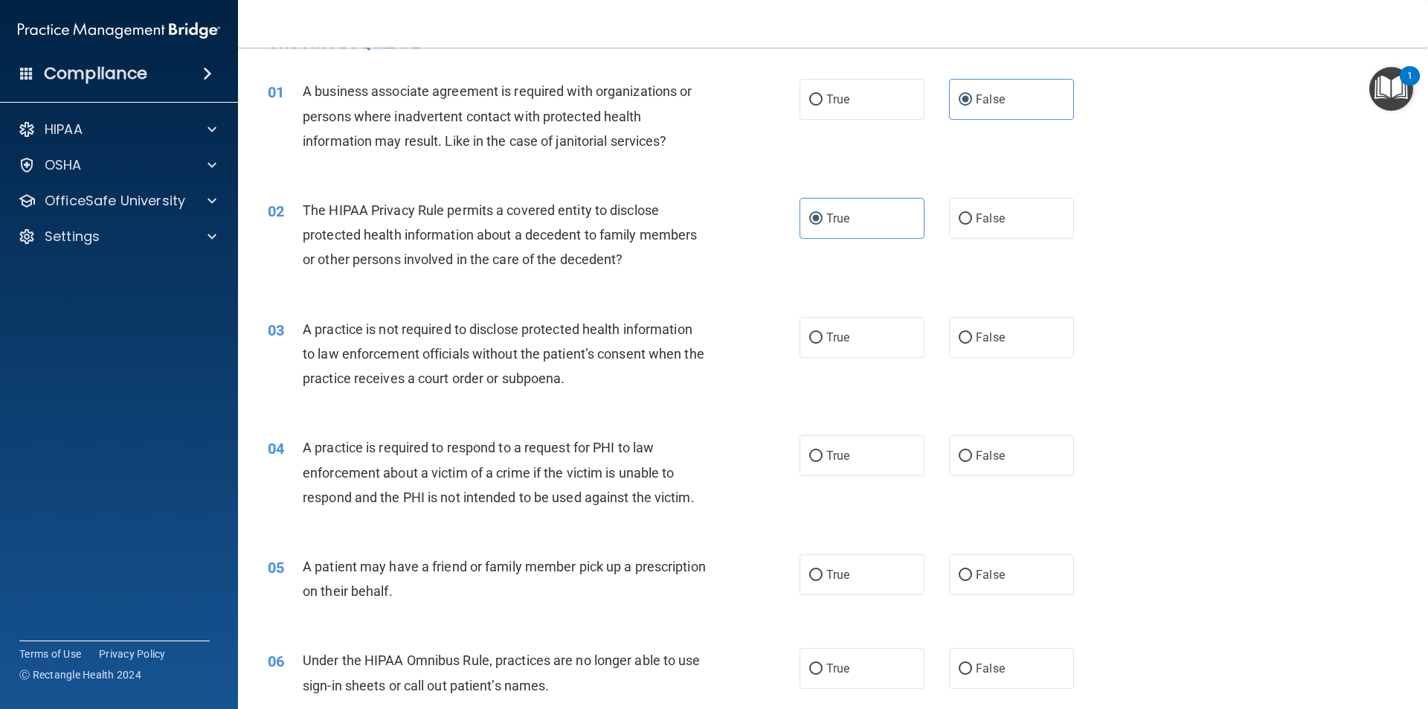
scroll to position [74, 0]
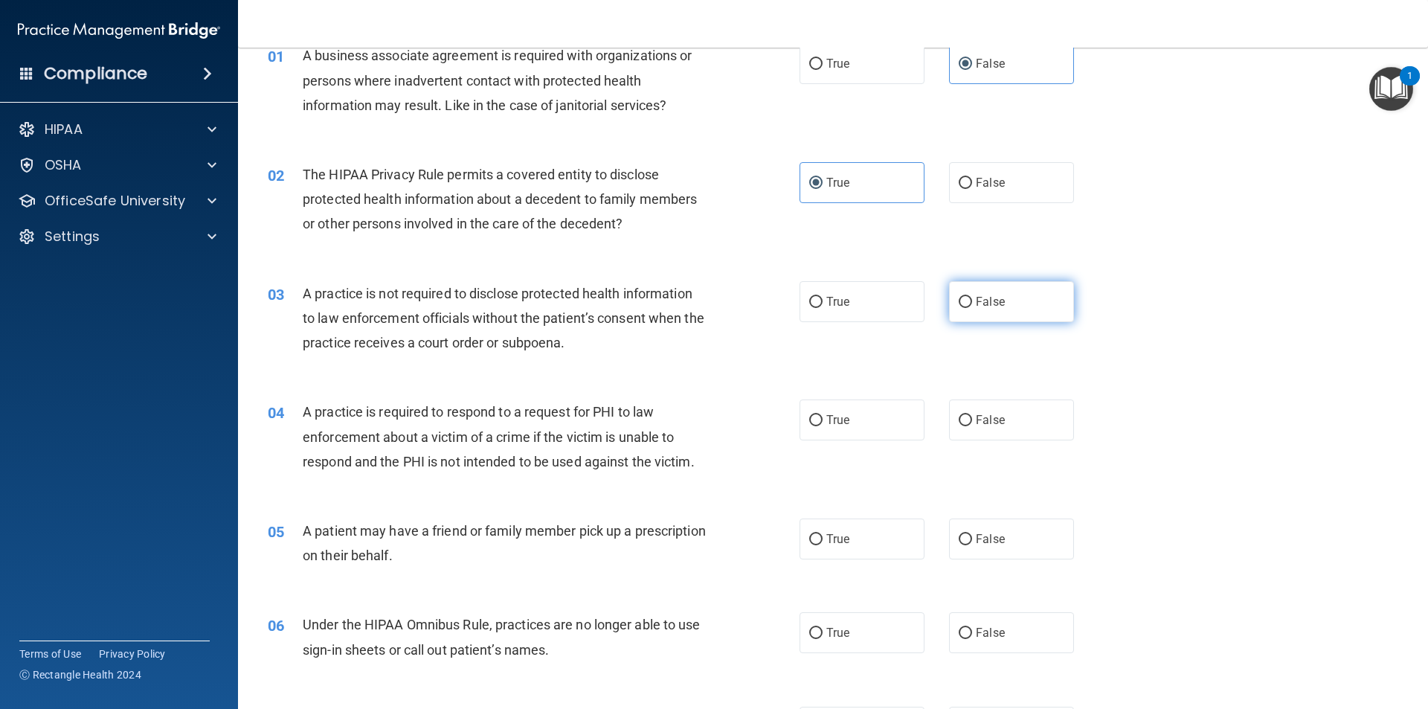
click at [1053, 285] on label "False" at bounding box center [1011, 301] width 125 height 41
click at [972, 297] on input "False" at bounding box center [965, 302] width 13 height 11
radio input "true"
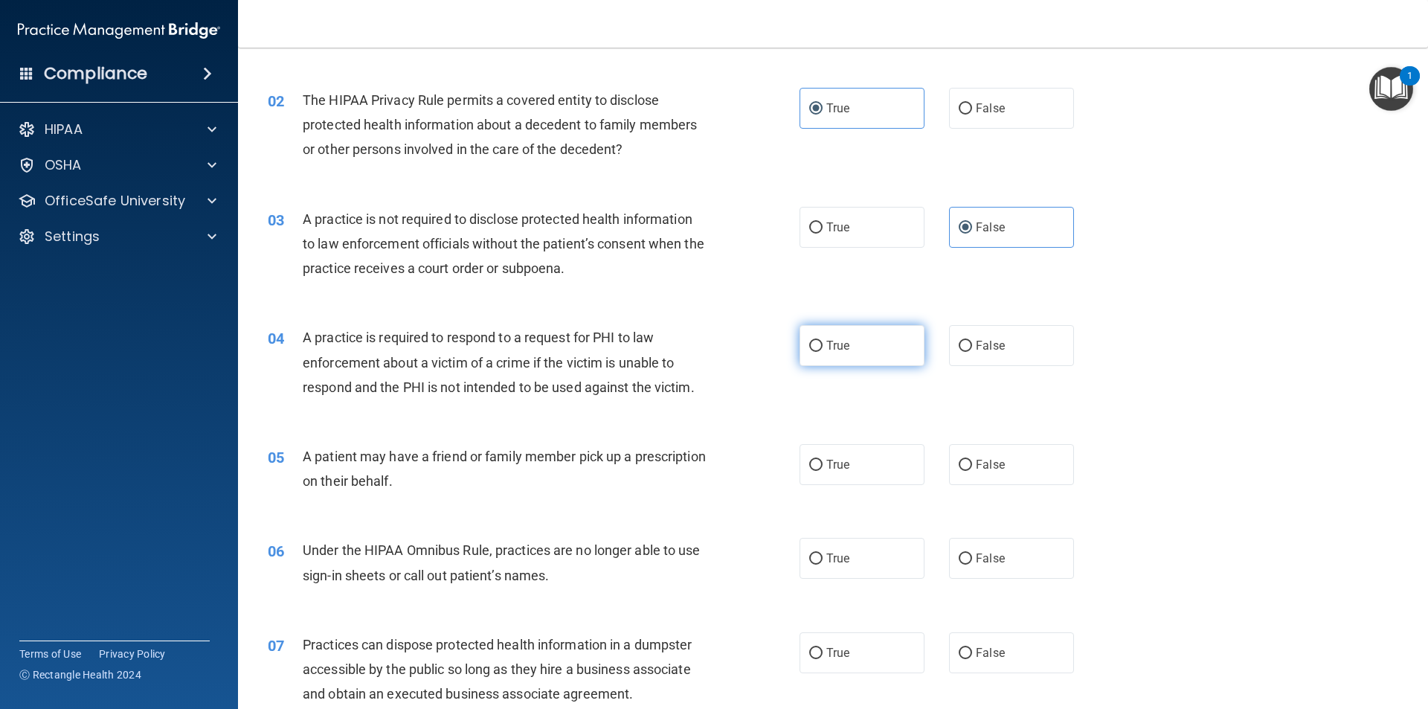
click at [841, 332] on label "True" at bounding box center [861, 345] width 125 height 41
click at [822, 341] on input "True" at bounding box center [815, 346] width 13 height 11
radio input "true"
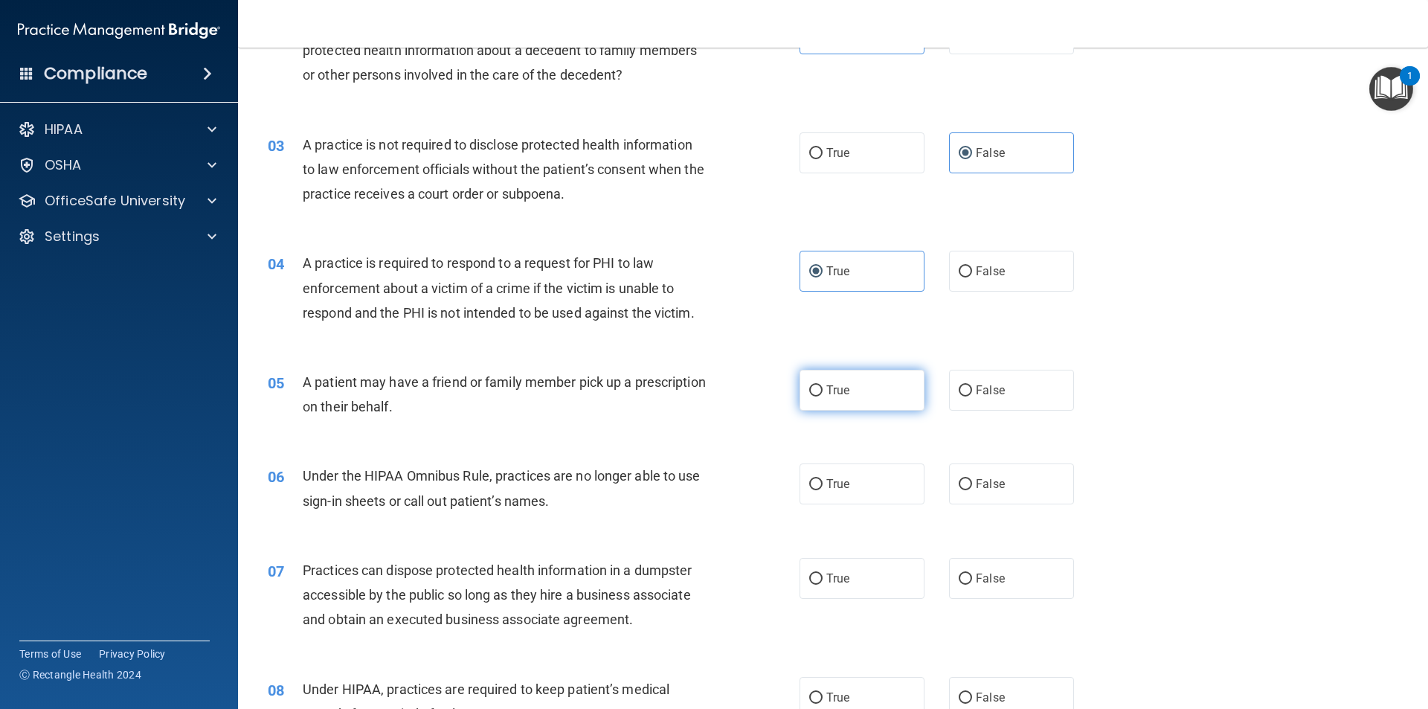
click at [887, 381] on label "True" at bounding box center [861, 390] width 125 height 41
click at [822, 385] on input "True" at bounding box center [815, 390] width 13 height 11
radio input "true"
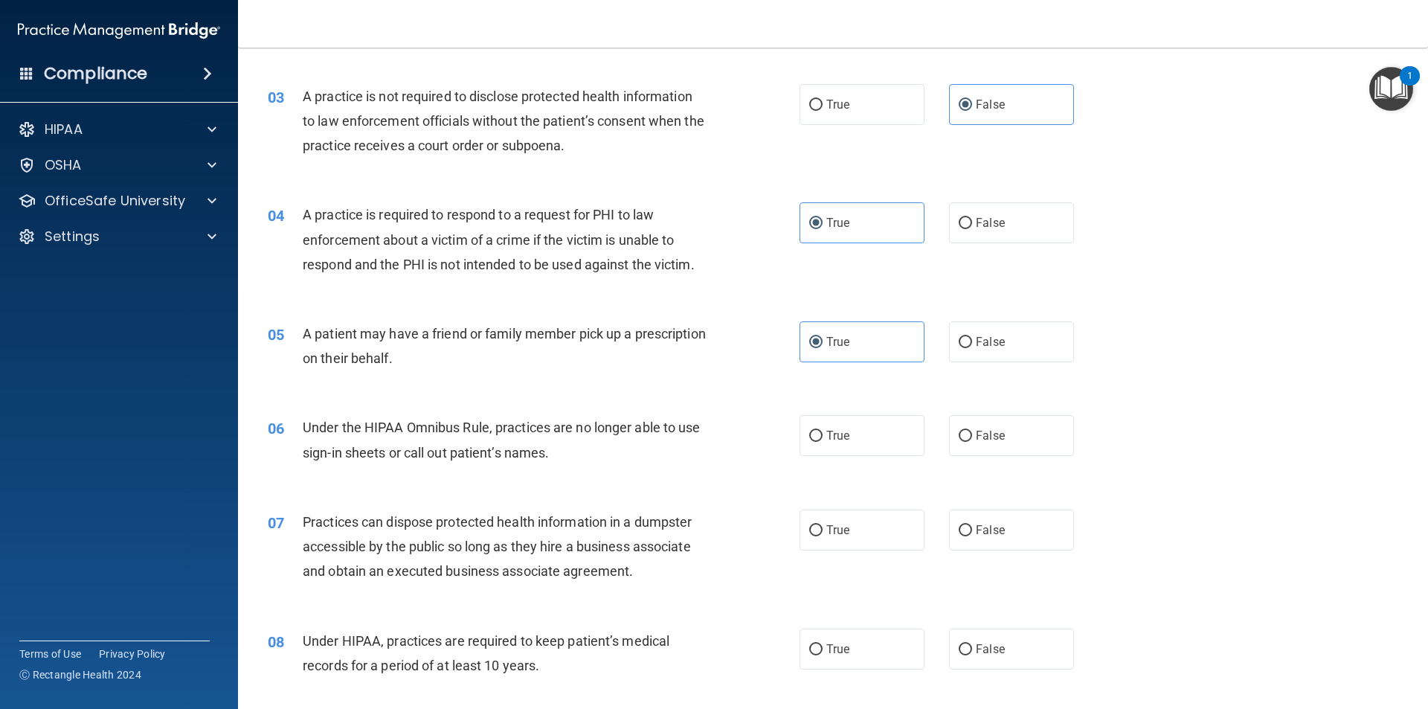
scroll to position [297, 0]
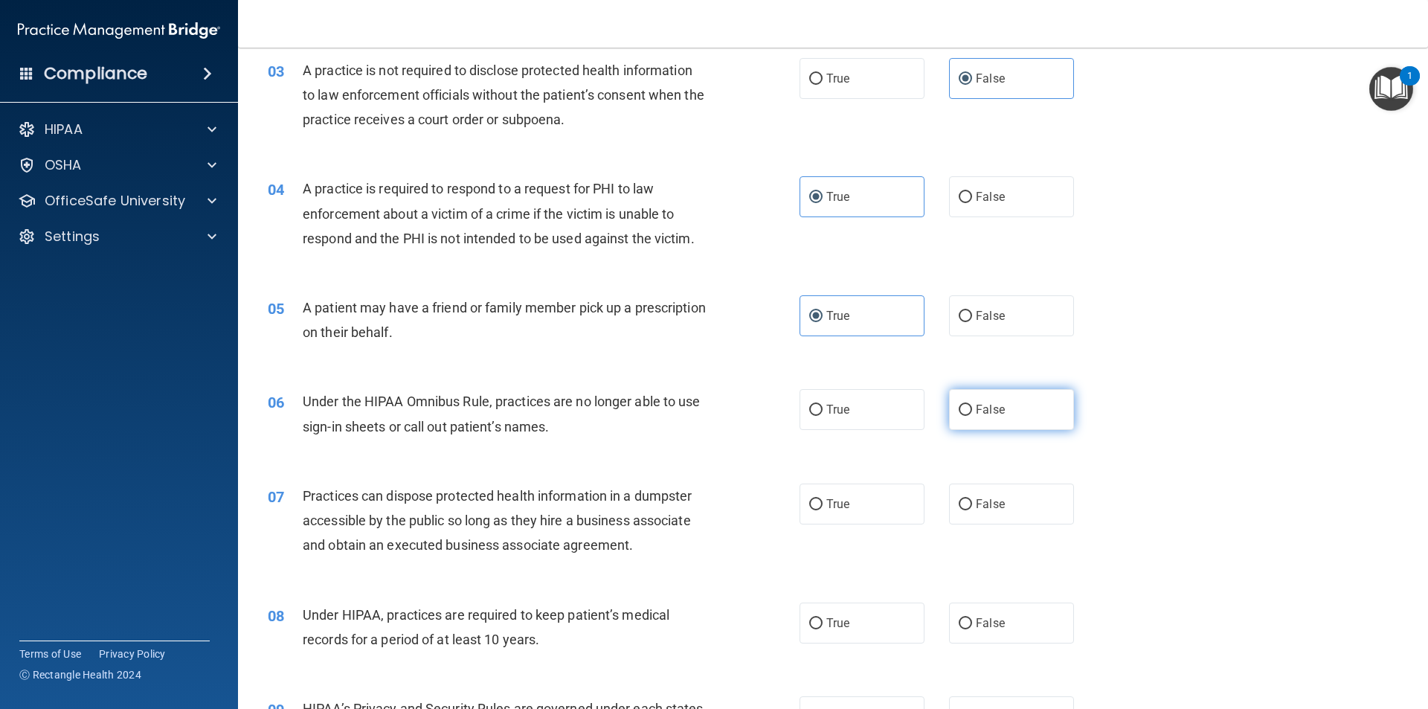
click at [964, 418] on label "False" at bounding box center [1011, 409] width 125 height 41
click at [964, 416] on input "False" at bounding box center [965, 410] width 13 height 11
radio input "true"
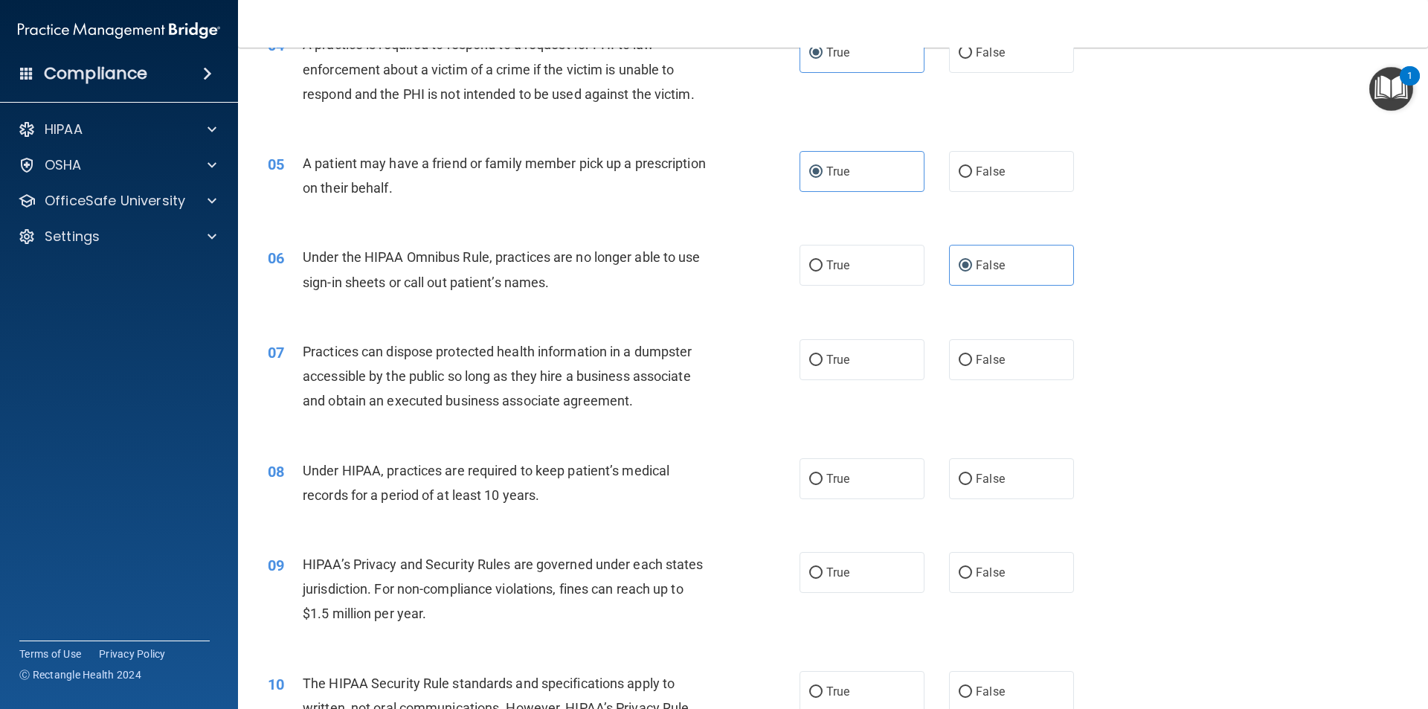
scroll to position [446, 0]
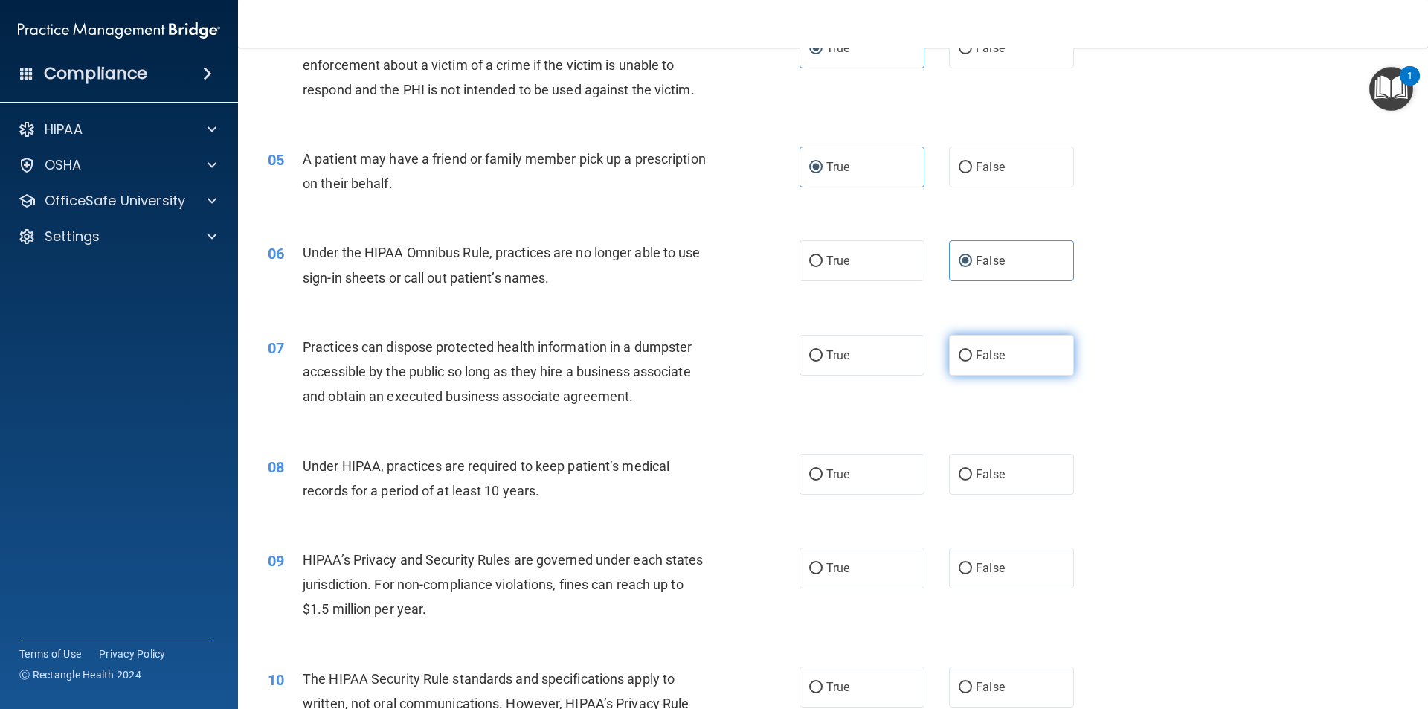
click at [1019, 353] on label "False" at bounding box center [1011, 355] width 125 height 41
click at [972, 353] on input "False" at bounding box center [965, 355] width 13 height 11
radio input "true"
click at [1005, 469] on label "False" at bounding box center [1011, 474] width 125 height 41
click at [972, 469] on input "False" at bounding box center [965, 474] width 13 height 11
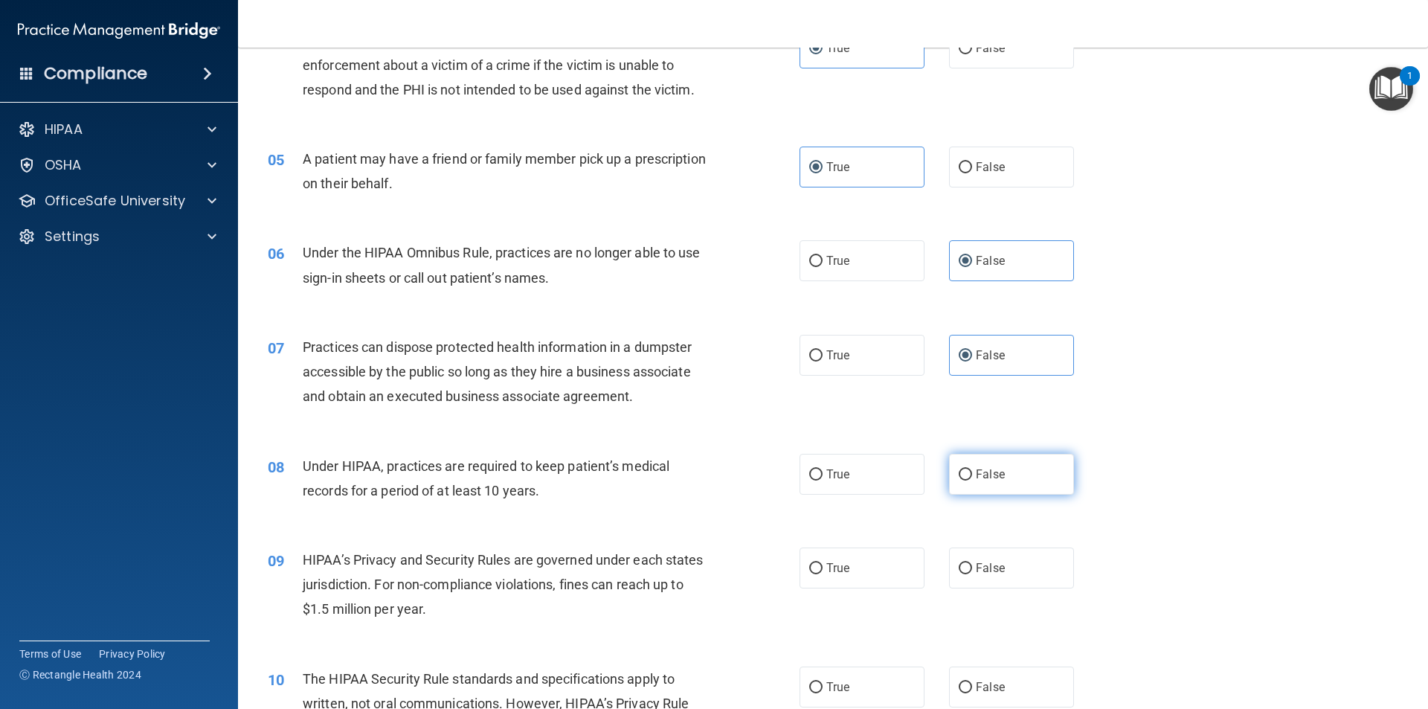
radio input "true"
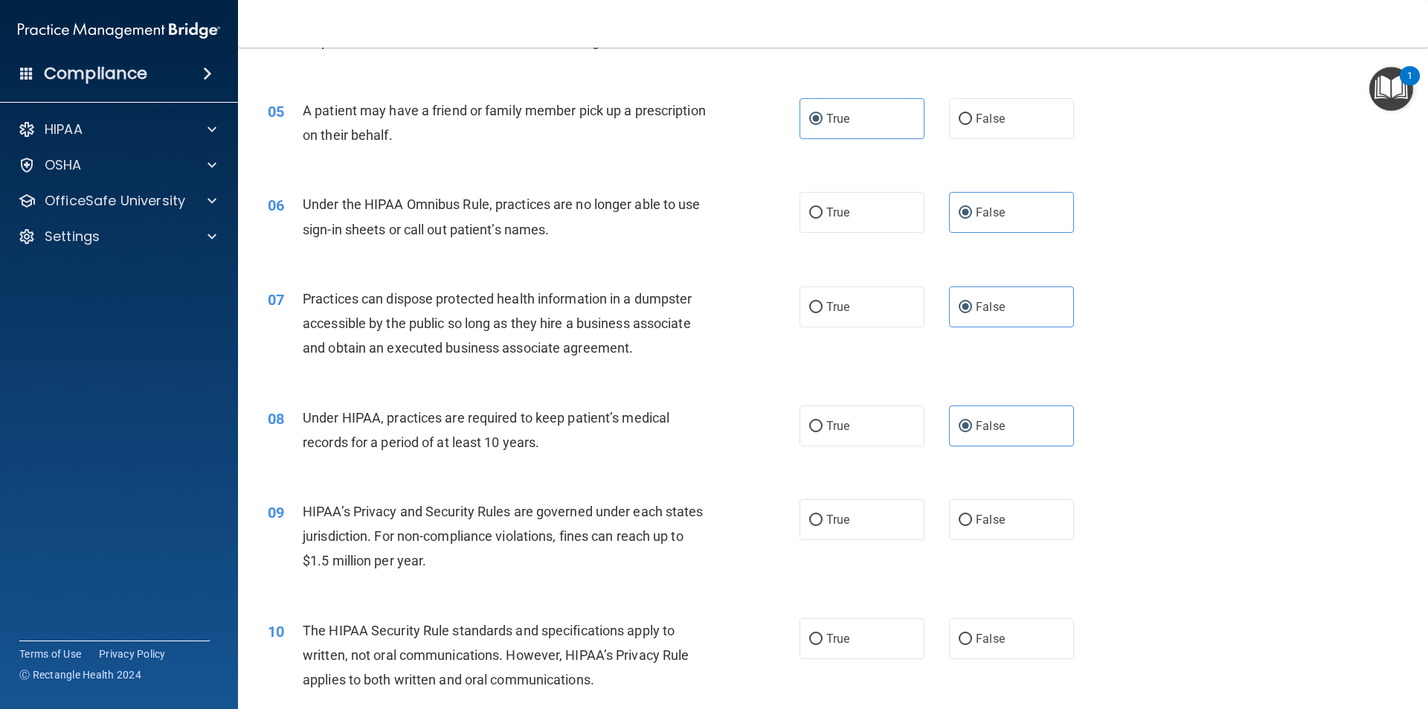
scroll to position [521, 0]
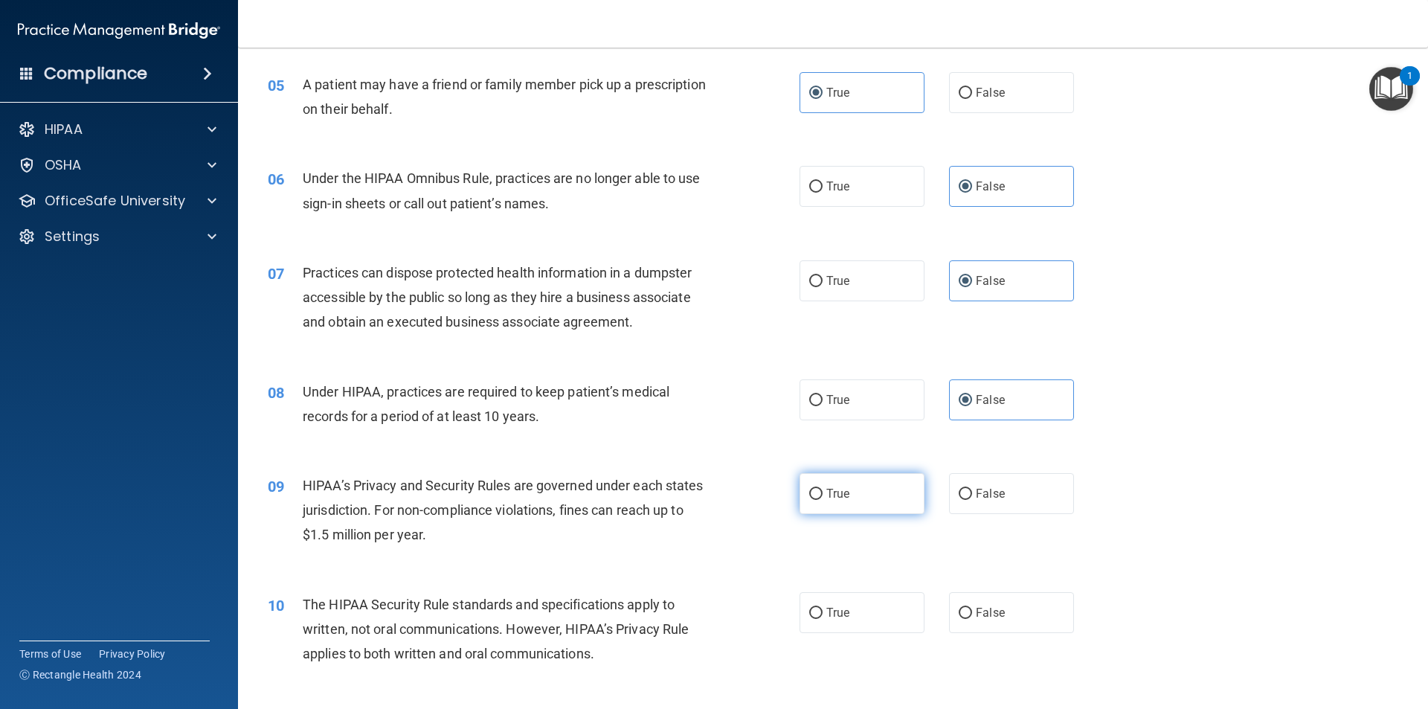
click at [826, 498] on span "True" at bounding box center [837, 493] width 23 height 14
click at [822, 498] on input "True" at bounding box center [815, 494] width 13 height 11
radio input "true"
click at [1039, 491] on label "False" at bounding box center [1011, 493] width 125 height 41
click at [972, 491] on input "False" at bounding box center [965, 494] width 13 height 11
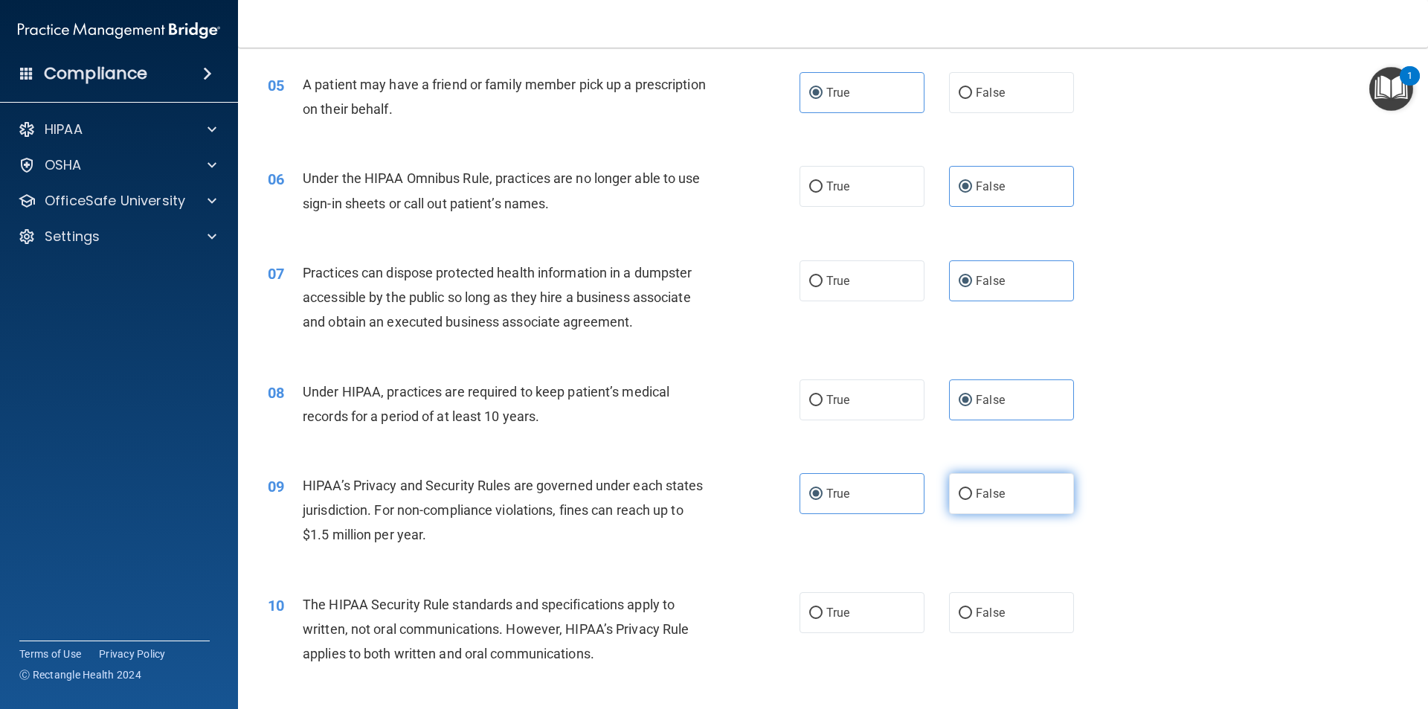
radio input "true"
radio input "false"
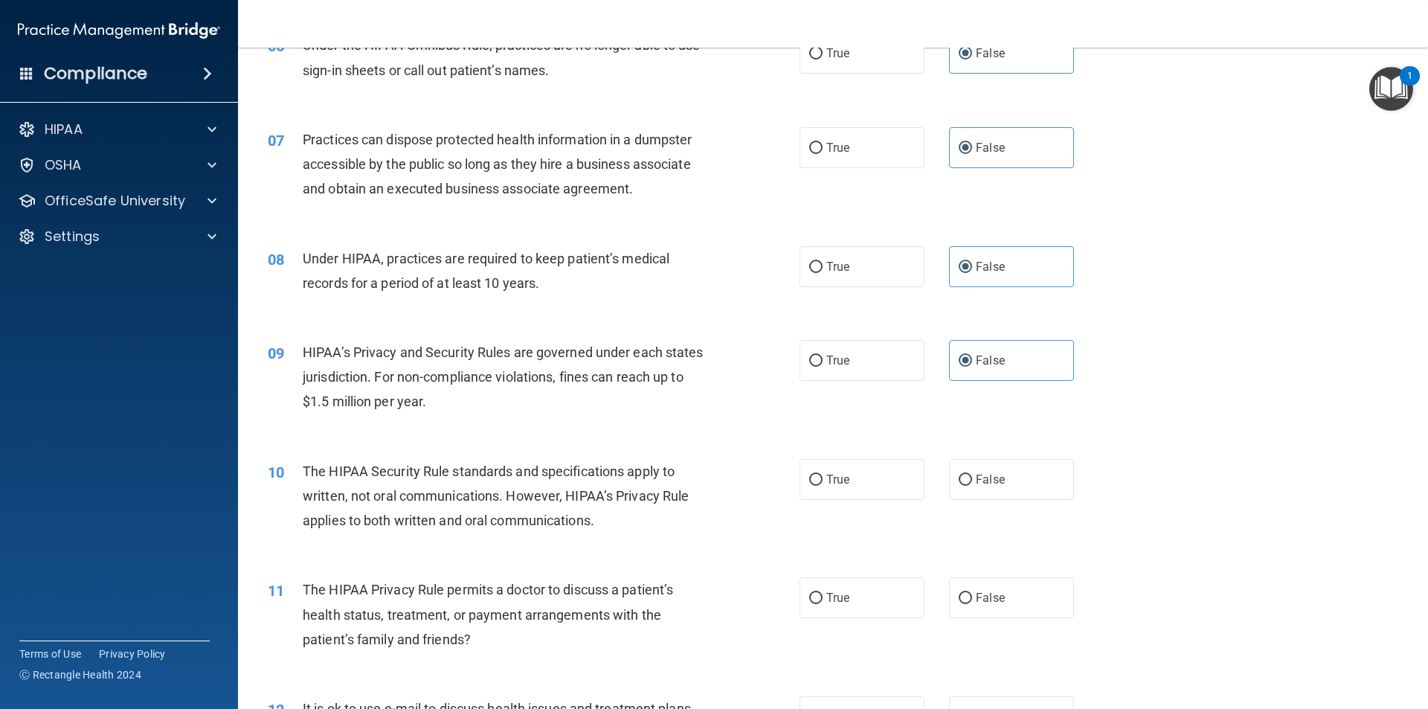
scroll to position [669, 0]
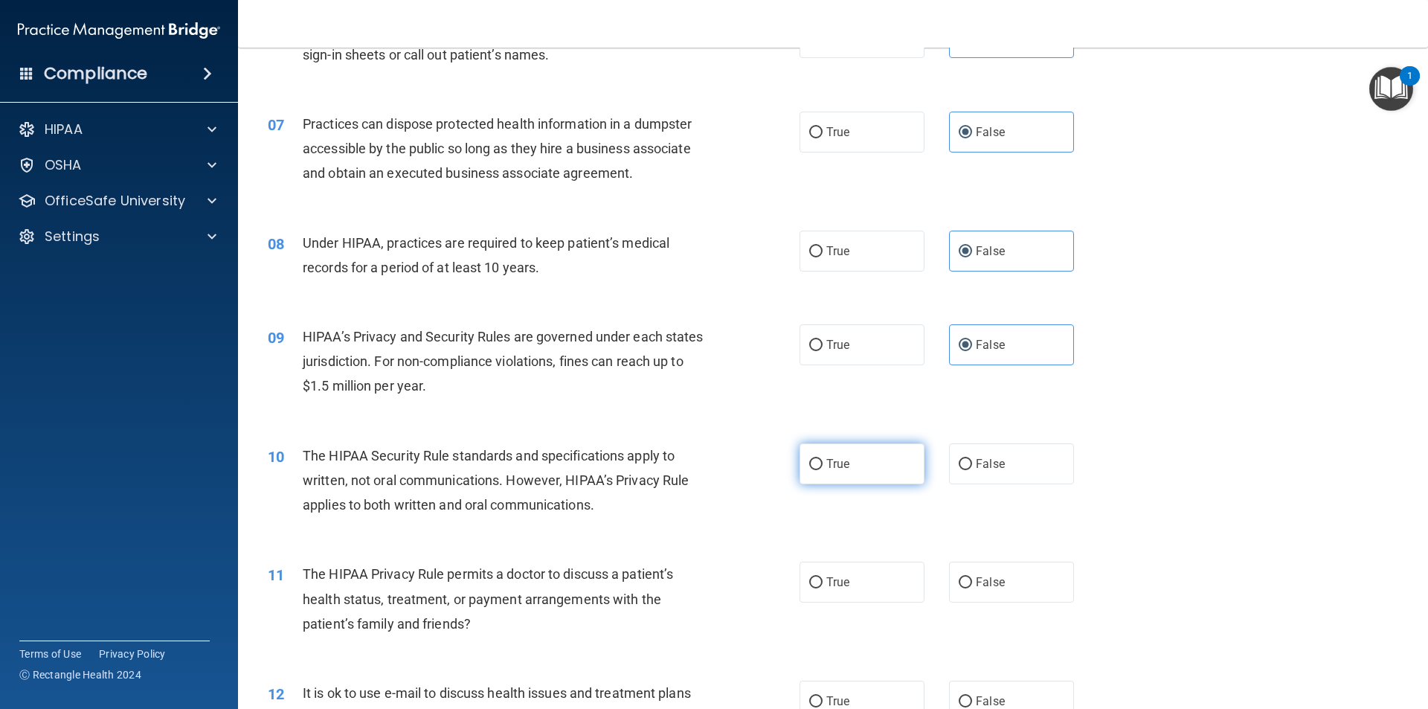
click at [834, 454] on label "True" at bounding box center [861, 463] width 125 height 41
click at [822, 459] on input "True" at bounding box center [815, 464] width 13 height 11
radio input "true"
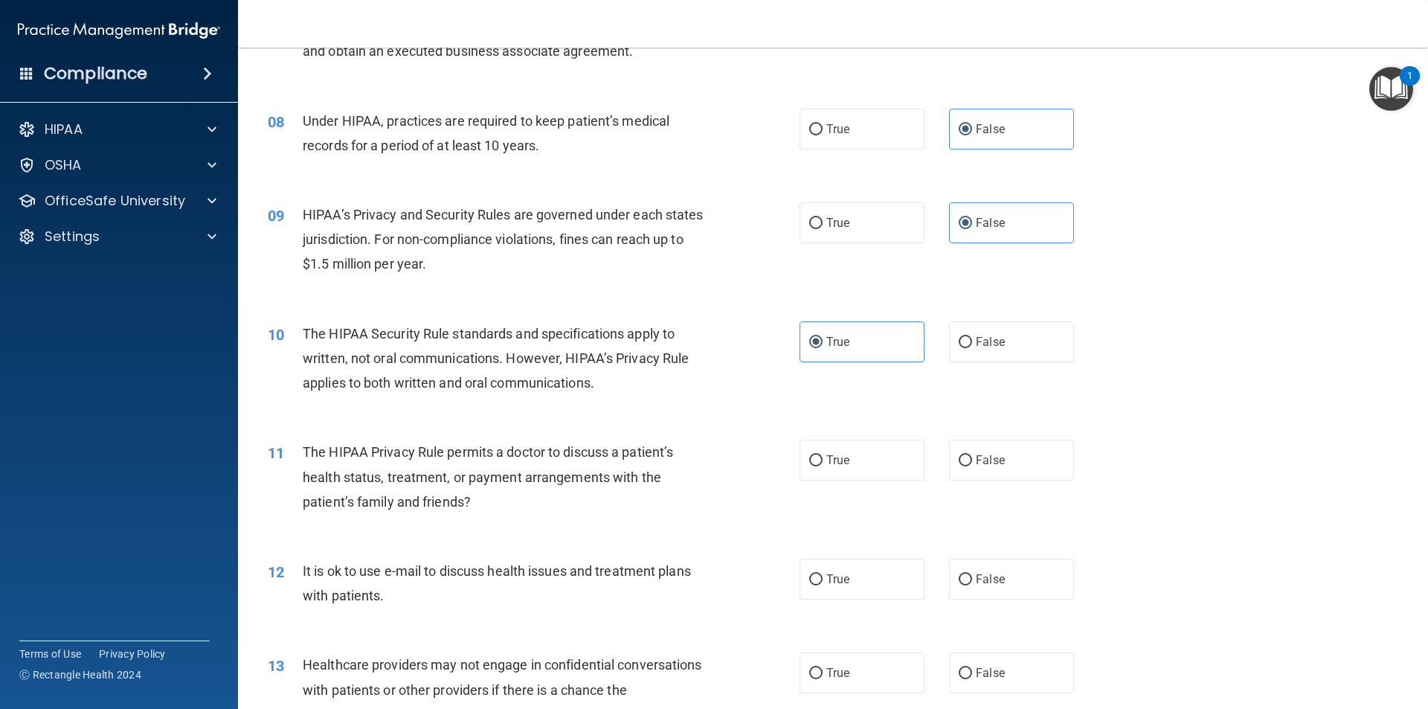
scroll to position [818, 0]
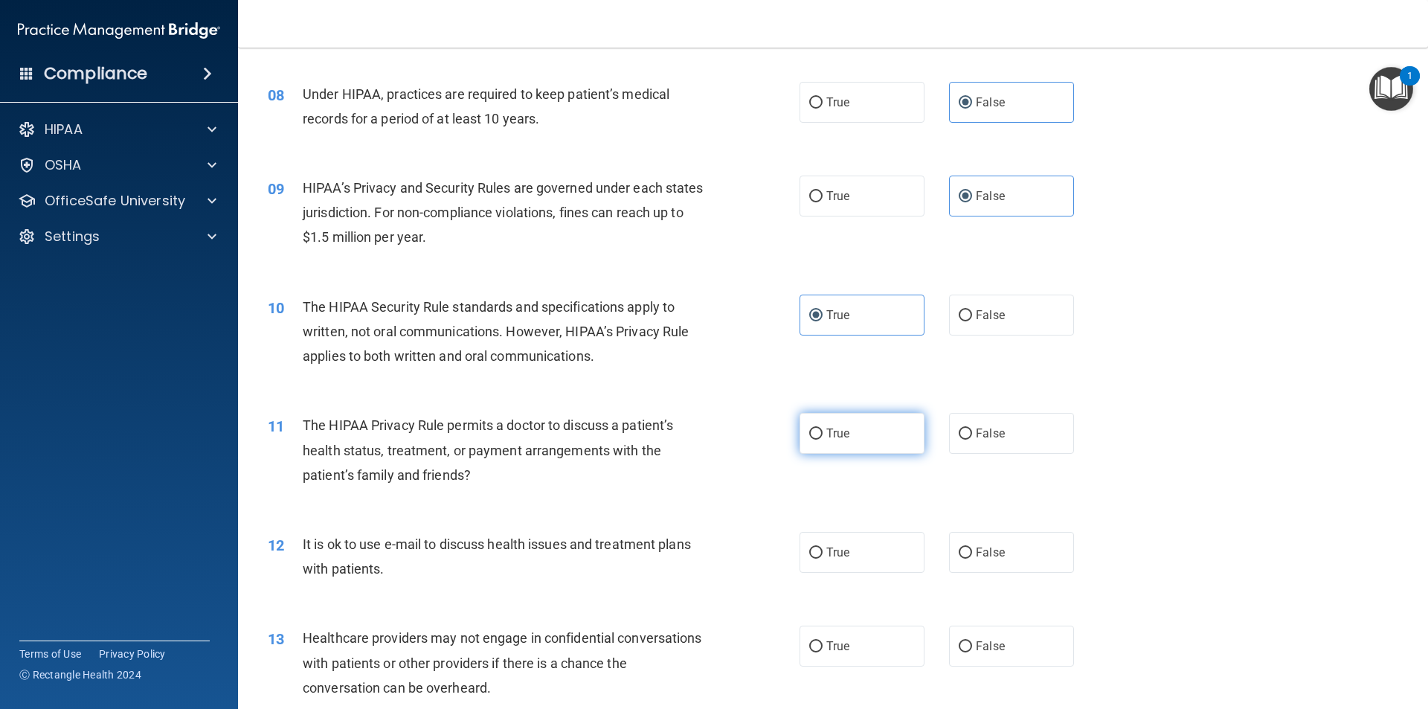
click at [814, 428] on input "True" at bounding box center [815, 433] width 13 height 11
radio input "true"
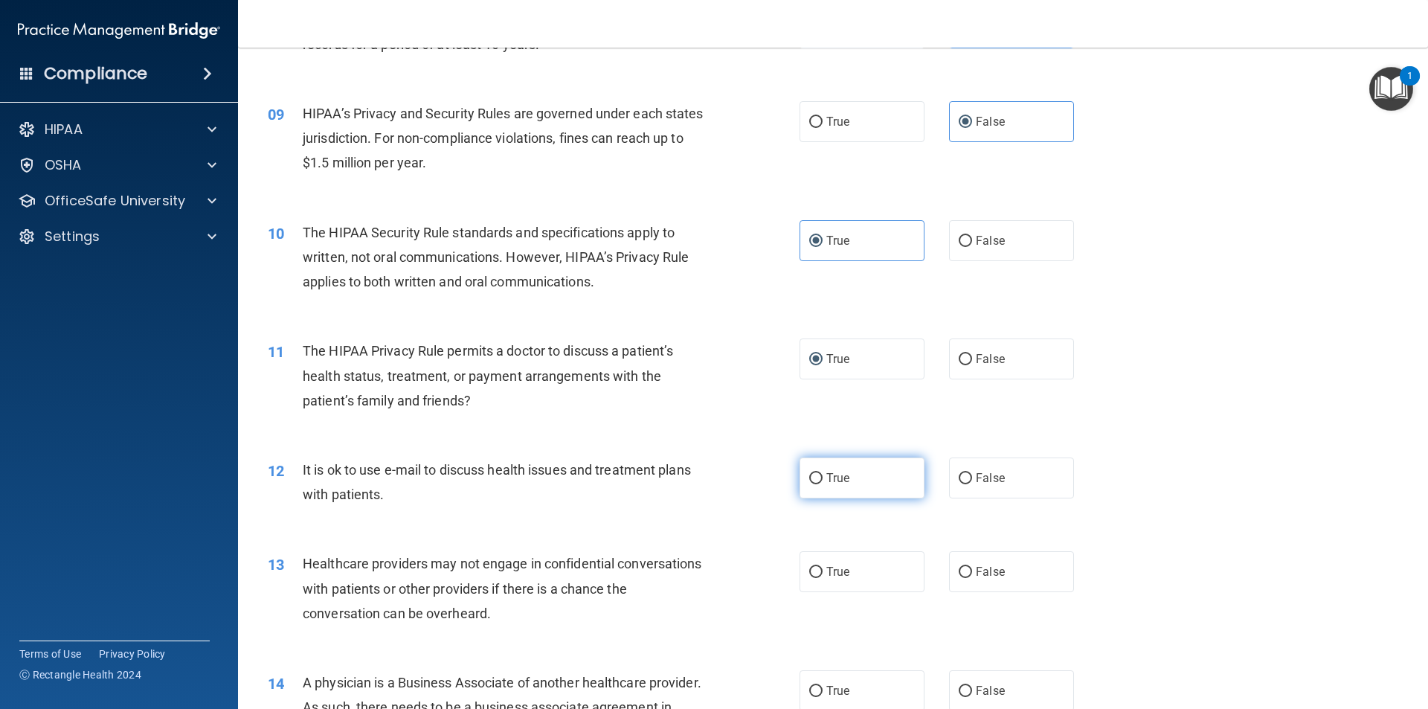
click at [858, 462] on label "True" at bounding box center [861, 477] width 125 height 41
click at [822, 473] on input "True" at bounding box center [815, 478] width 13 height 11
radio input "true"
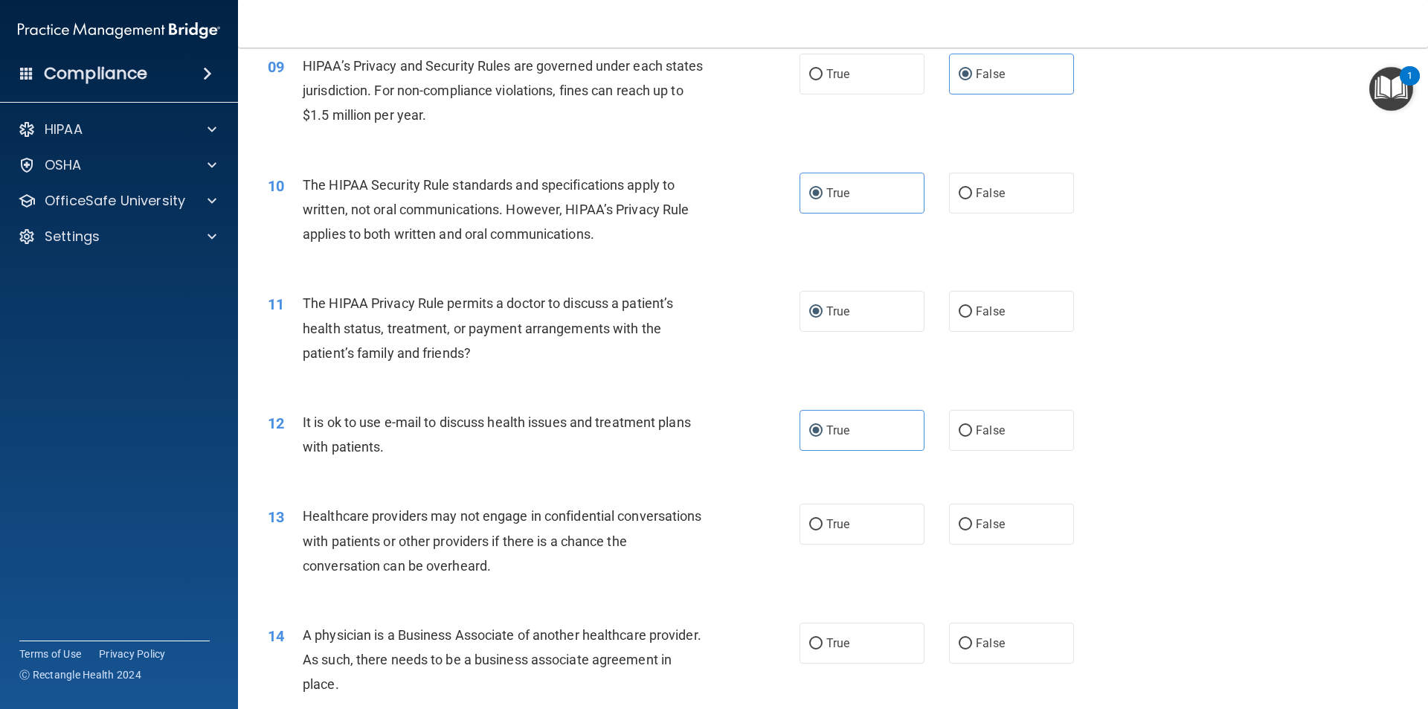
scroll to position [967, 0]
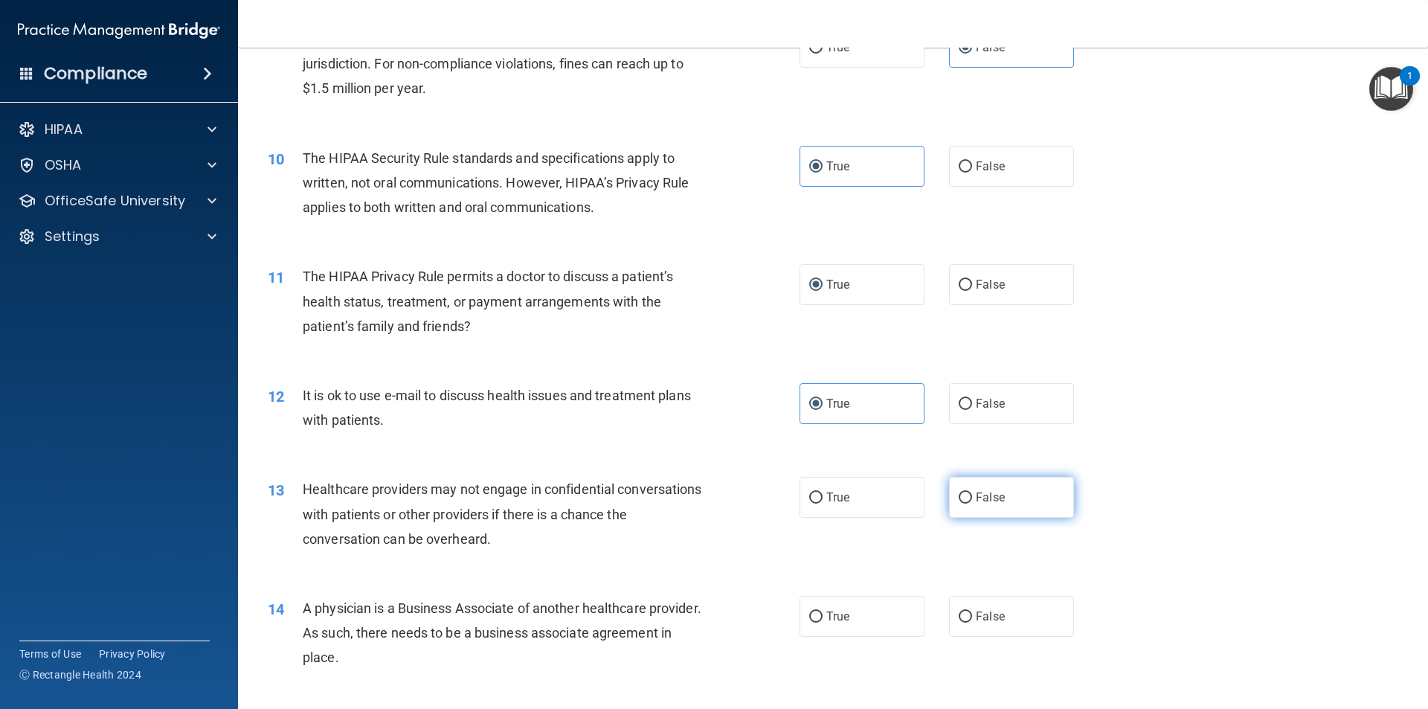
click at [978, 489] on label "False" at bounding box center [1011, 497] width 125 height 41
click at [972, 492] on input "False" at bounding box center [965, 497] width 13 height 11
radio input "true"
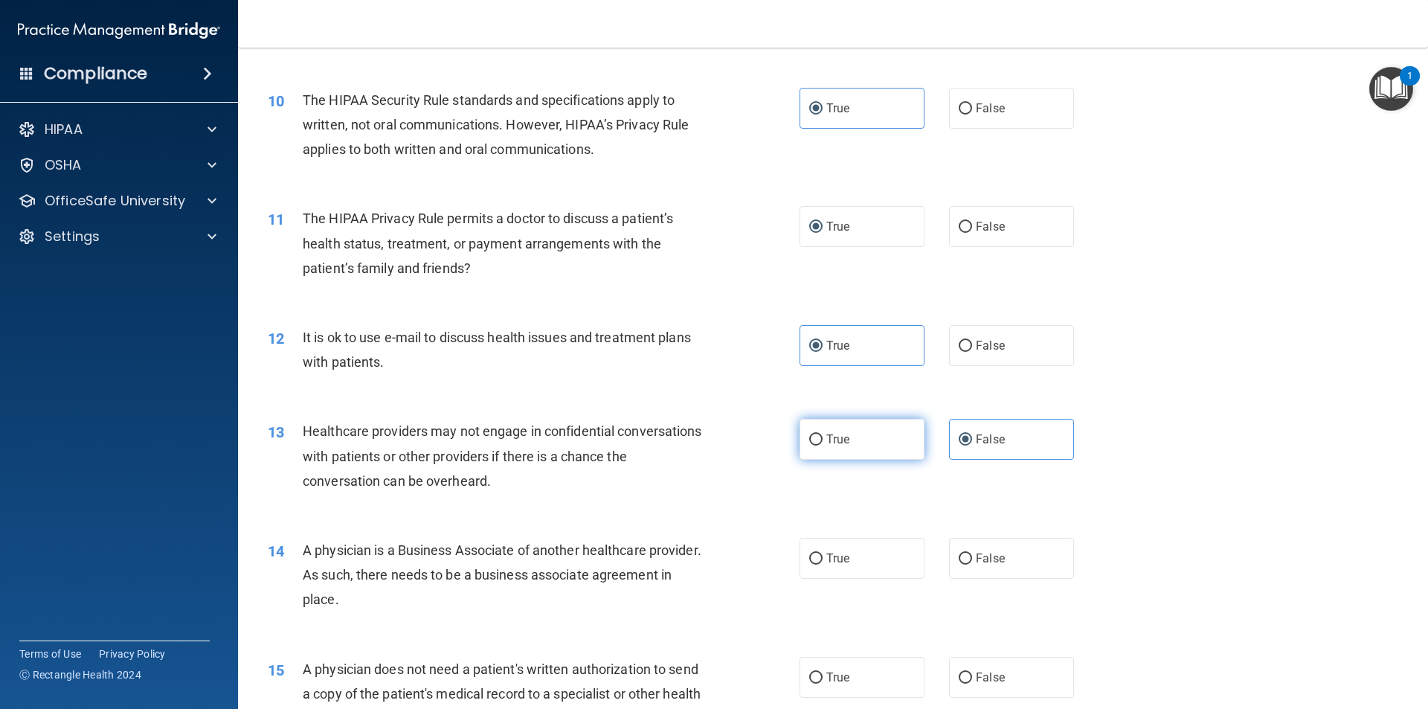
scroll to position [1115, 0]
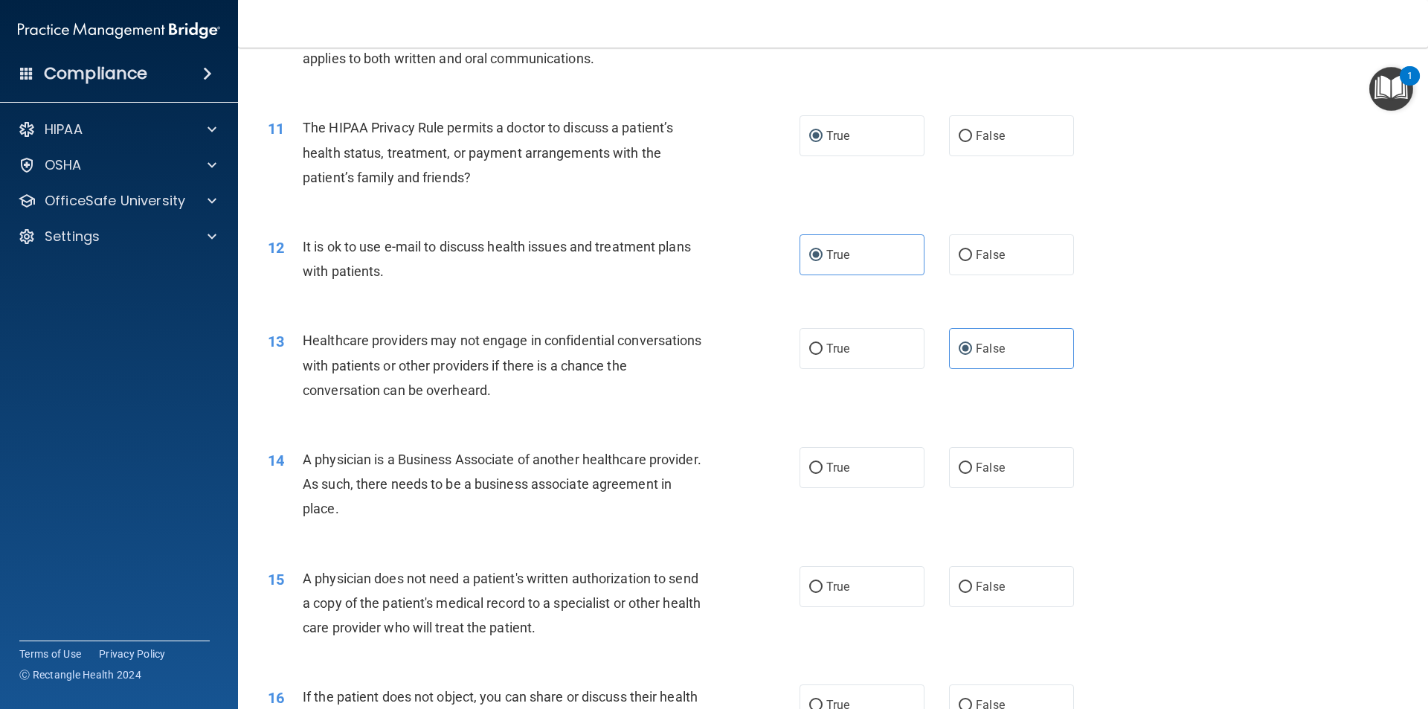
click at [936, 459] on div "True False" at bounding box center [949, 467] width 300 height 41
click at [1009, 458] on label "False" at bounding box center [1011, 467] width 125 height 41
click at [972, 463] on input "False" at bounding box center [965, 468] width 13 height 11
radio input "true"
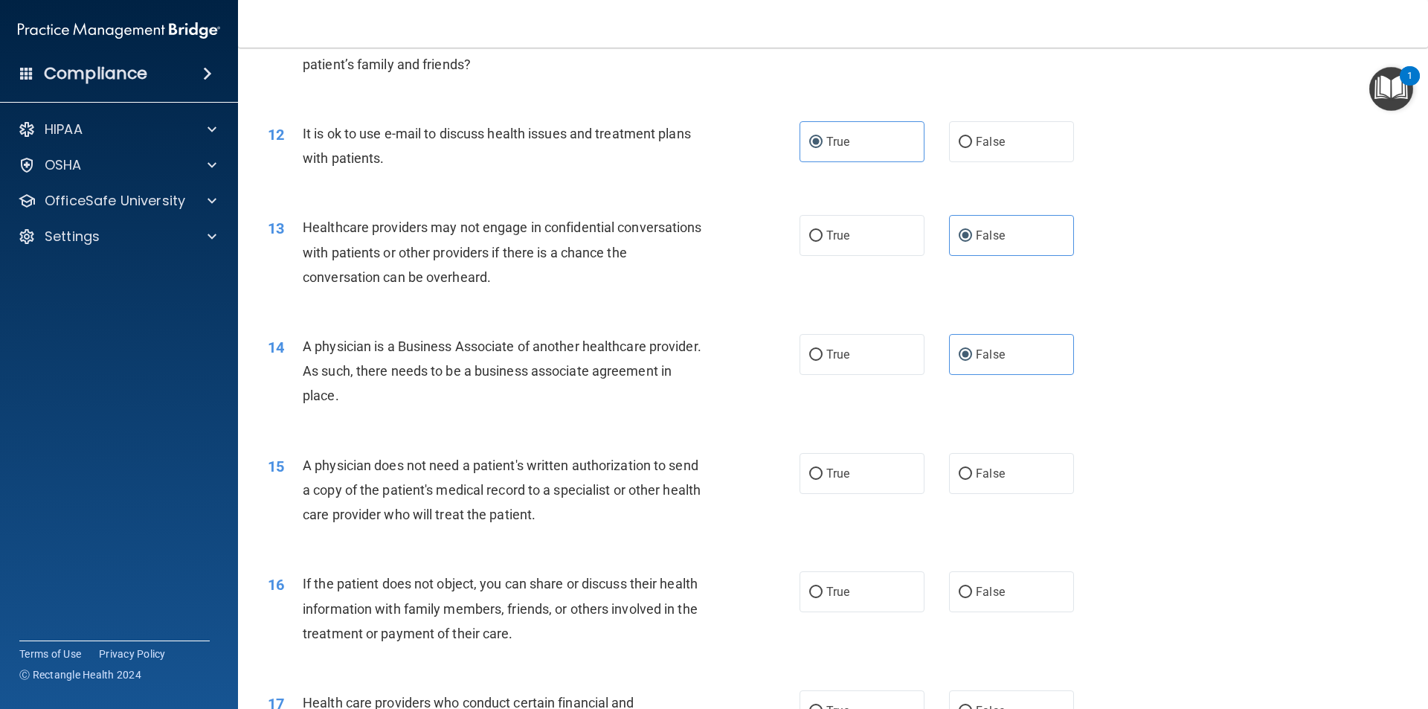
scroll to position [1264, 0]
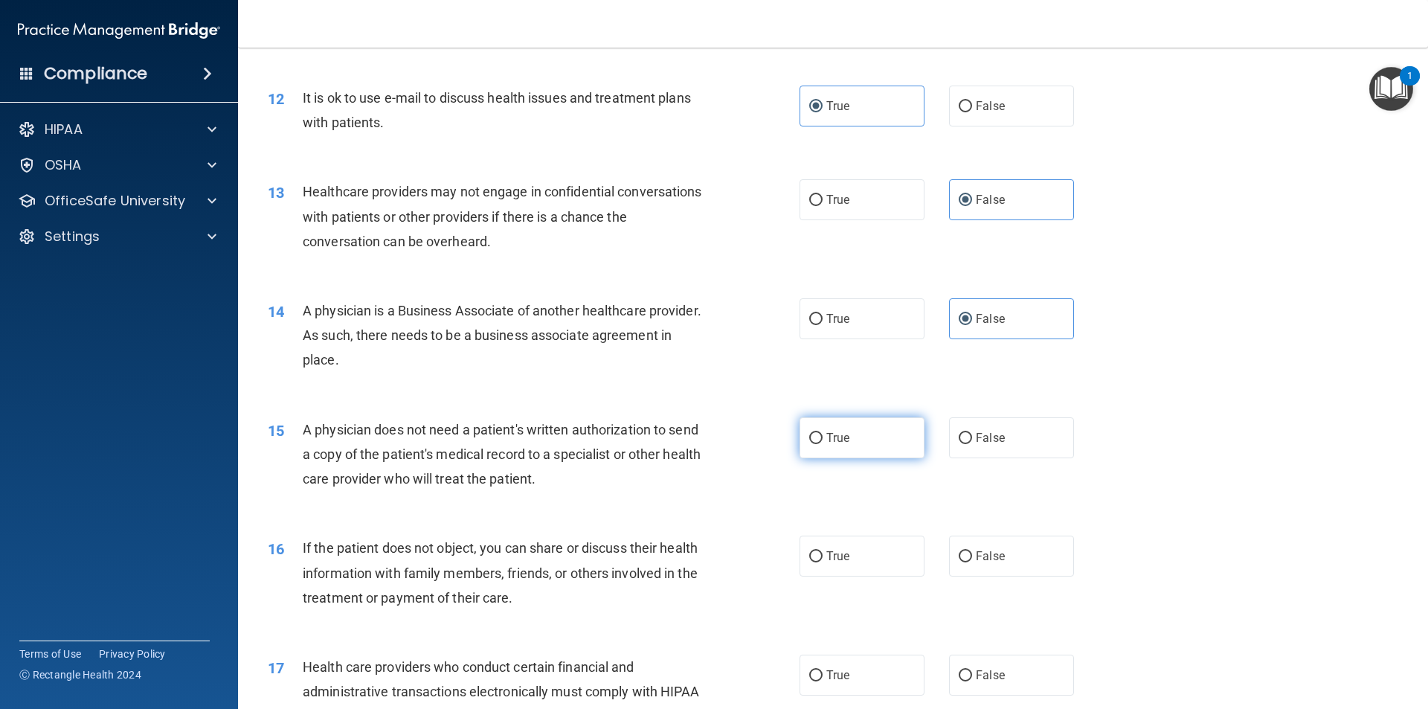
click at [848, 444] on label "True" at bounding box center [861, 437] width 125 height 41
click at [822, 444] on input "True" at bounding box center [815, 438] width 13 height 11
radio input "true"
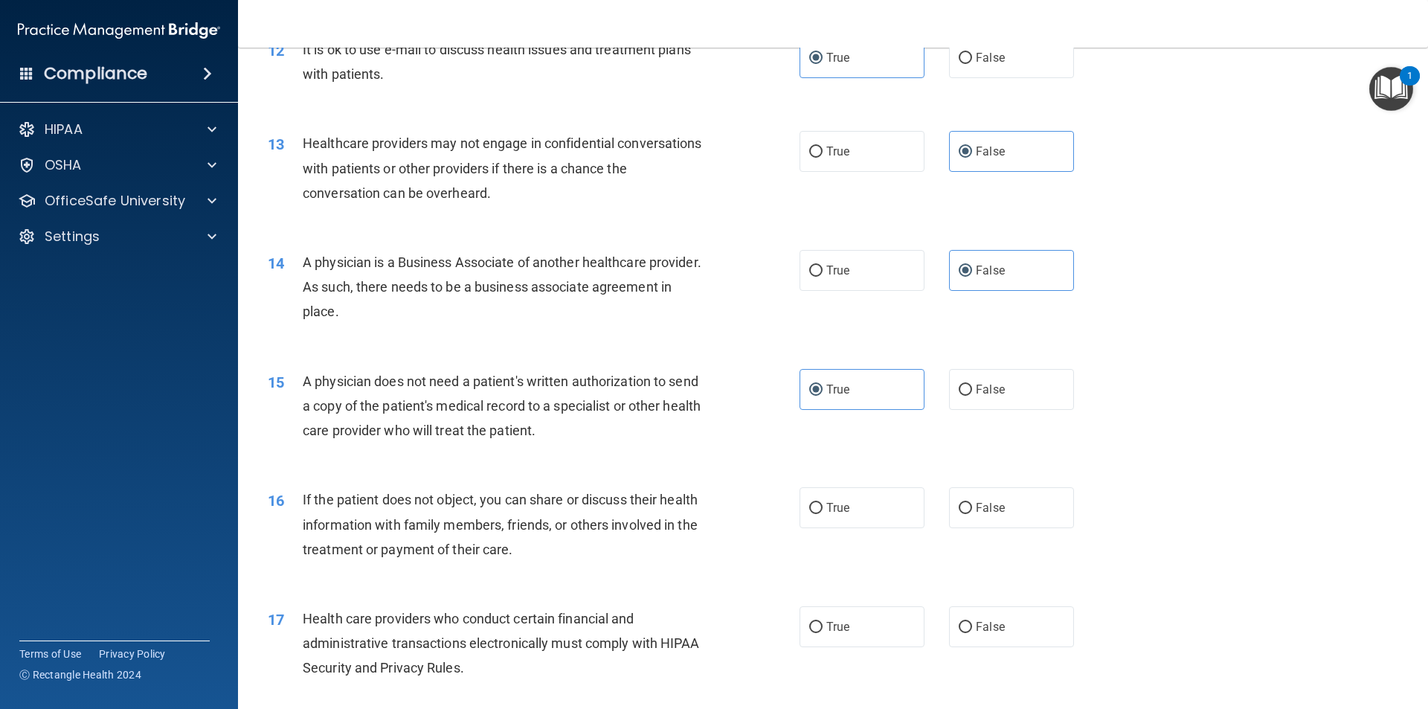
scroll to position [1339, 0]
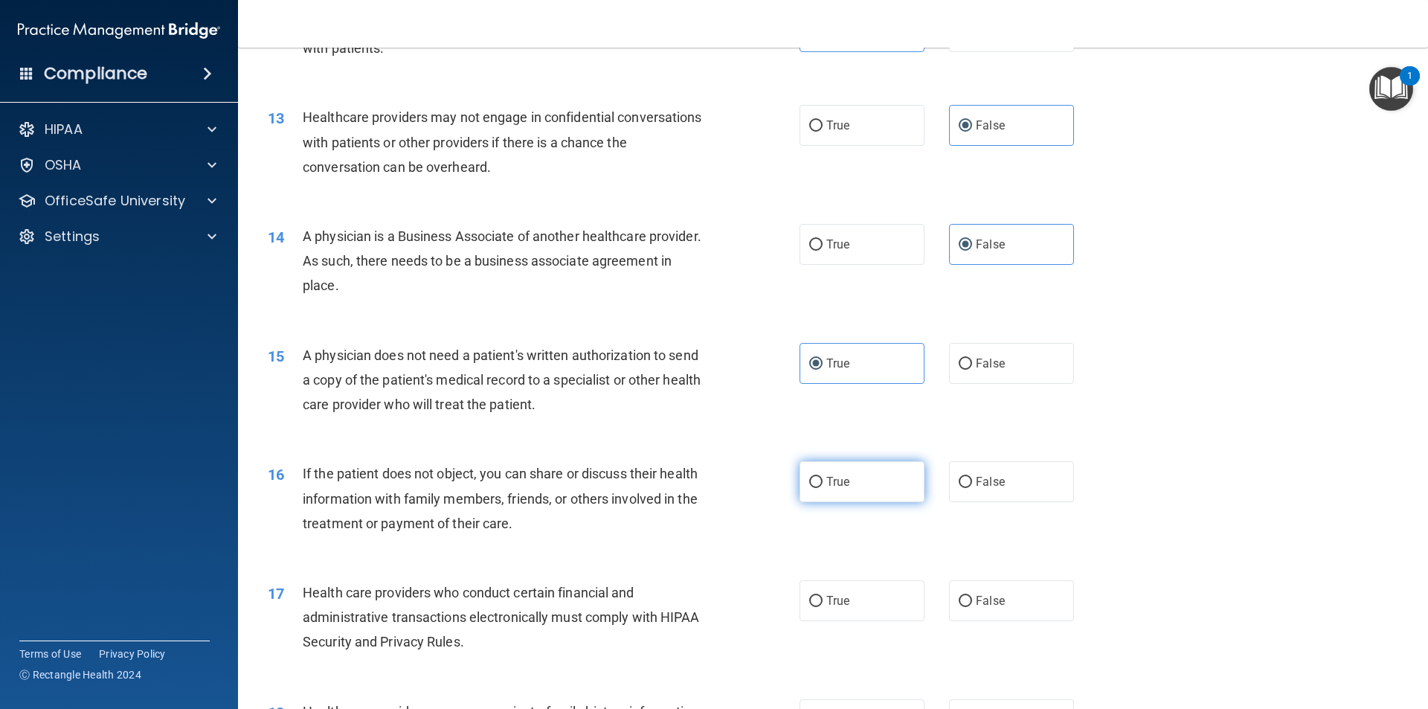
click at [861, 486] on label "True" at bounding box center [861, 481] width 125 height 41
click at [822, 486] on input "True" at bounding box center [815, 482] width 13 height 11
radio input "true"
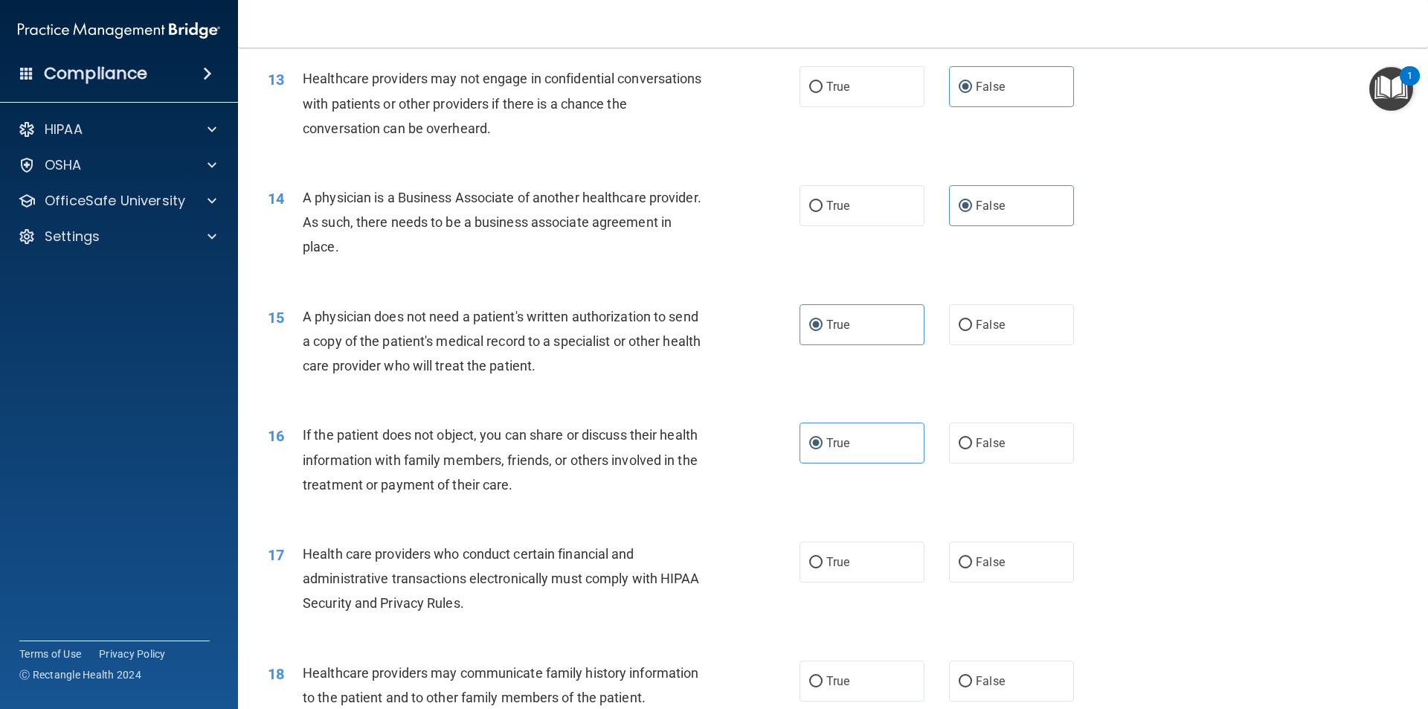
scroll to position [1413, 0]
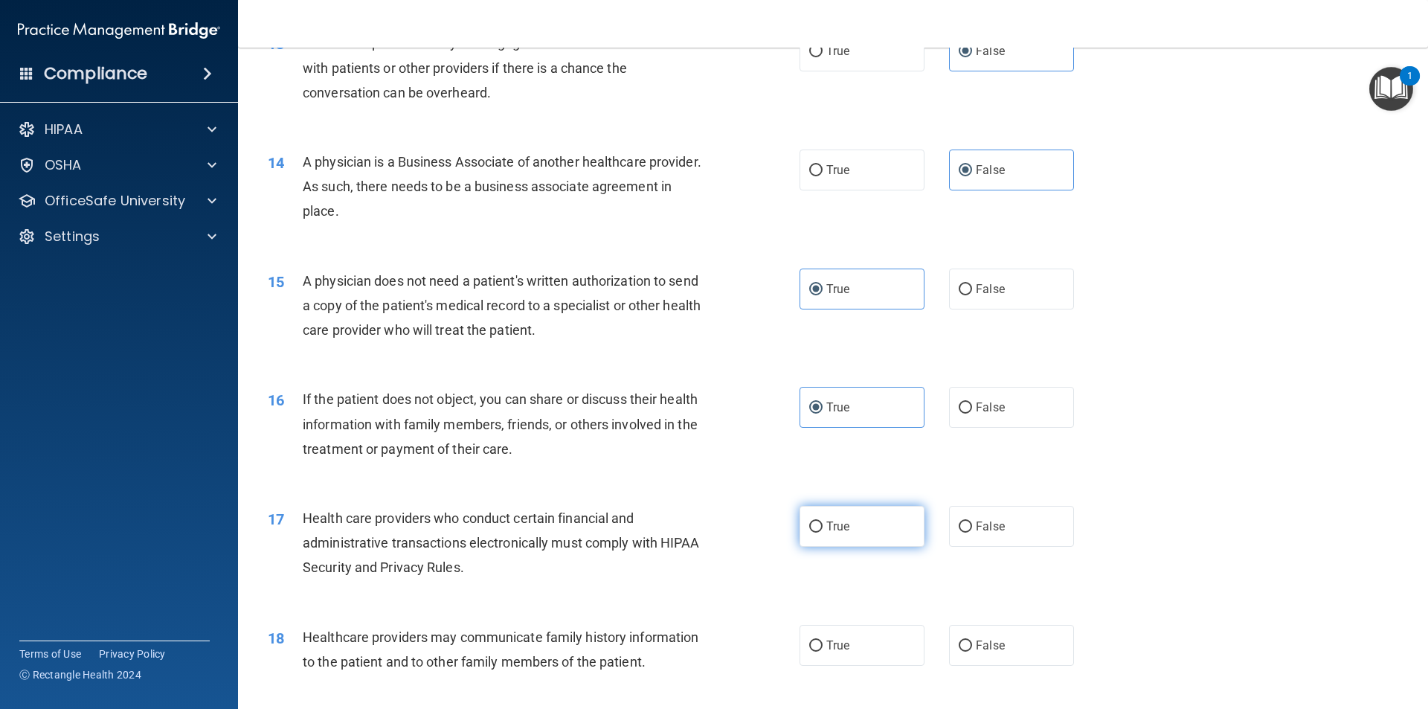
click at [854, 515] on label "True" at bounding box center [861, 526] width 125 height 41
click at [822, 521] on input "True" at bounding box center [815, 526] width 13 height 11
radio input "true"
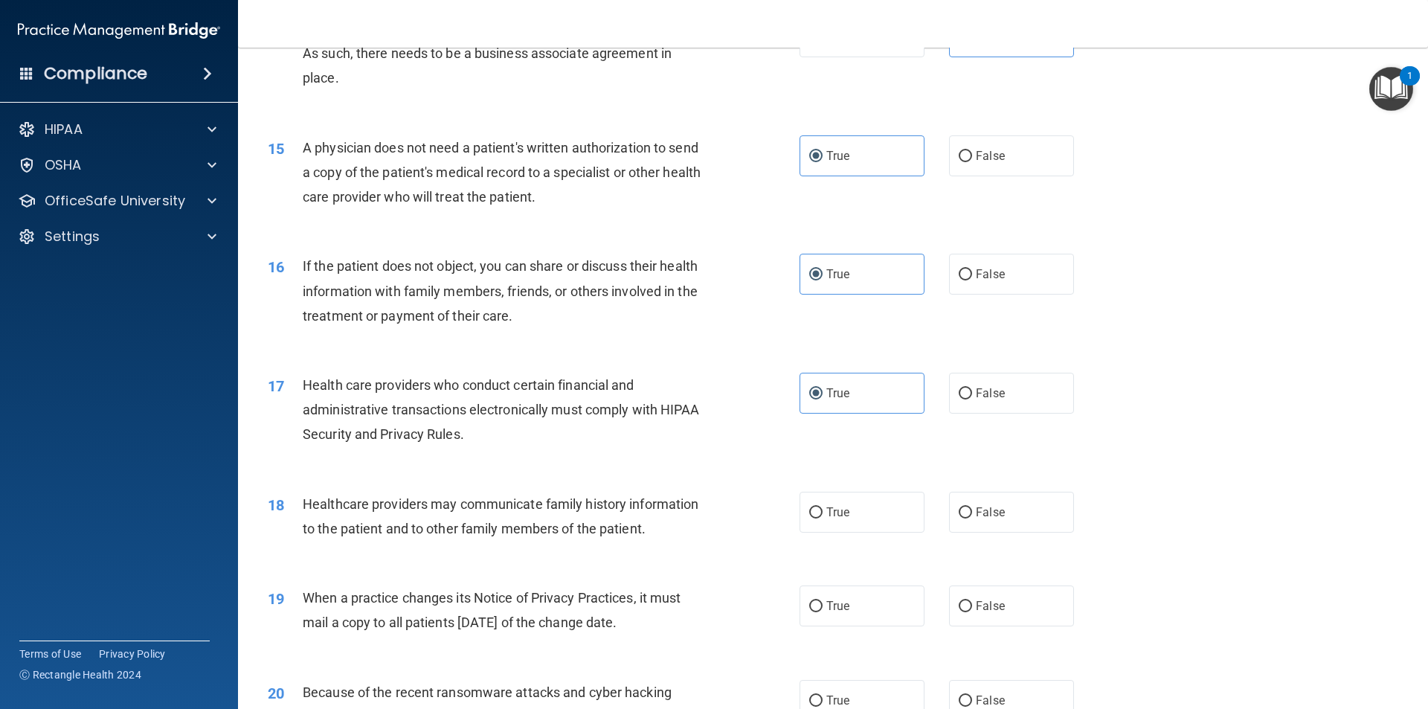
scroll to position [1562, 0]
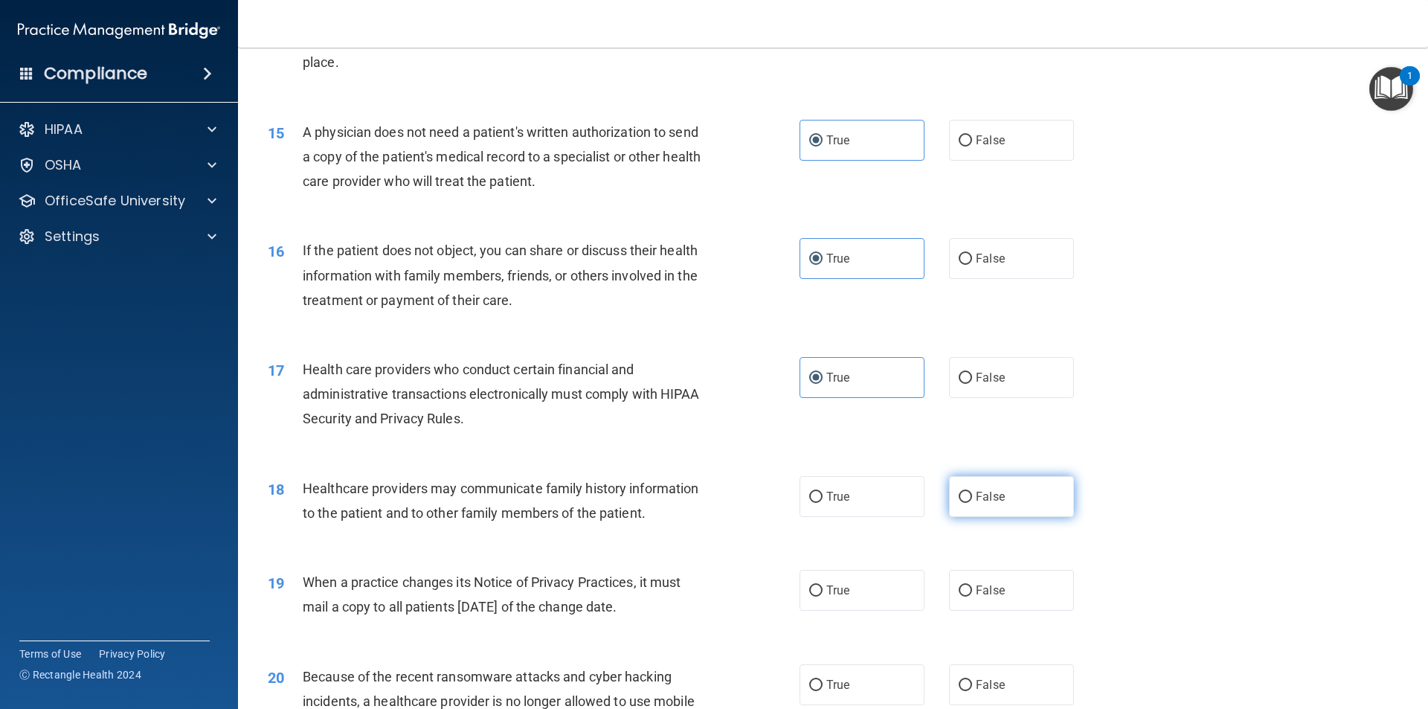
click at [1048, 501] on label "False" at bounding box center [1011, 496] width 125 height 41
click at [972, 501] on input "False" at bounding box center [965, 497] width 13 height 11
radio input "true"
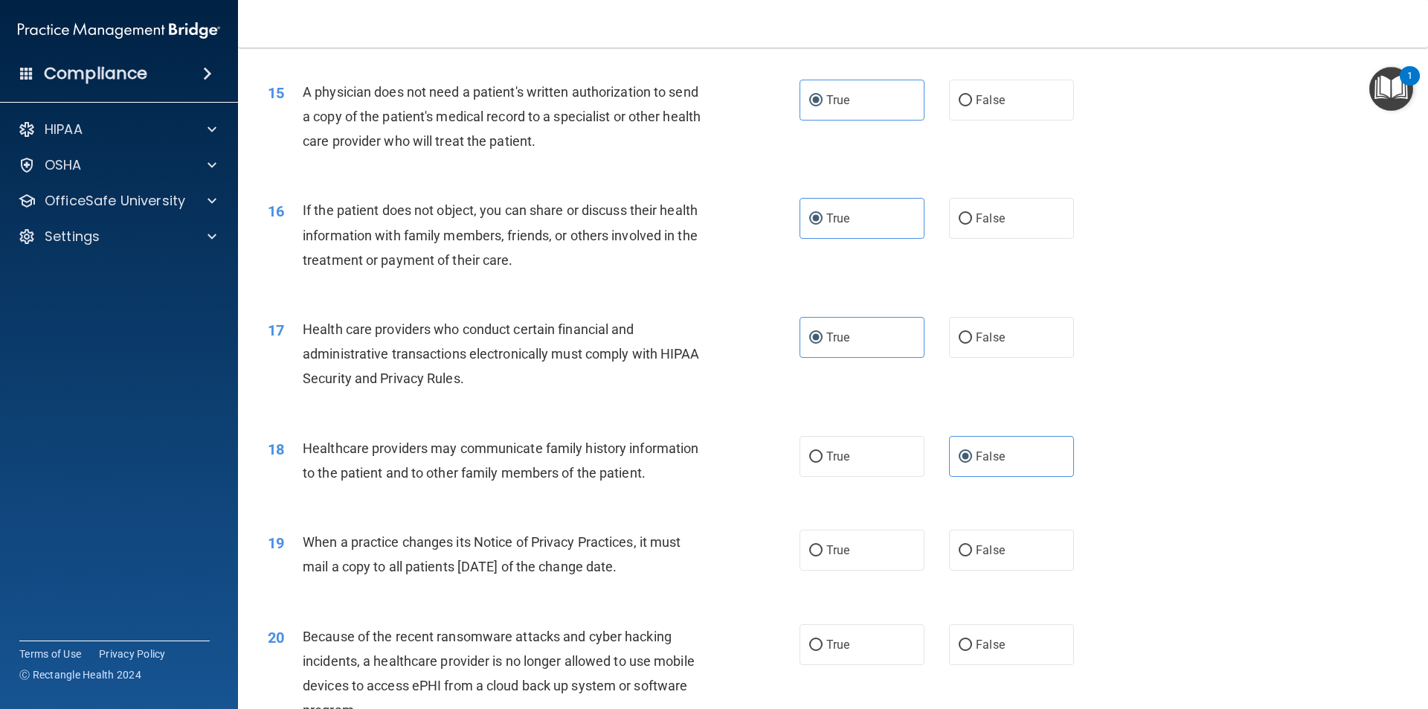
scroll to position [1636, 0]
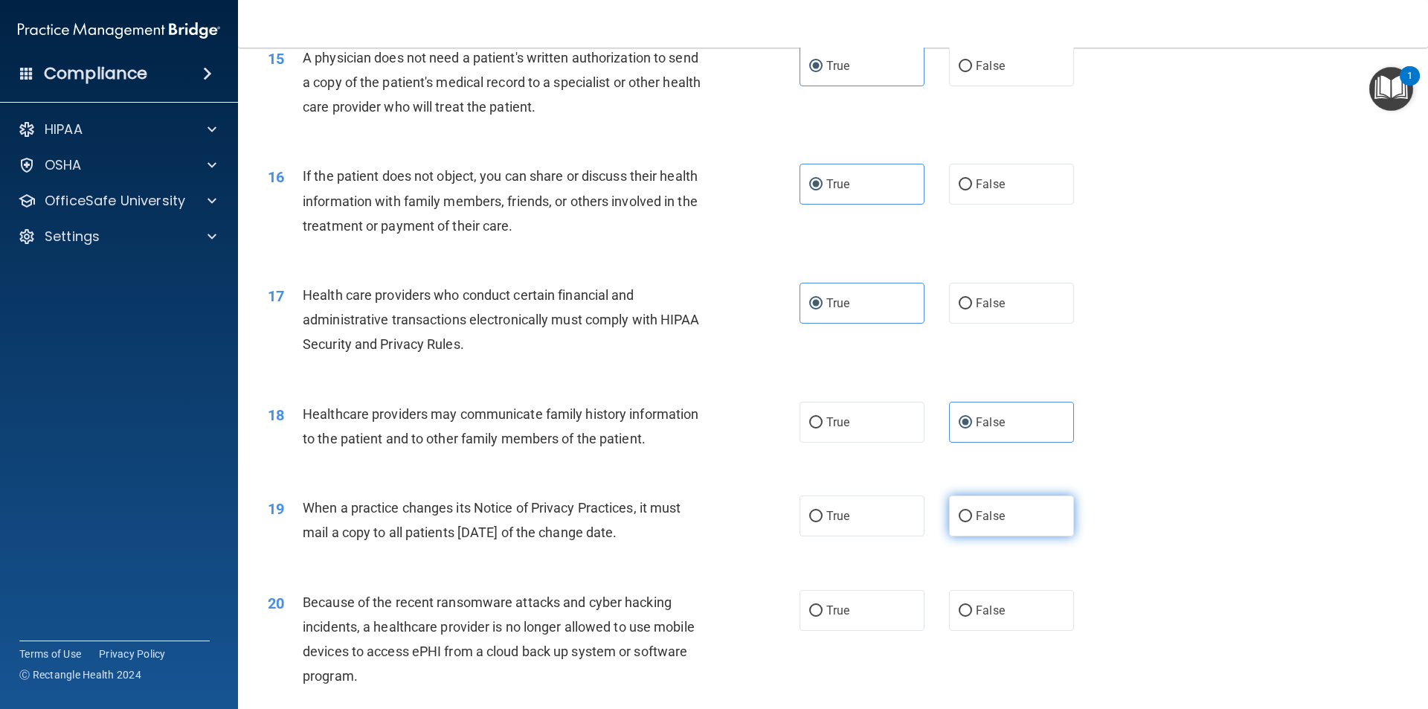
click at [957, 523] on label "False" at bounding box center [1011, 515] width 125 height 41
click at [959, 522] on input "False" at bounding box center [965, 516] width 13 height 11
radio input "true"
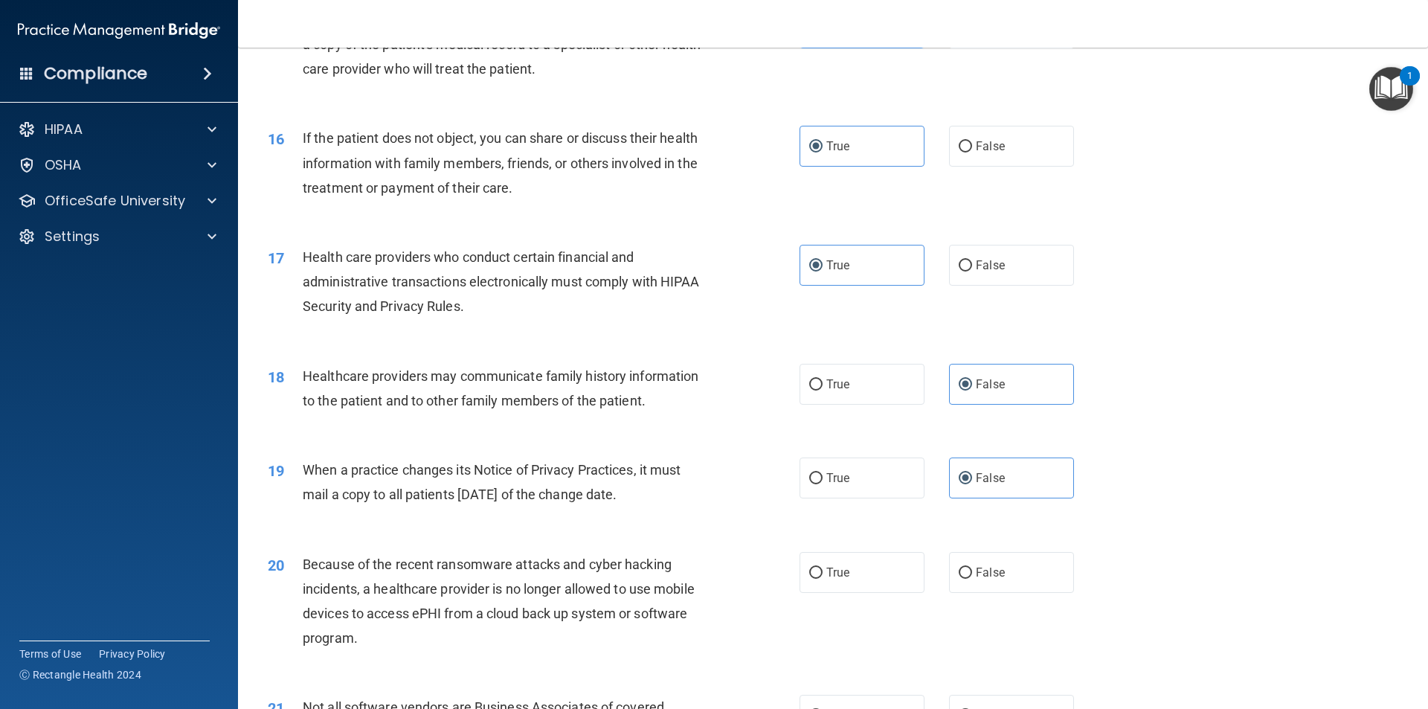
scroll to position [1710, 0]
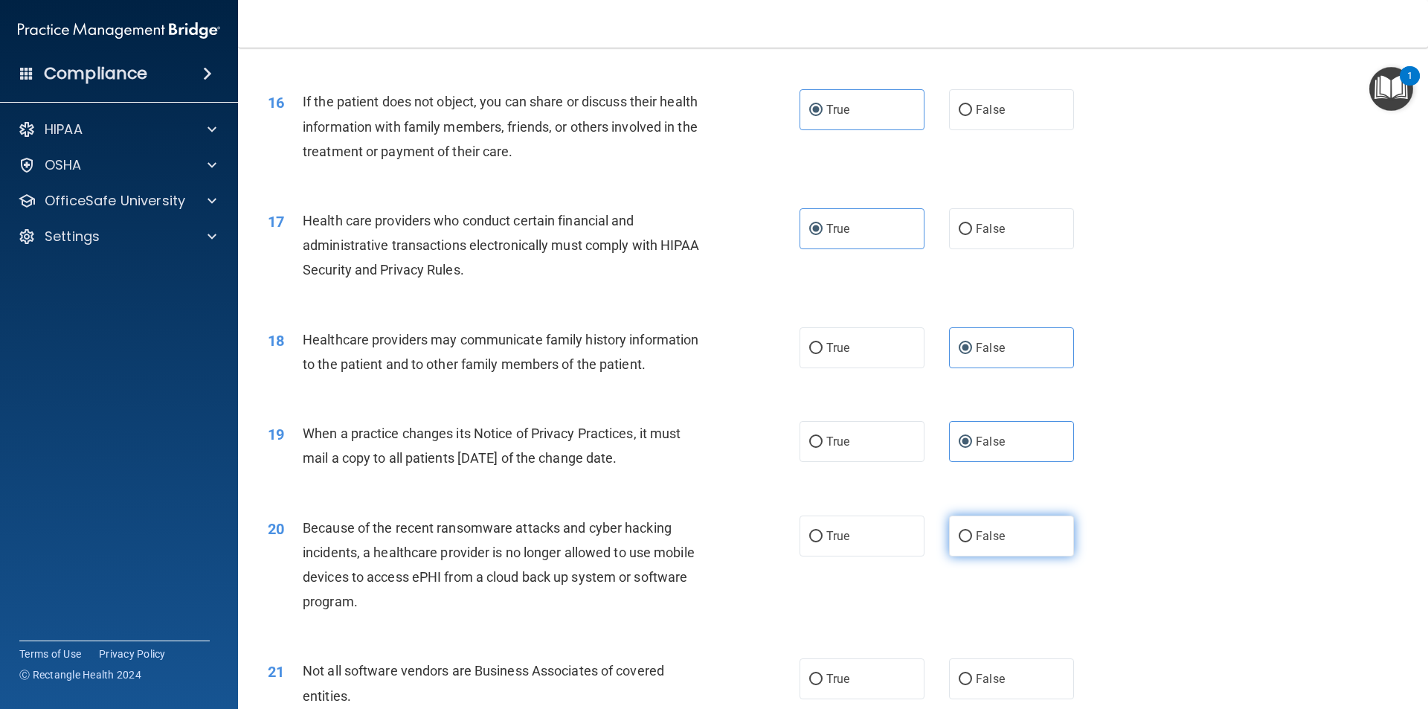
click at [1017, 524] on label "False" at bounding box center [1011, 535] width 125 height 41
click at [972, 531] on input "False" at bounding box center [965, 536] width 13 height 11
radio input "true"
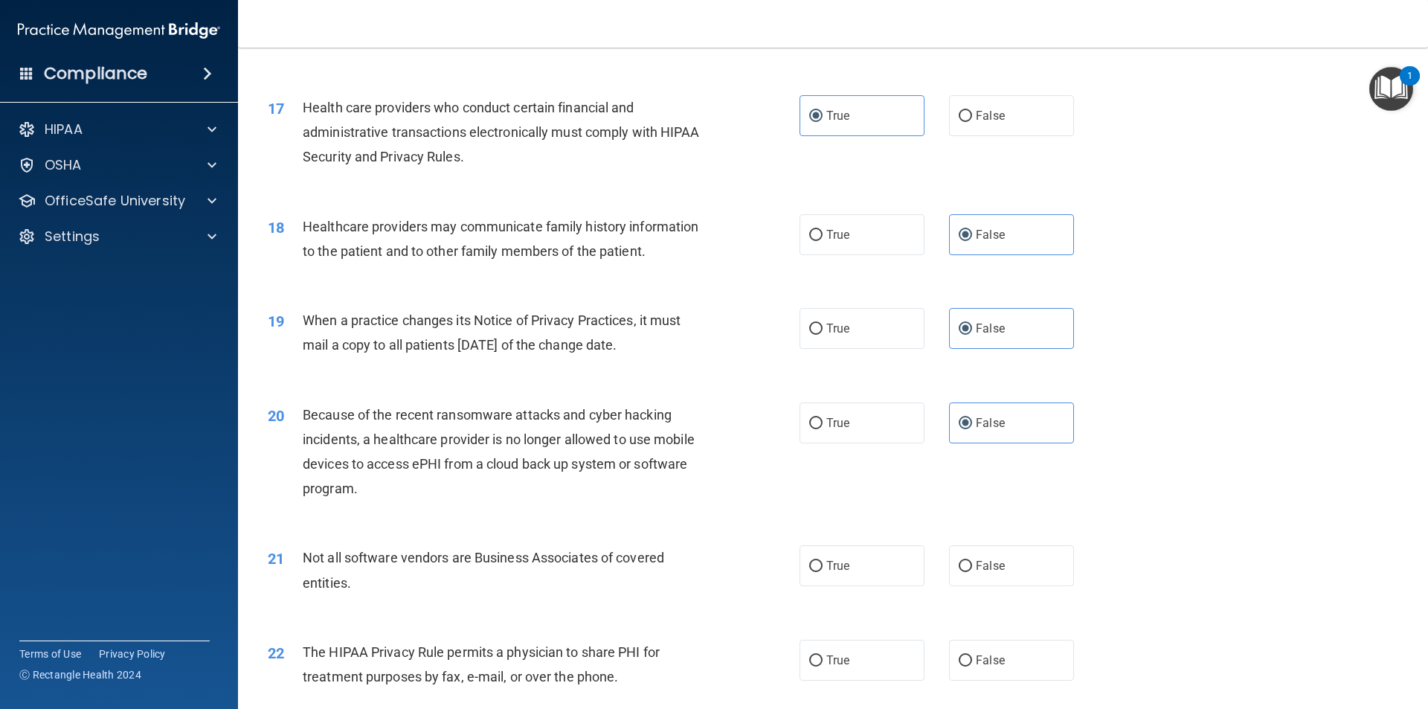
scroll to position [1859, 0]
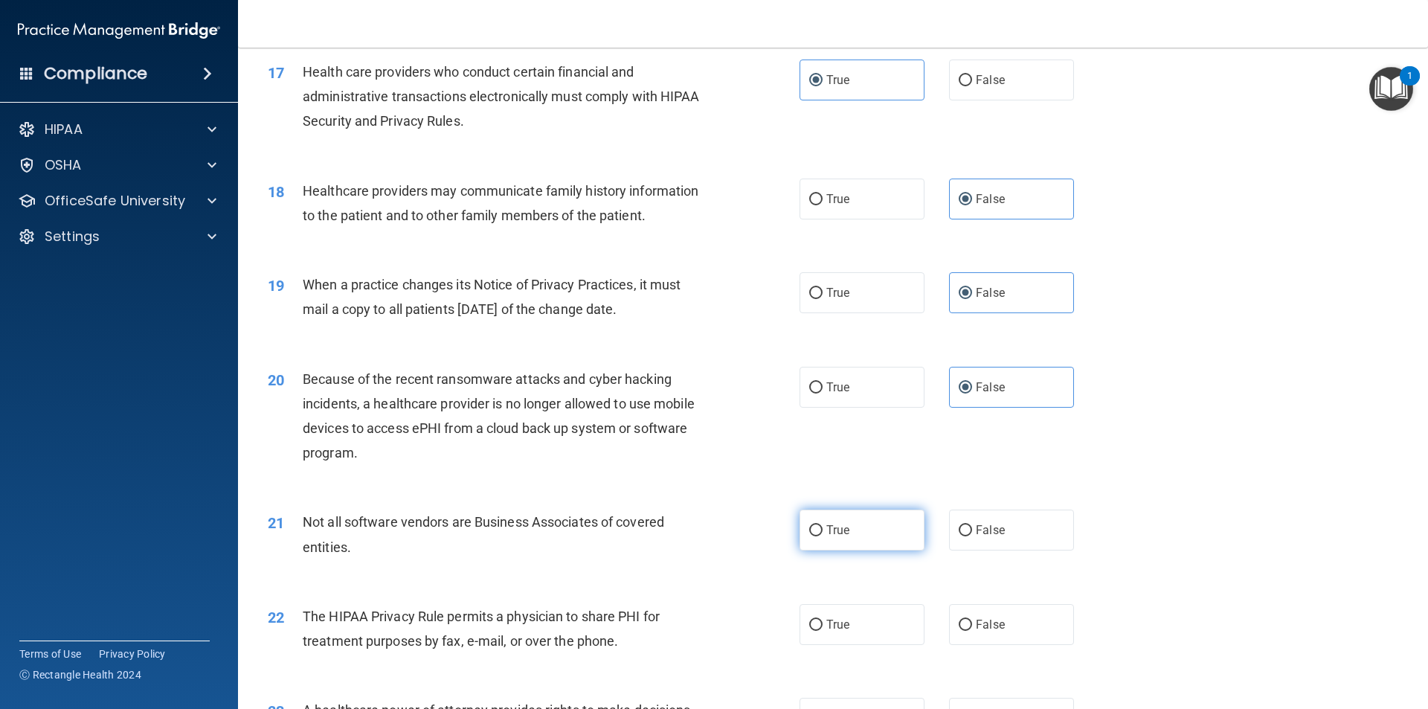
click at [846, 528] on label "True" at bounding box center [861, 529] width 125 height 41
click at [822, 528] on input "True" at bounding box center [815, 530] width 13 height 11
radio input "true"
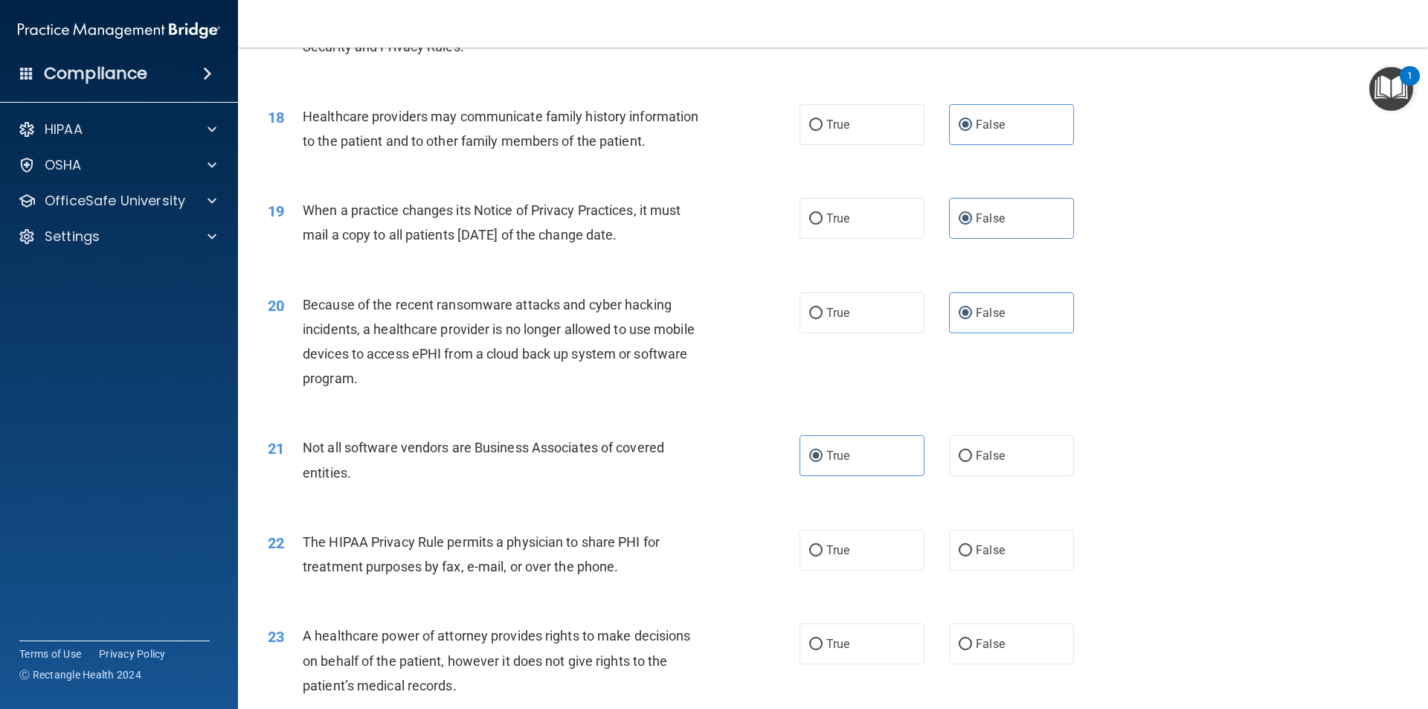
scroll to position [2008, 0]
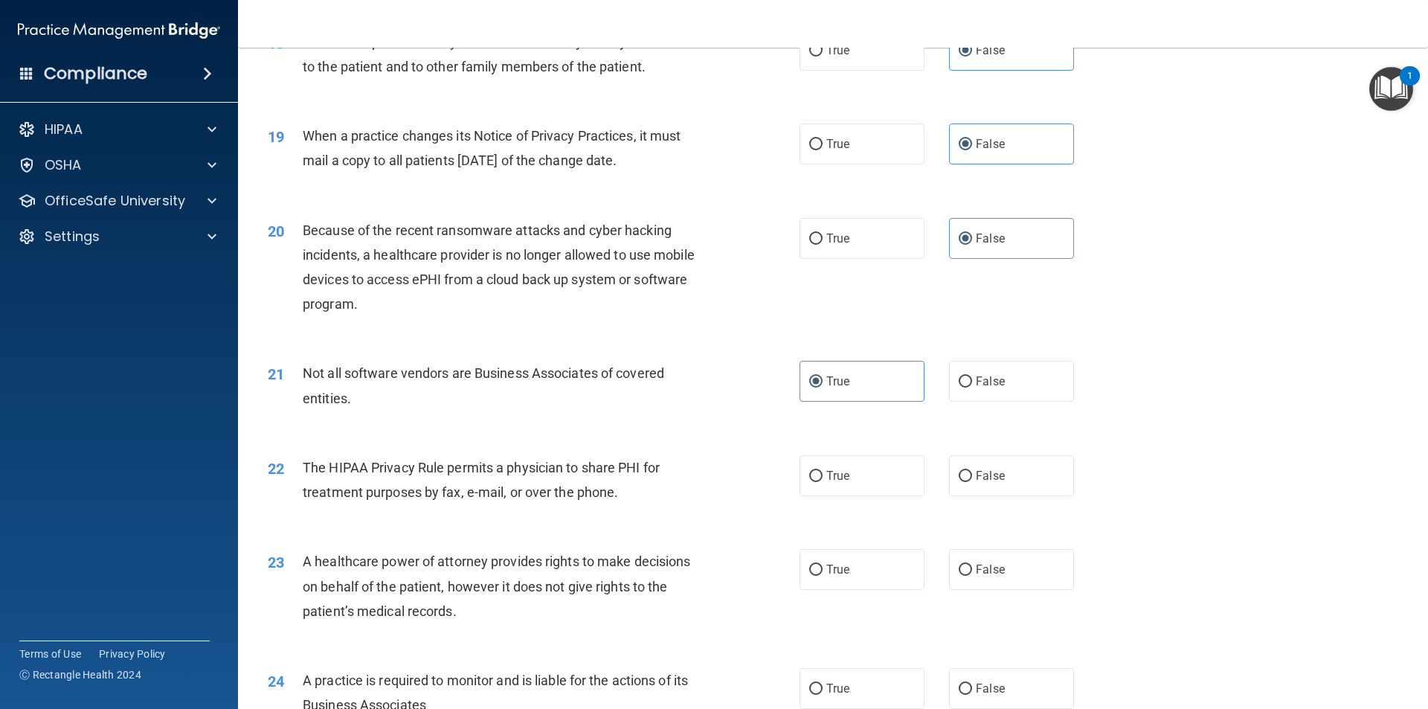
drag, startPoint x: 817, startPoint y: 463, endPoint x: 692, endPoint y: 451, distance: 125.5
click at [817, 463] on label "True" at bounding box center [861, 475] width 125 height 41
click at [817, 471] on input "True" at bounding box center [815, 476] width 13 height 11
radio input "true"
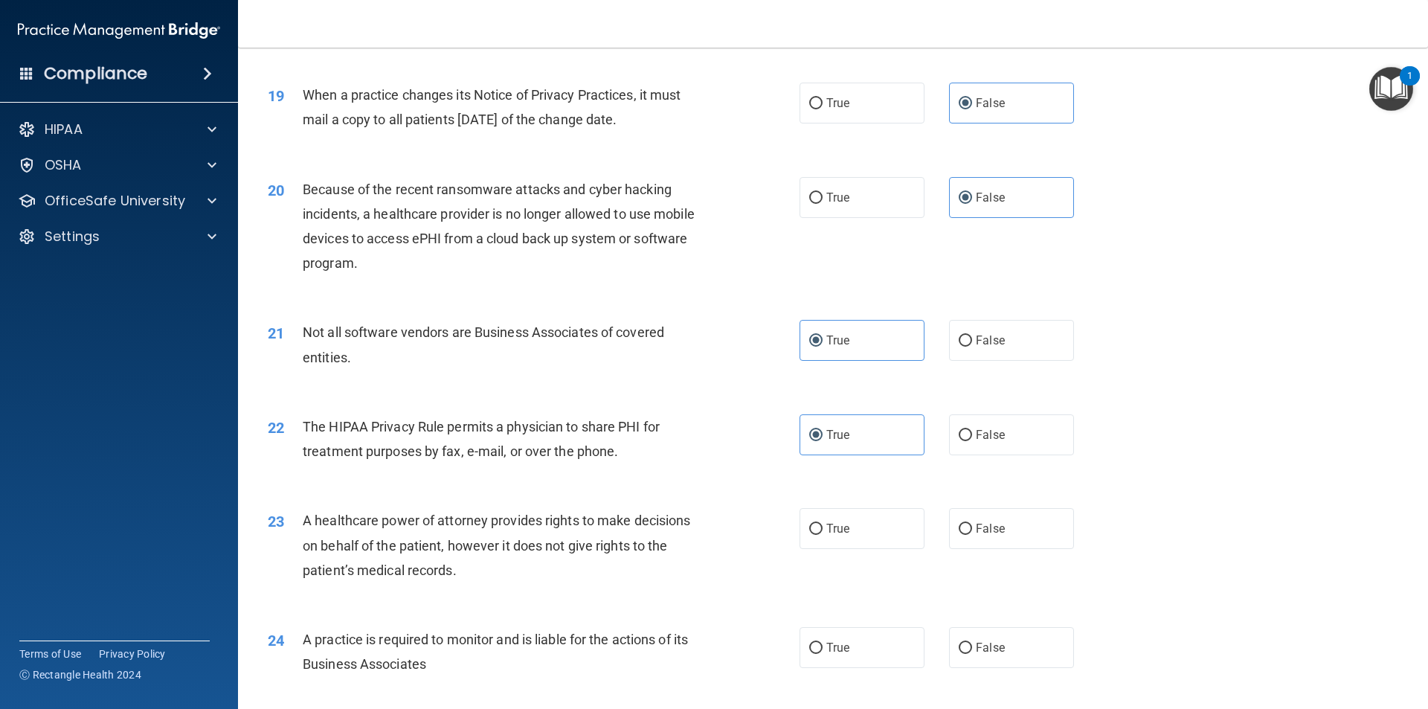
scroll to position [2082, 0]
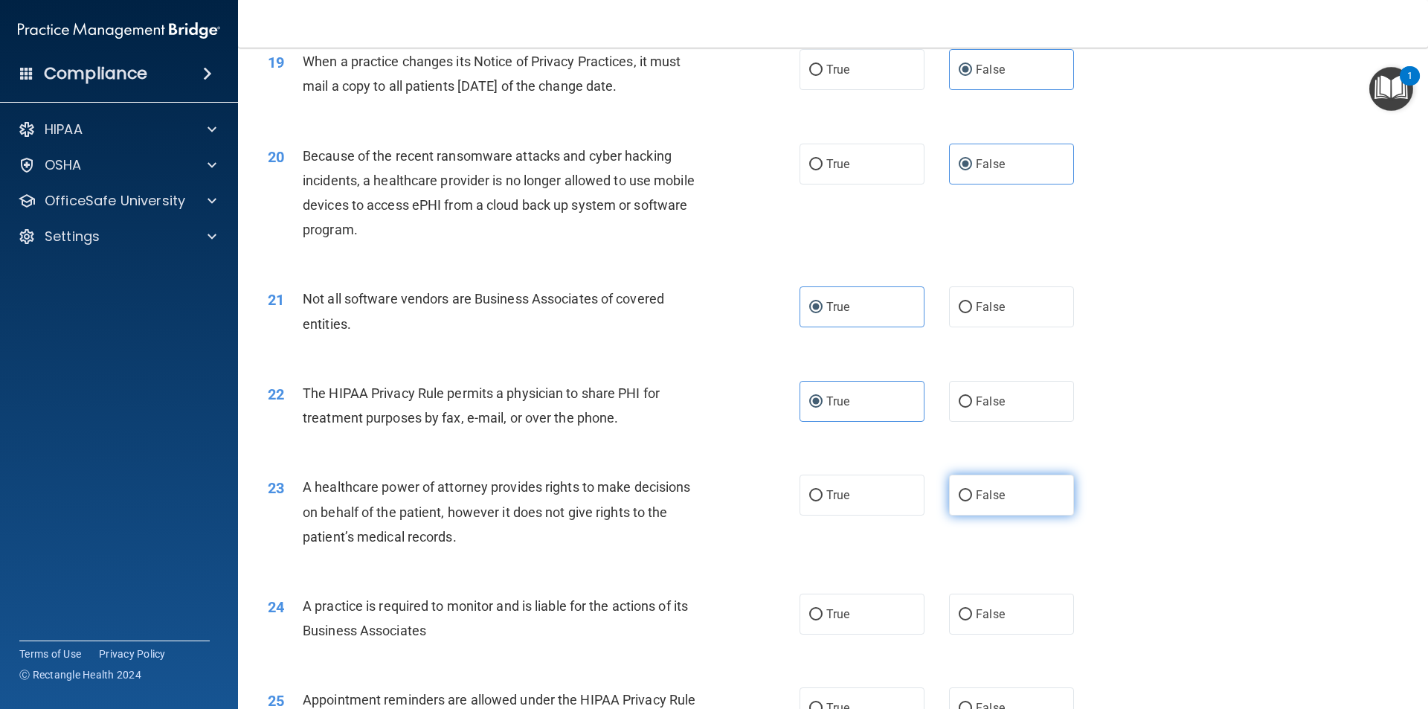
click at [966, 486] on label "False" at bounding box center [1011, 494] width 125 height 41
click at [966, 490] on input "False" at bounding box center [965, 495] width 13 height 11
radio input "true"
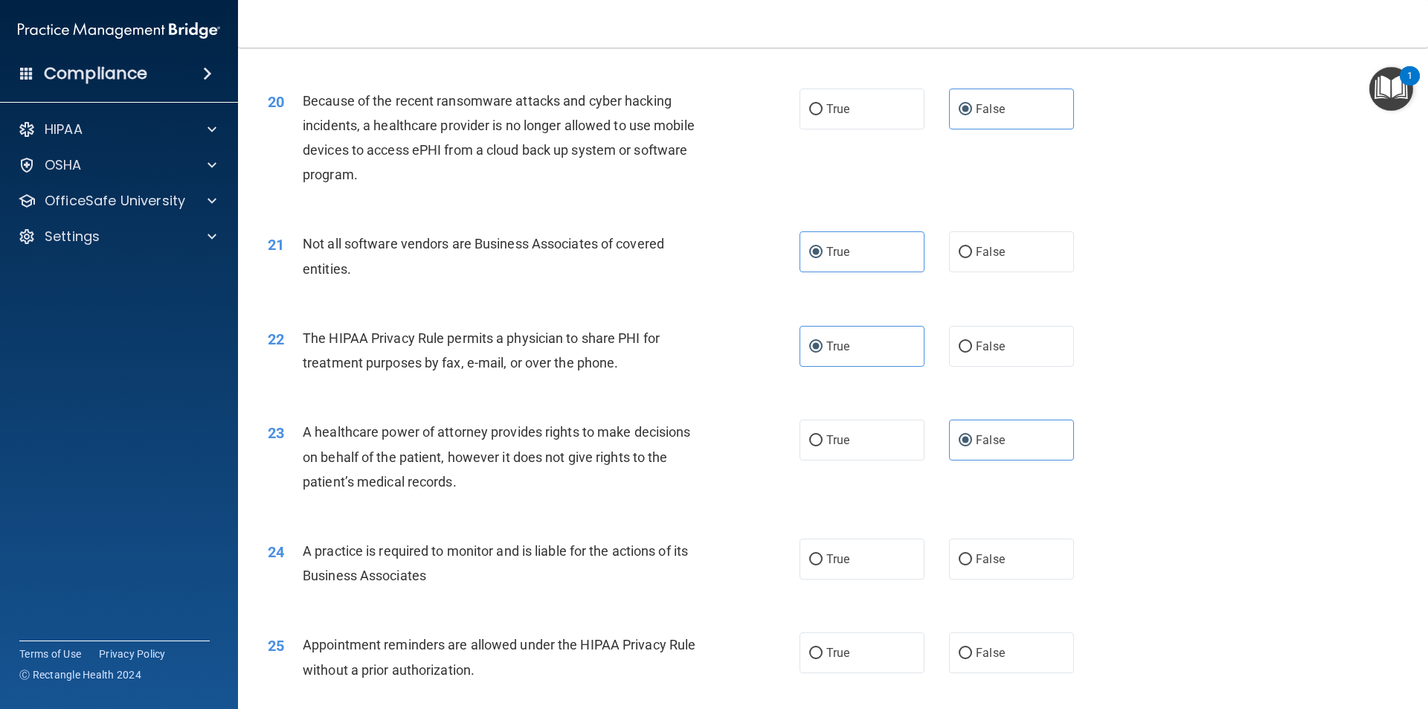
scroll to position [2231, 0]
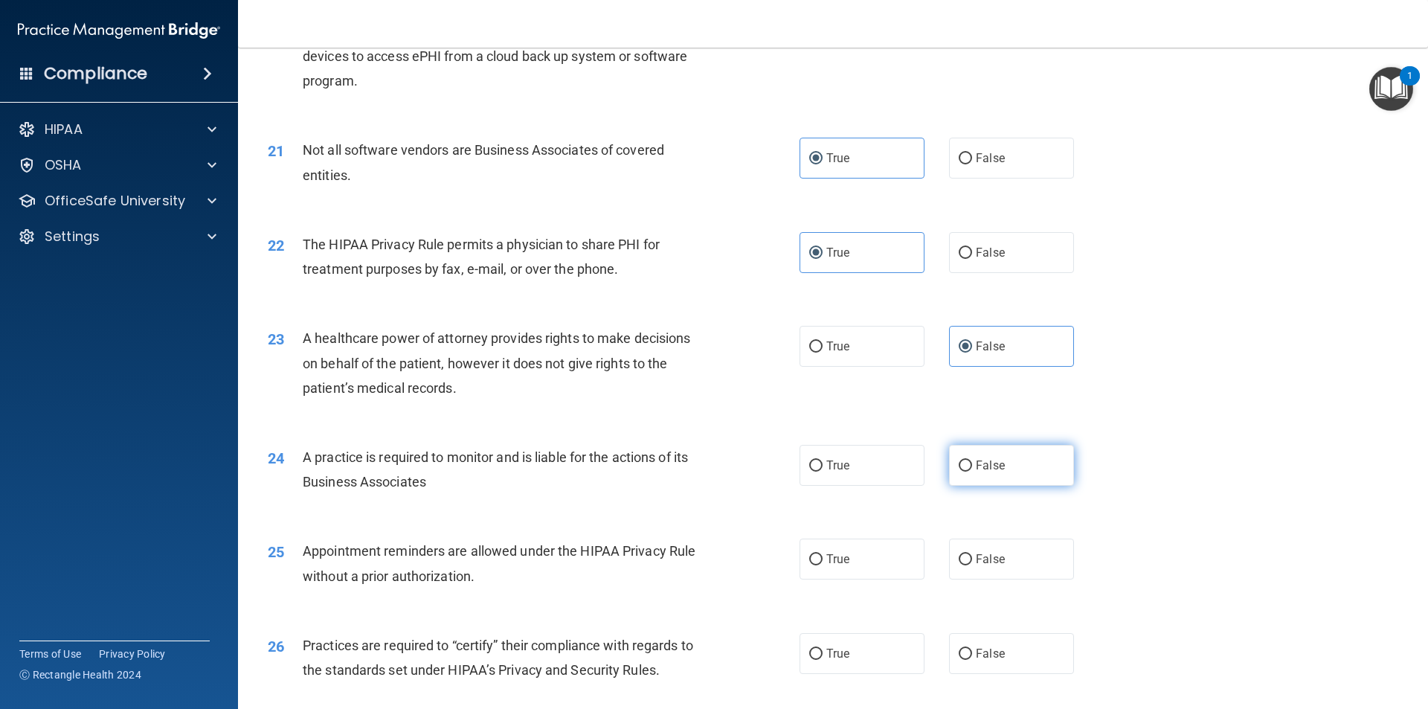
click at [984, 463] on span "False" at bounding box center [990, 465] width 29 height 14
click at [972, 463] on input "False" at bounding box center [965, 465] width 13 height 11
radio input "true"
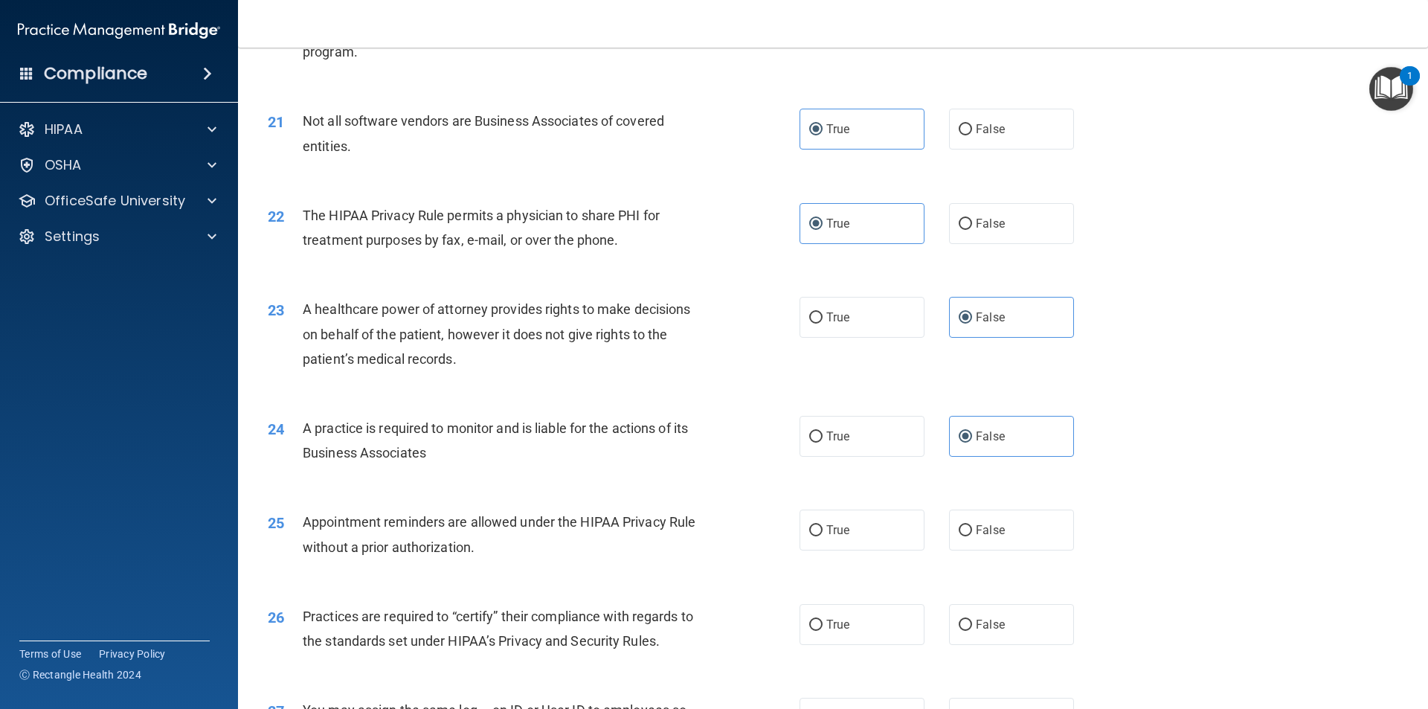
scroll to position [2305, 0]
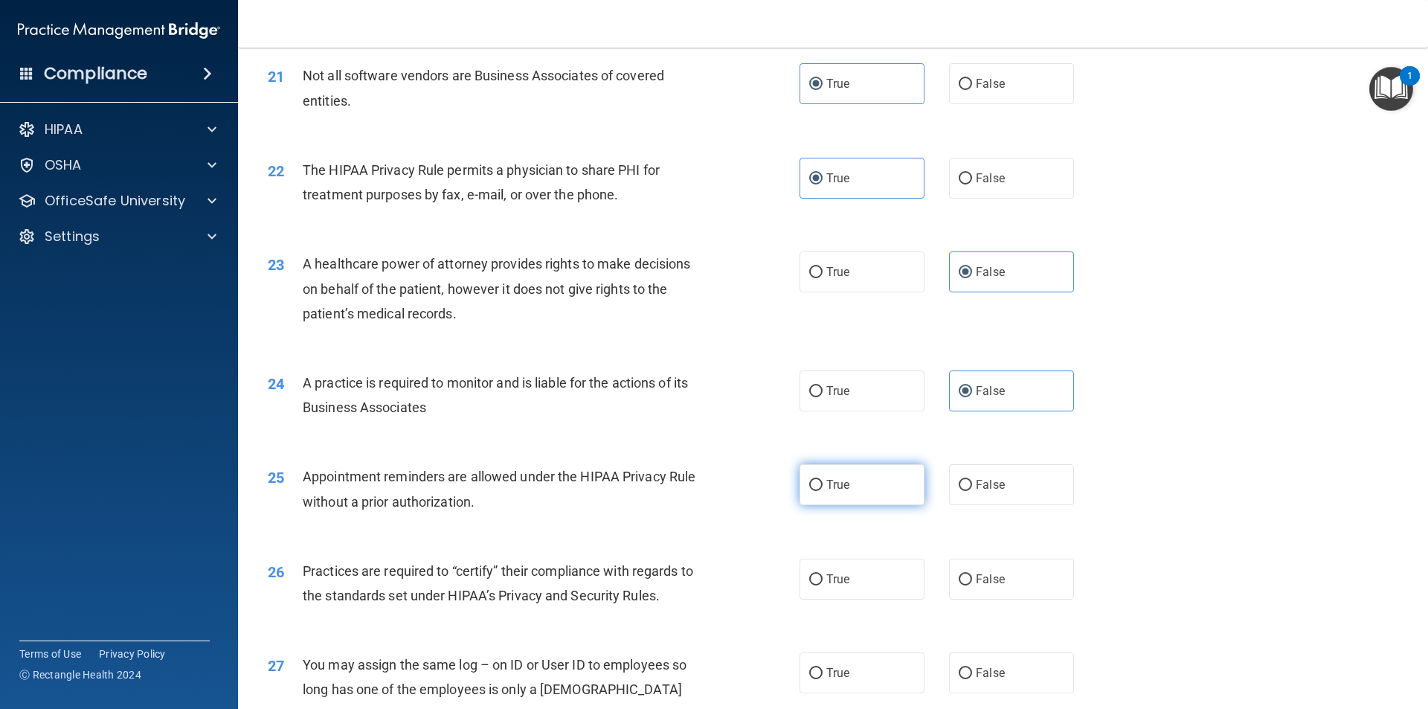
click at [831, 480] on span "True" at bounding box center [837, 484] width 23 height 14
click at [822, 480] on input "True" at bounding box center [815, 485] width 13 height 11
radio input "true"
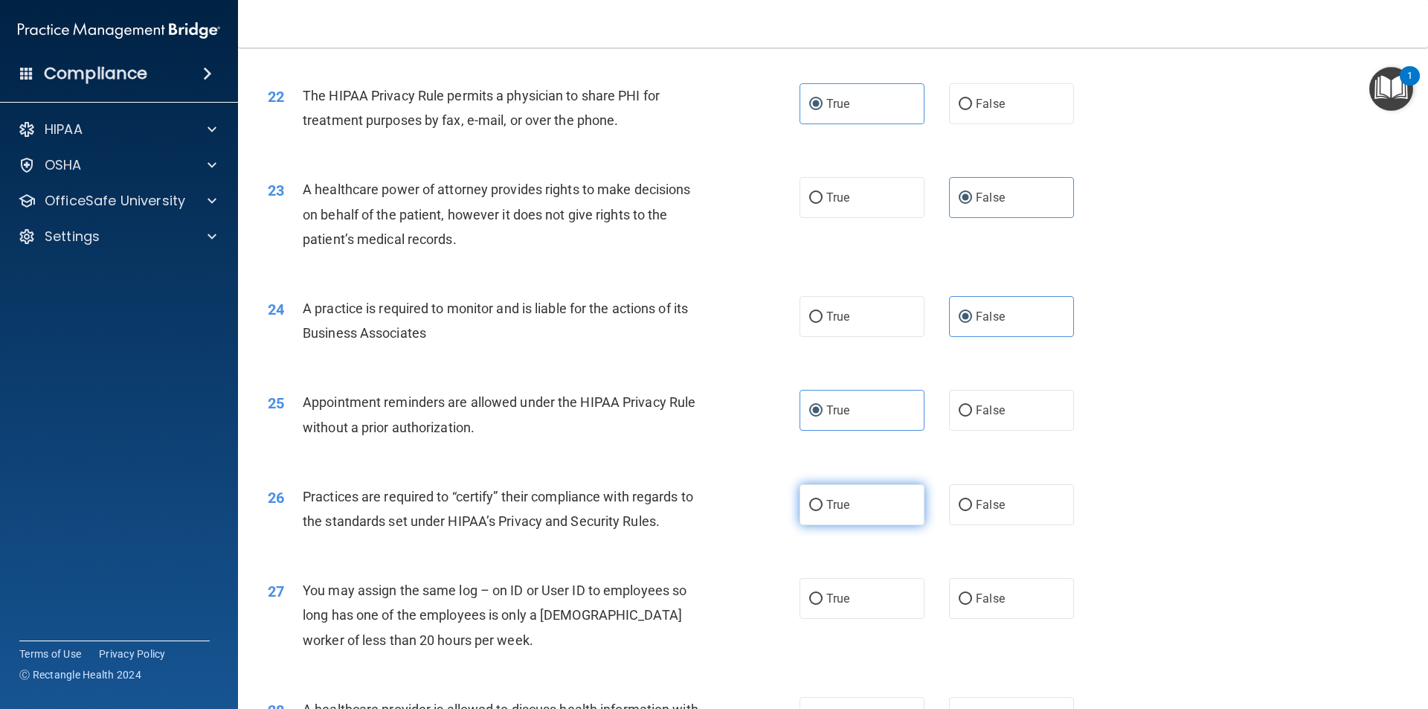
click at [840, 495] on label "True" at bounding box center [861, 504] width 125 height 41
click at [822, 500] on input "True" at bounding box center [815, 505] width 13 height 11
radio input "true"
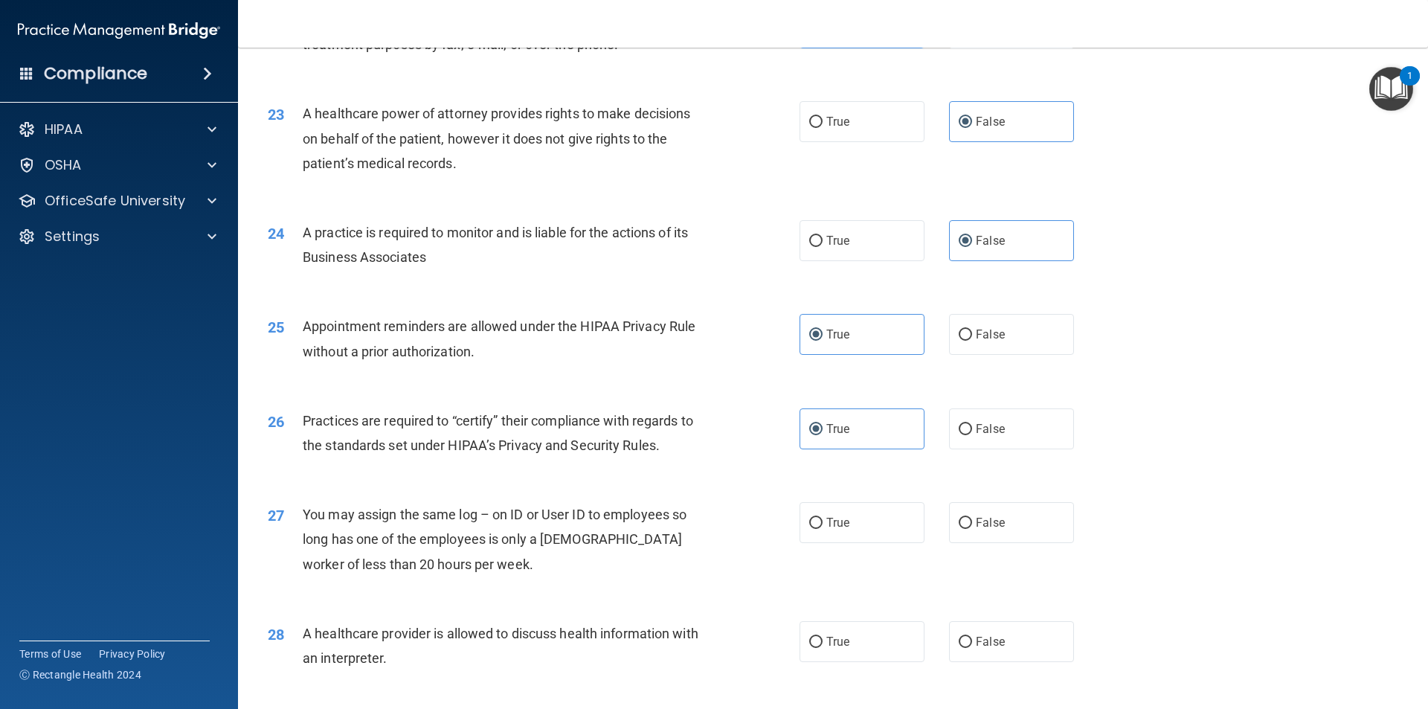
scroll to position [2528, 0]
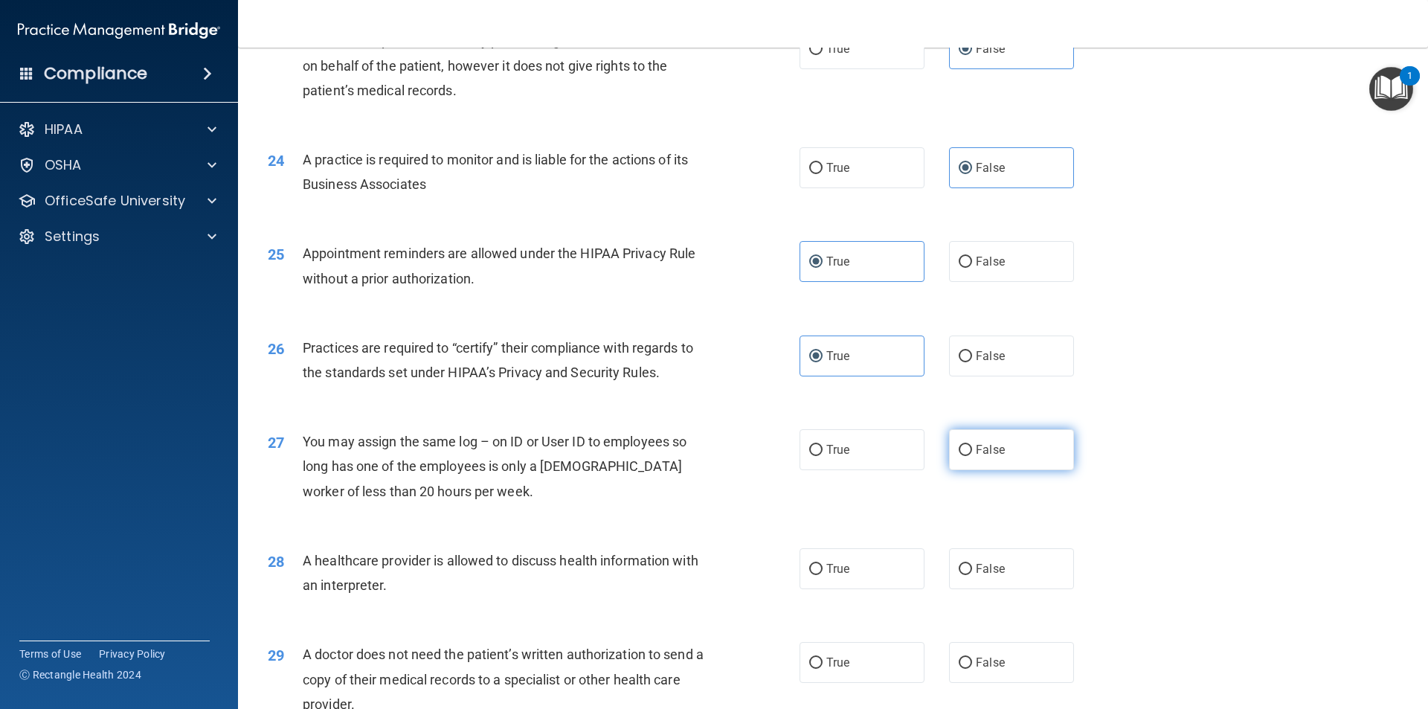
click at [973, 442] on label "False" at bounding box center [1011, 449] width 125 height 41
click at [972, 445] on input "False" at bounding box center [965, 450] width 13 height 11
radio input "true"
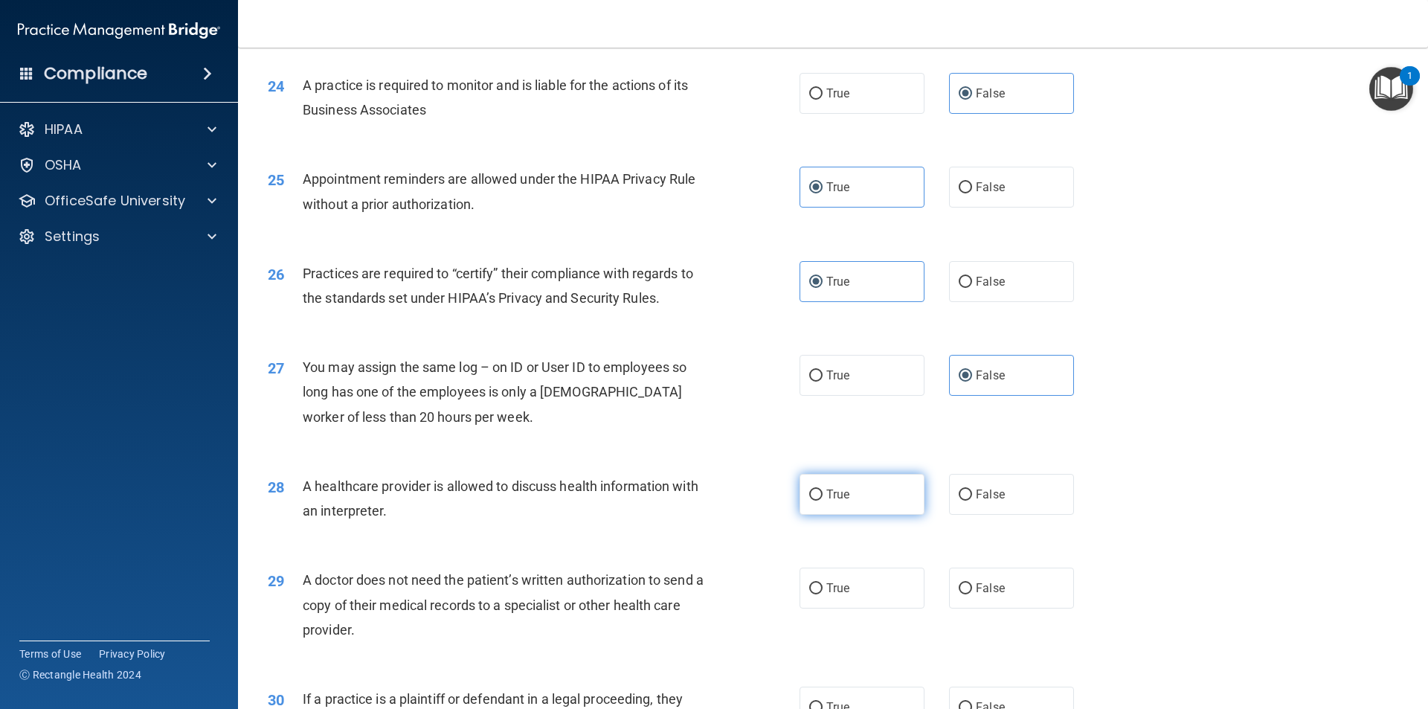
click at [862, 484] on label "True" at bounding box center [861, 494] width 125 height 41
click at [822, 489] on input "True" at bounding box center [815, 494] width 13 height 11
radio input "true"
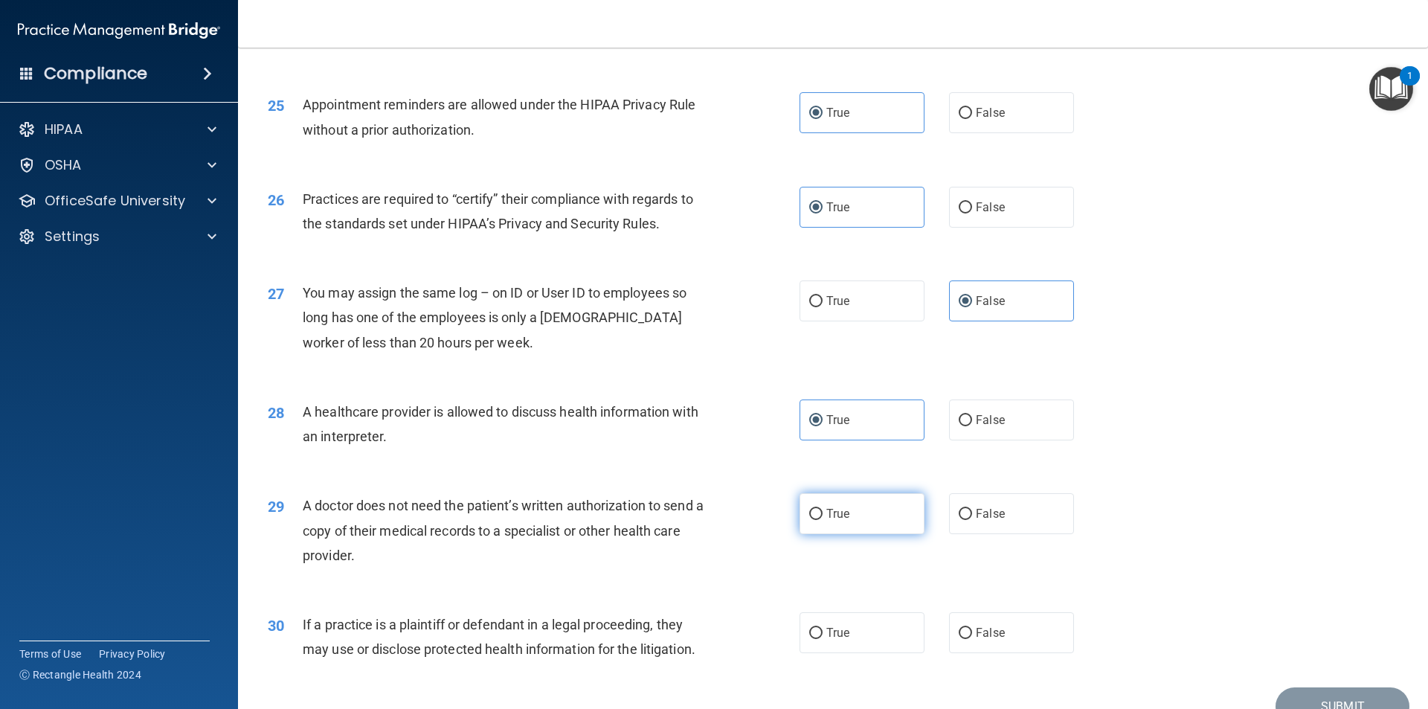
click at [848, 512] on label "True" at bounding box center [861, 513] width 125 height 41
click at [822, 512] on input "True" at bounding box center [815, 514] width 13 height 11
radio input "true"
click at [813, 639] on input "True" at bounding box center [815, 633] width 13 height 11
radio input "true"
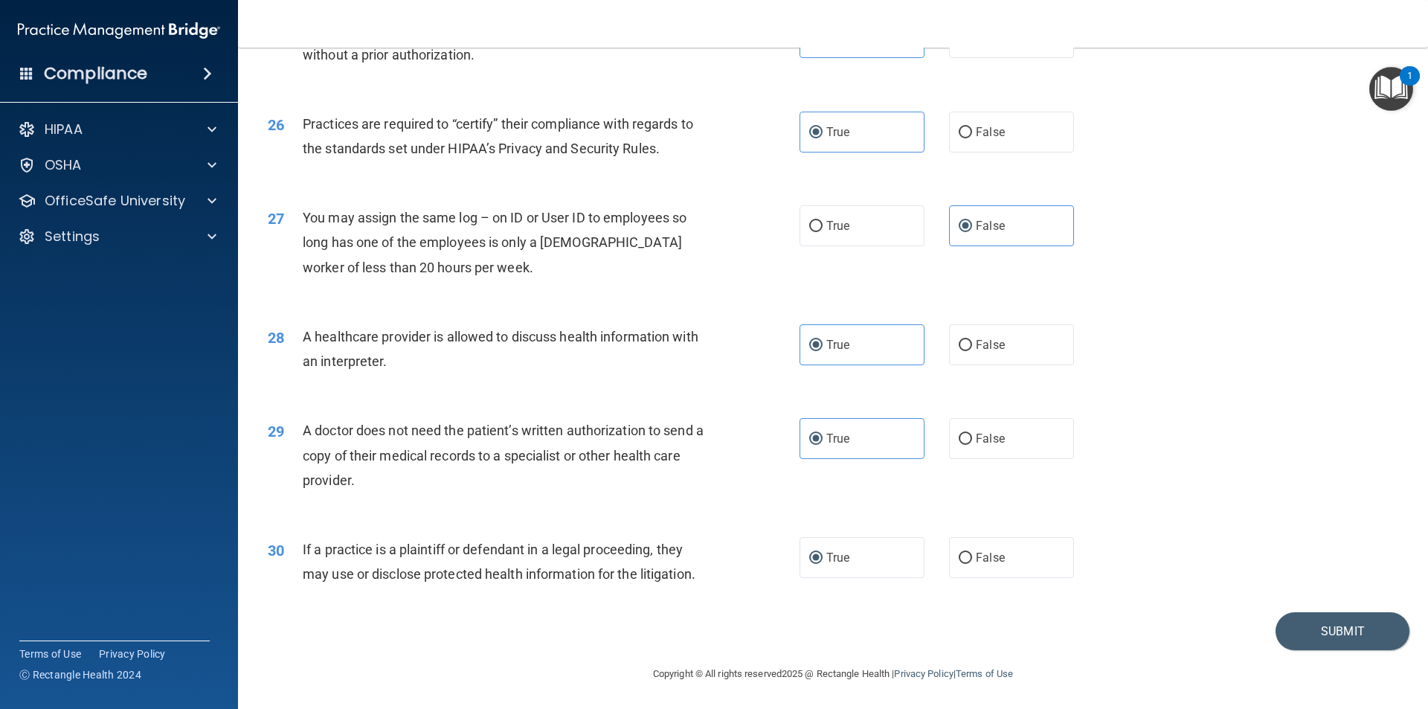
scroll to position [2753, 0]
click at [1295, 620] on button "Submit" at bounding box center [1342, 630] width 134 height 38
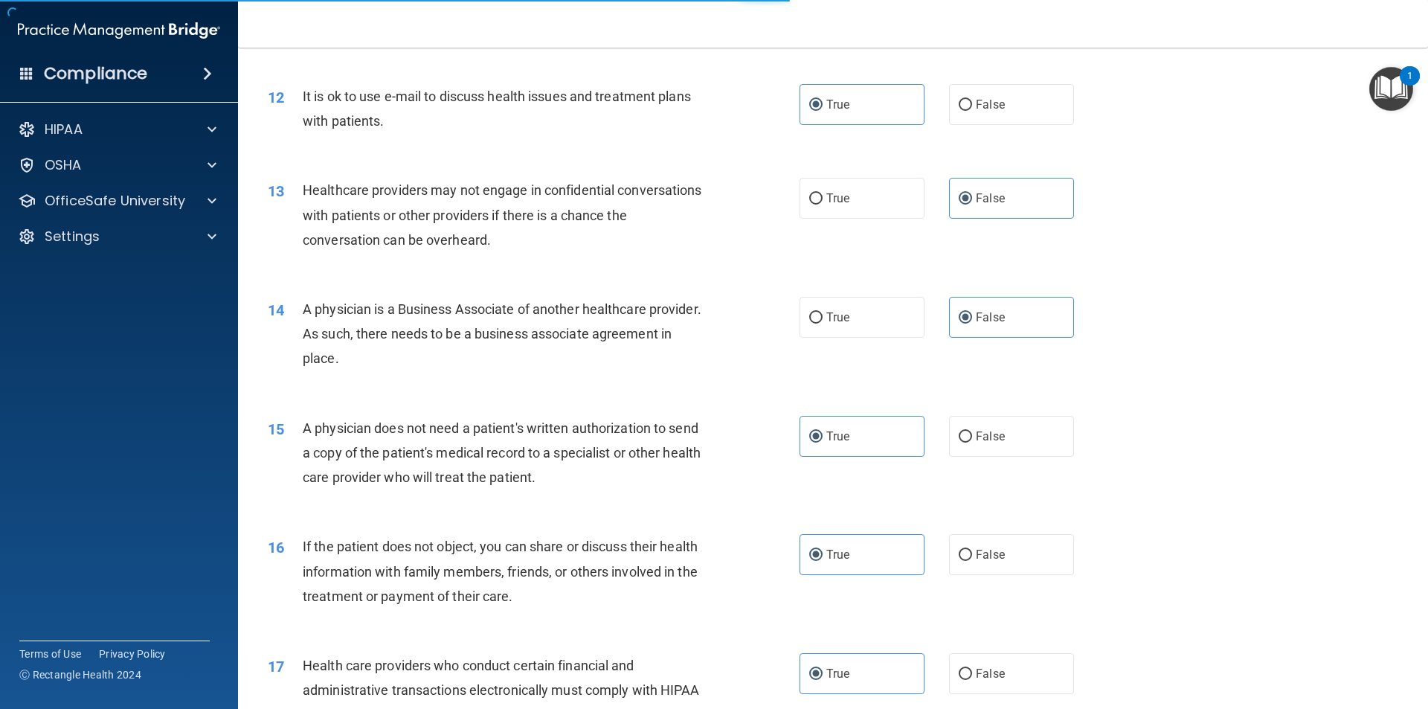
scroll to position [894, 0]
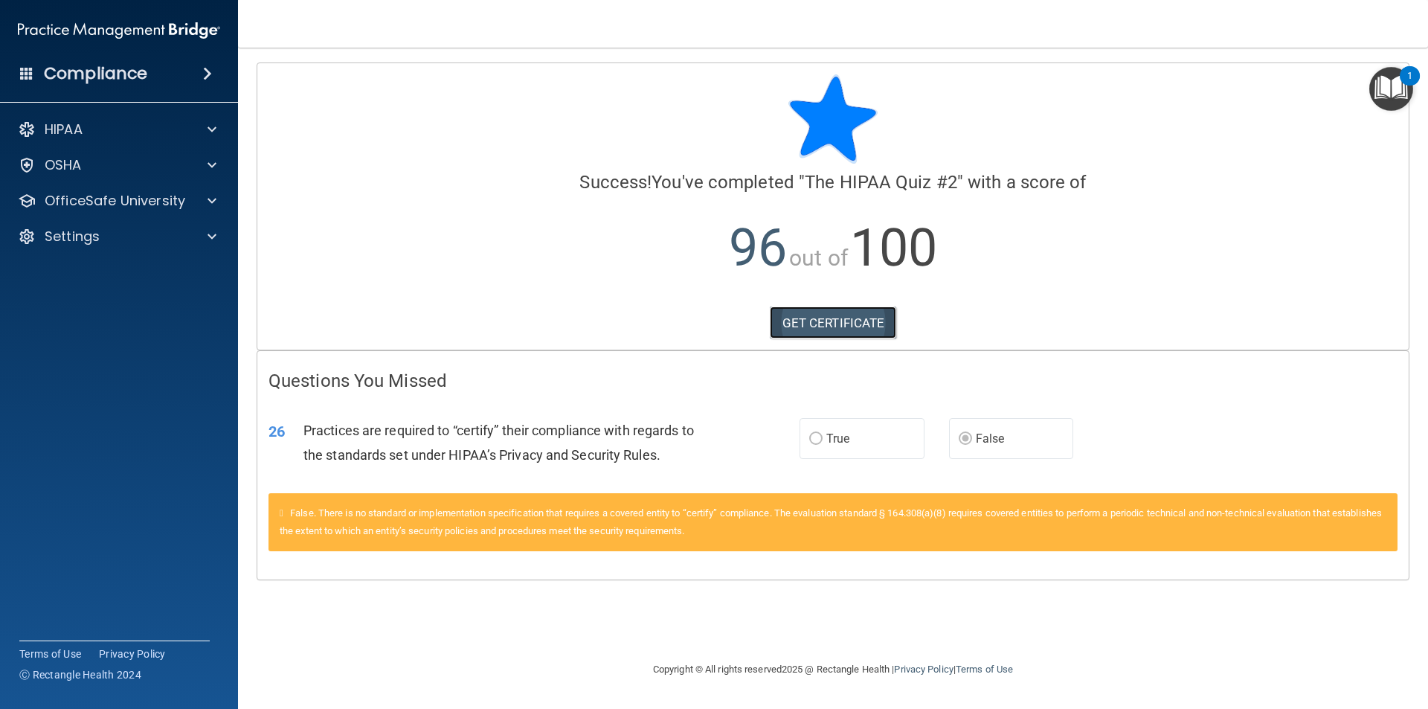
click at [867, 326] on link "GET CERTIFICATE" at bounding box center [833, 322] width 127 height 33
click at [161, 211] on div "OfficeSafe University" at bounding box center [119, 201] width 239 height 30
click at [117, 201] on p "OfficeSafe University" at bounding box center [115, 201] width 141 height 18
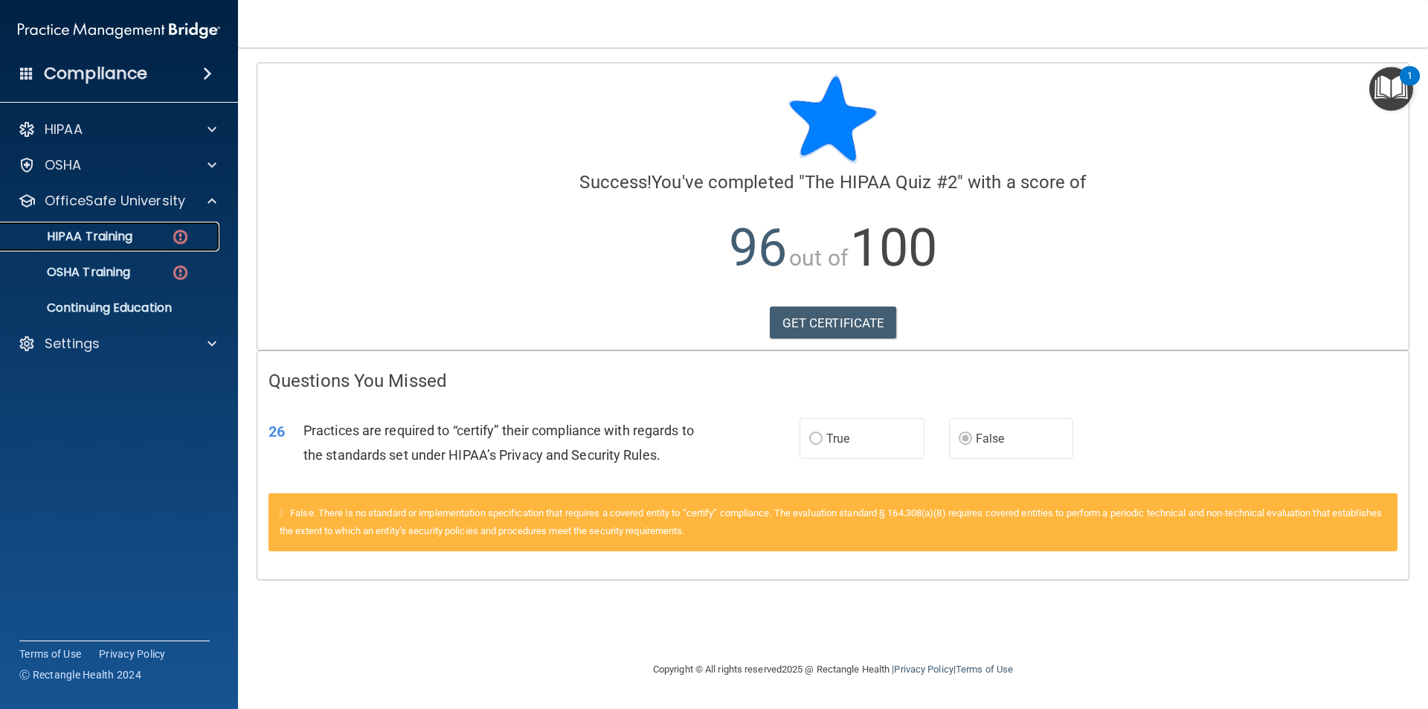
click at [113, 237] on p "HIPAA Training" at bounding box center [71, 236] width 123 height 15
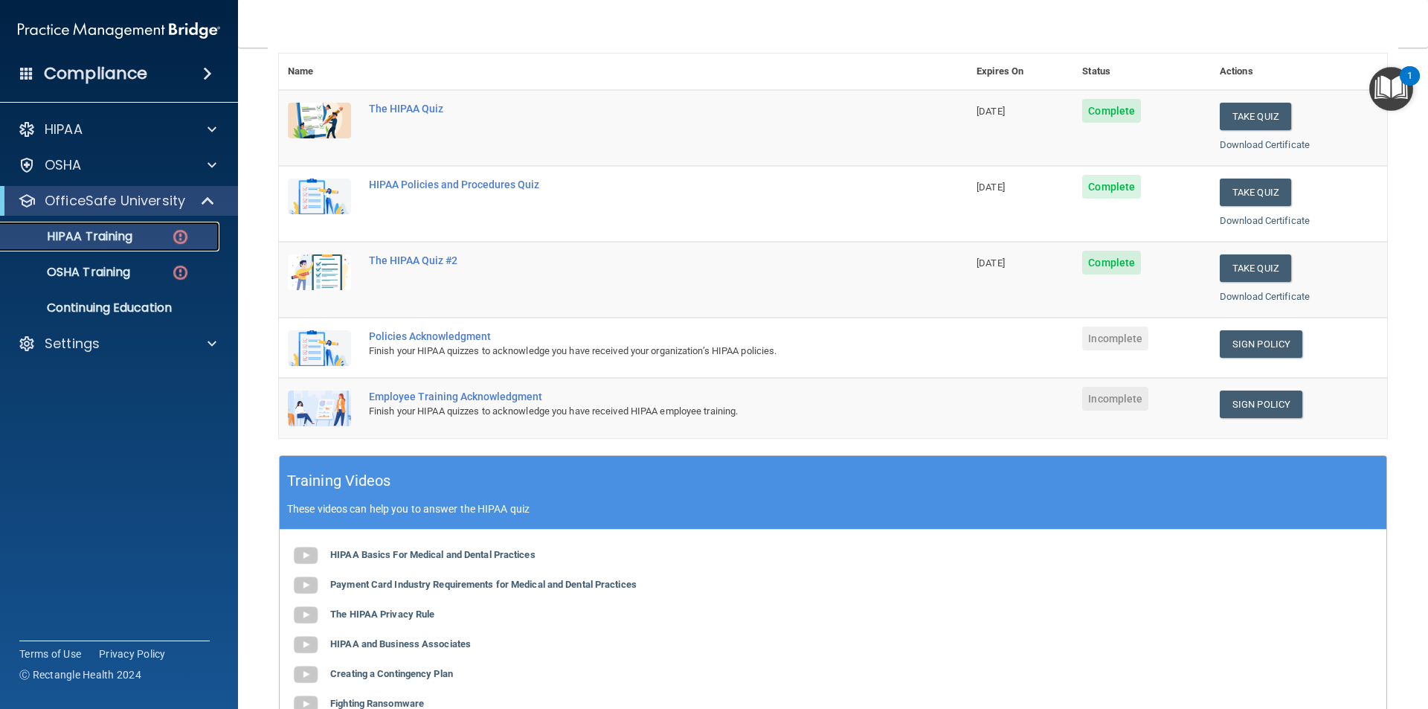
scroll to position [157, 0]
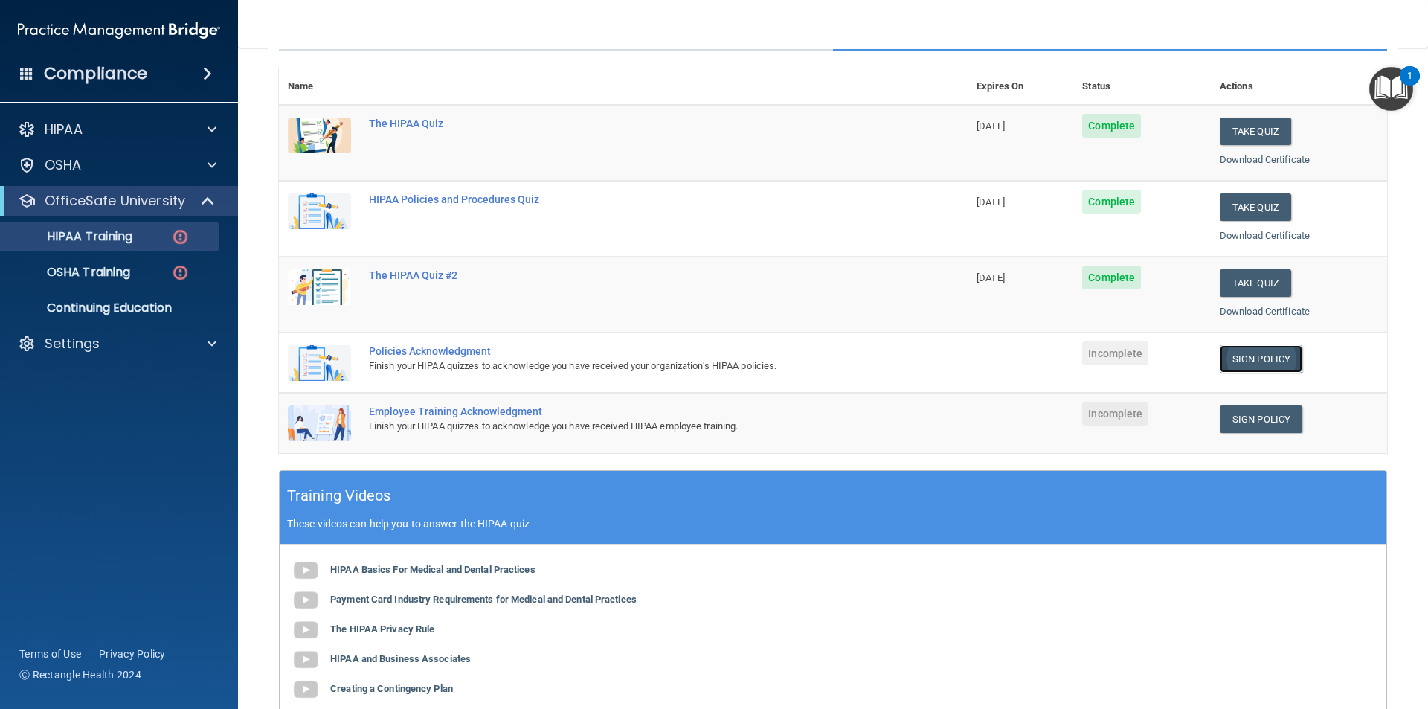
click at [1258, 359] on link "Sign Policy" at bounding box center [1261, 359] width 83 height 28
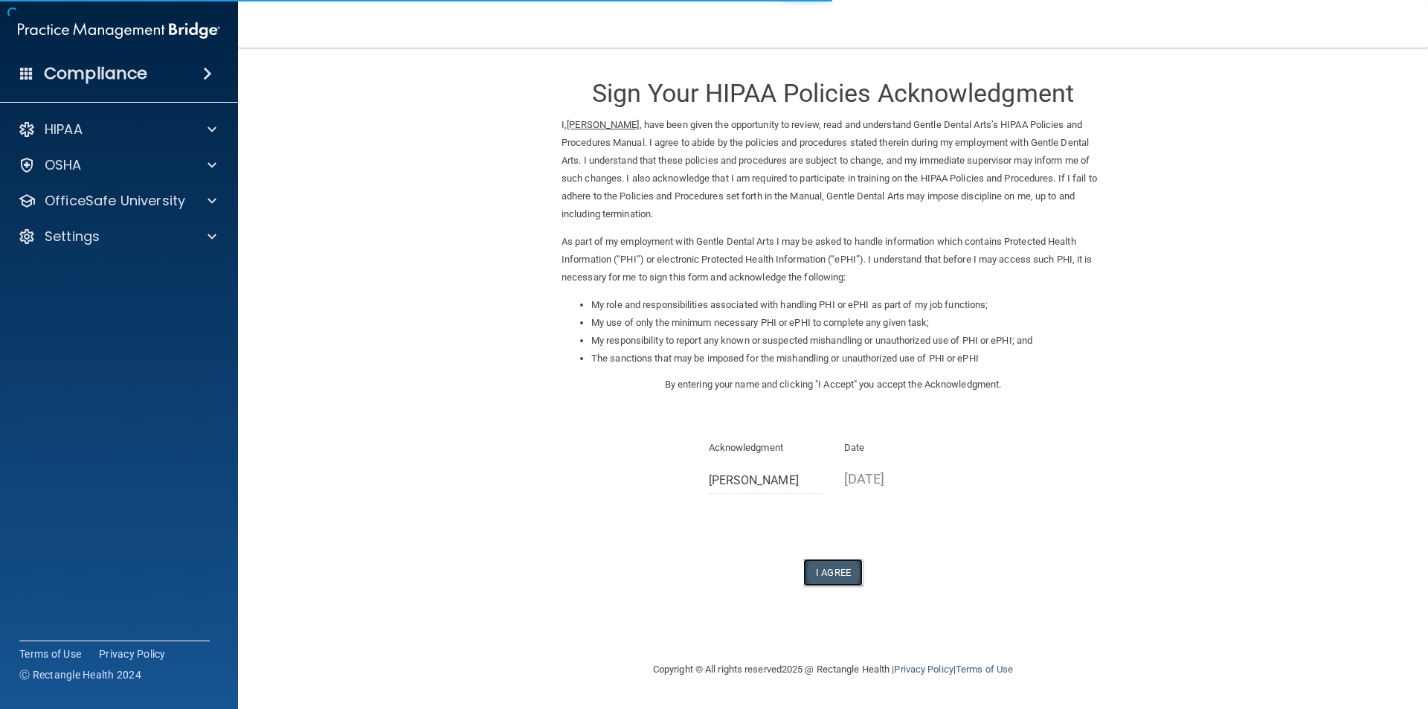
click at [827, 573] on button "I Agree" at bounding box center [832, 572] width 59 height 28
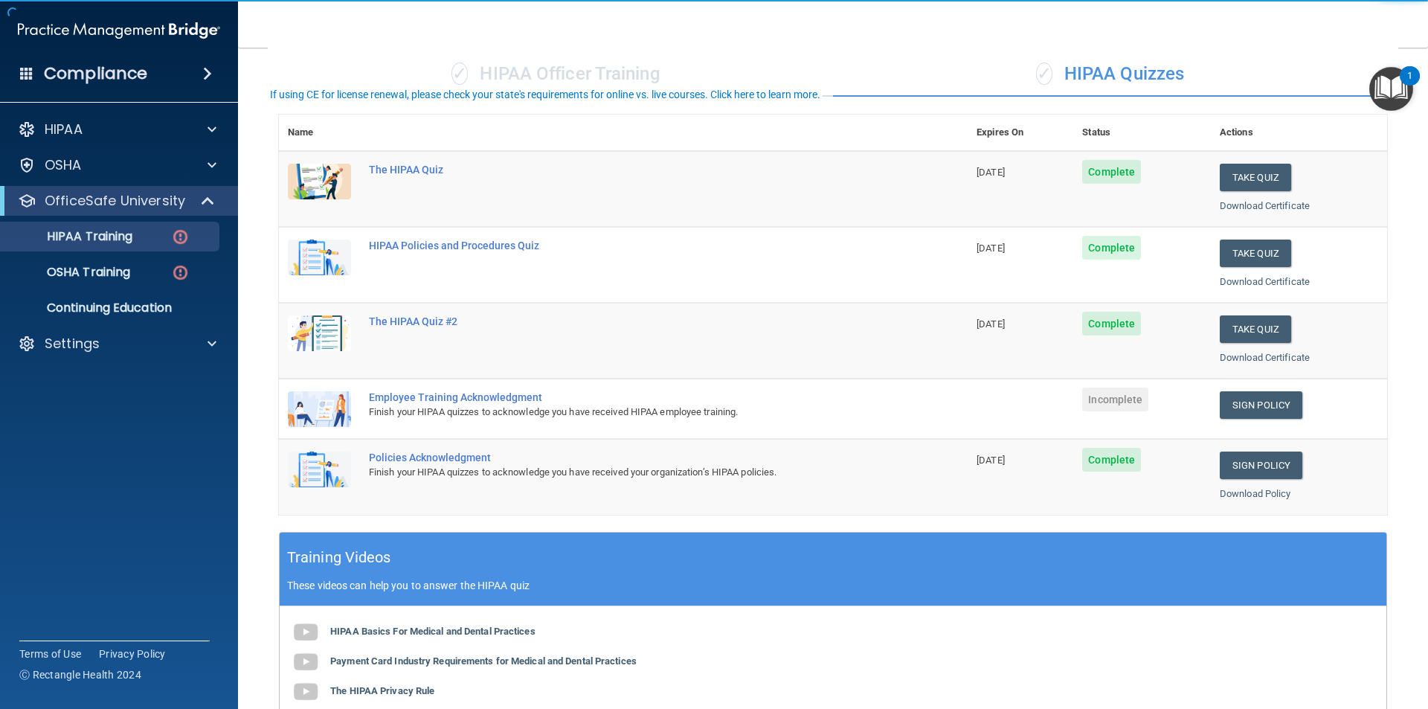
scroll to position [149, 0]
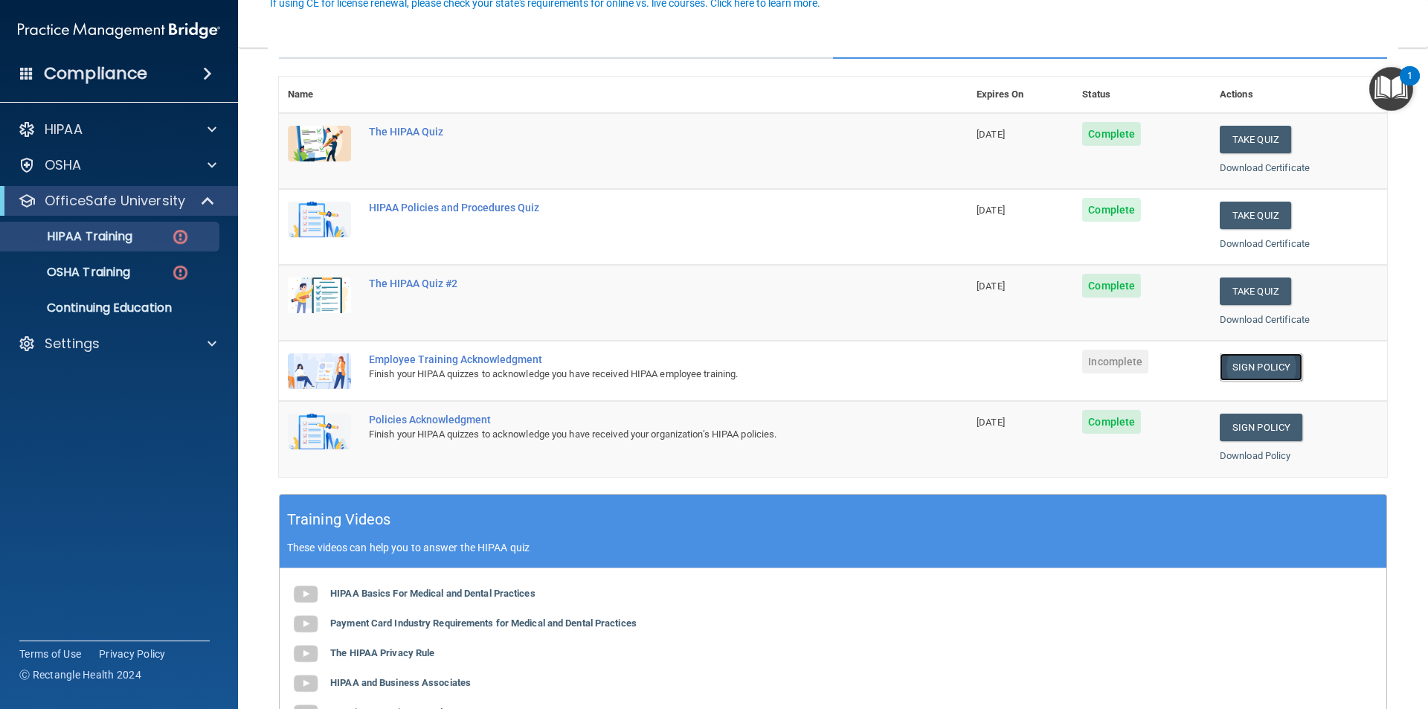
click at [1252, 366] on link "Sign Policy" at bounding box center [1261, 367] width 83 height 28
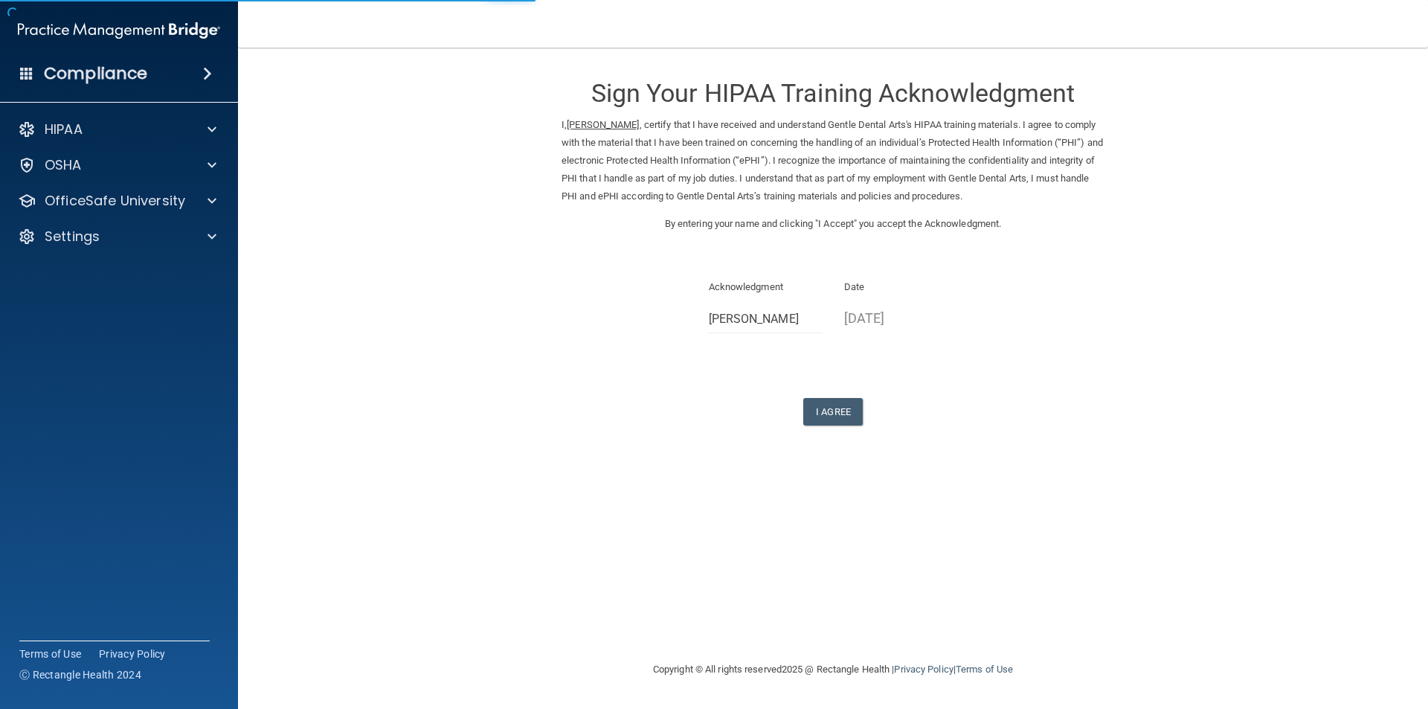
click at [826, 393] on div "Sign Your HIPAA Training Acknowledgment I, Lindsay Ingalls , certify that I hav…" at bounding box center [832, 243] width 543 height 363
click at [826, 407] on button "I Agree" at bounding box center [832, 412] width 59 height 28
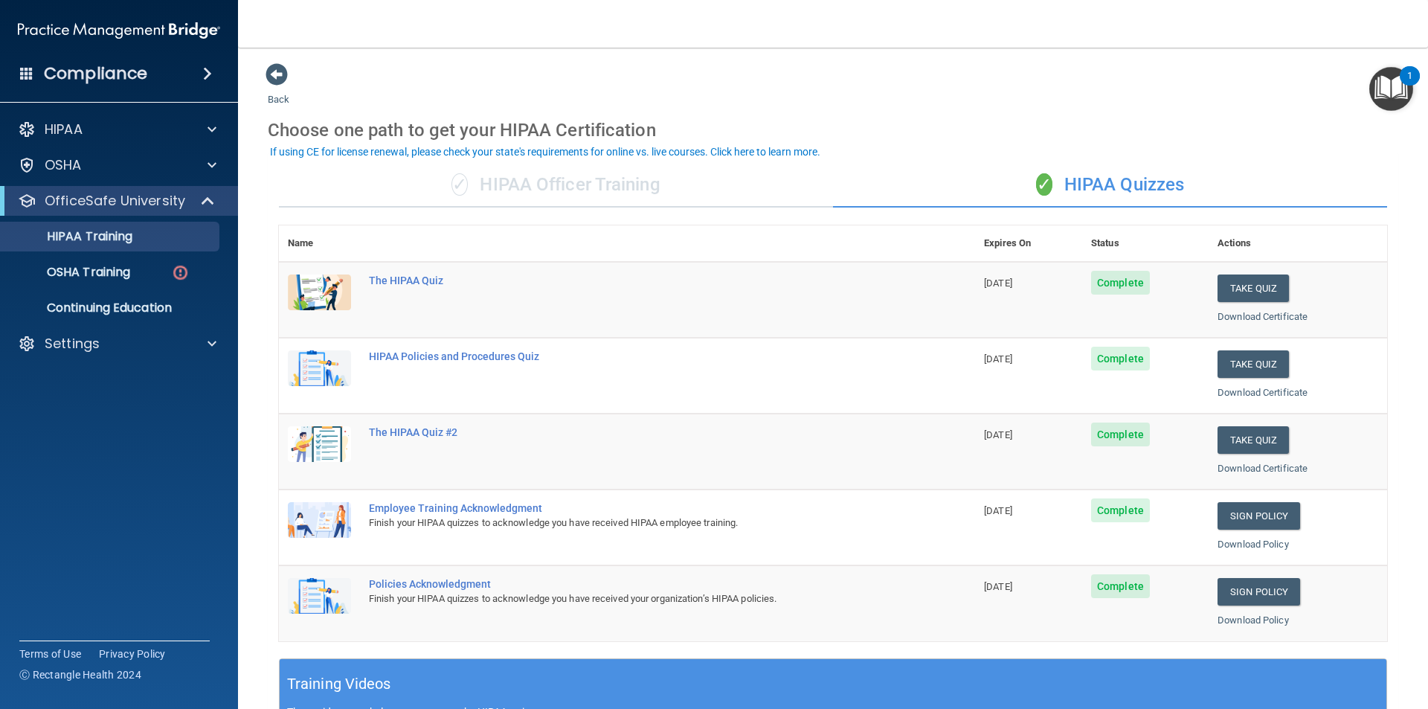
click at [654, 176] on div "✓ HIPAA Officer Training" at bounding box center [556, 185] width 554 height 45
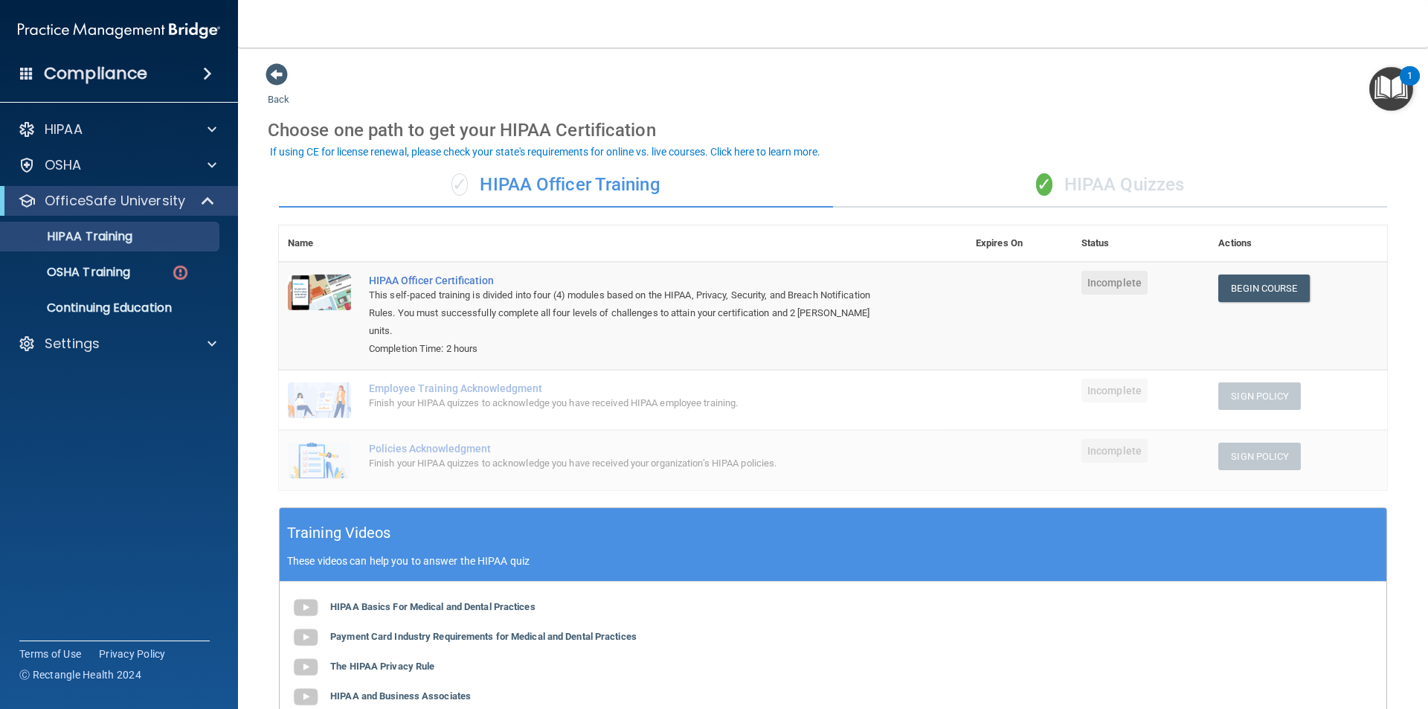
click at [1110, 179] on div "✓ HIPAA Quizzes" at bounding box center [1110, 185] width 554 height 45
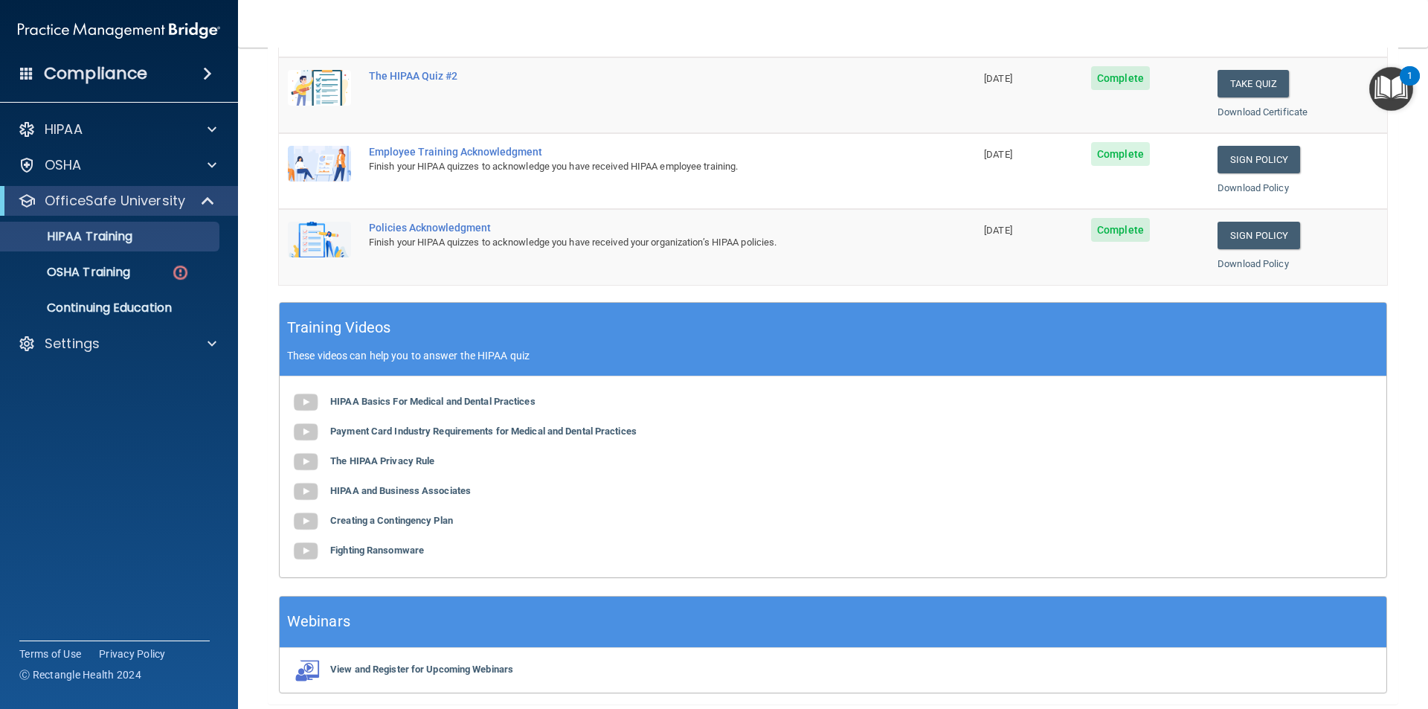
scroll to position [263, 0]
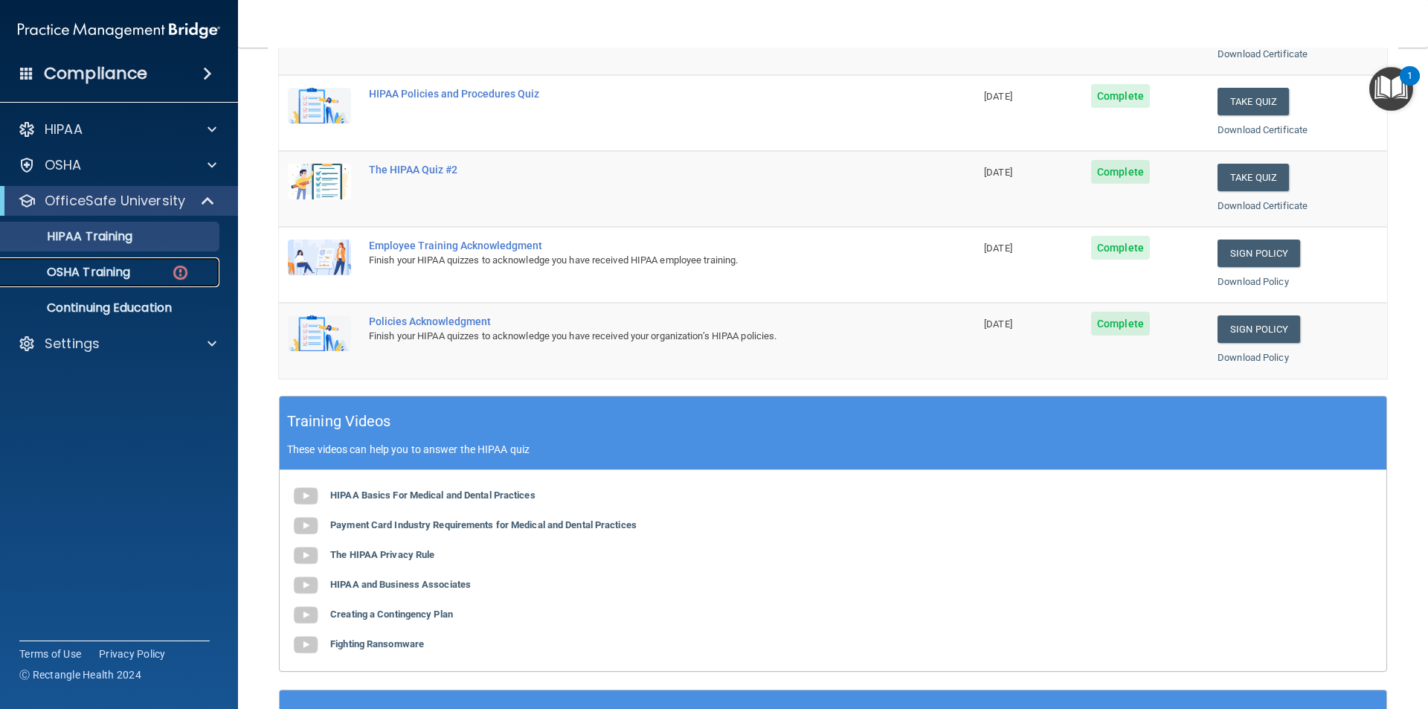
click at [86, 265] on p "OSHA Training" at bounding box center [70, 272] width 120 height 15
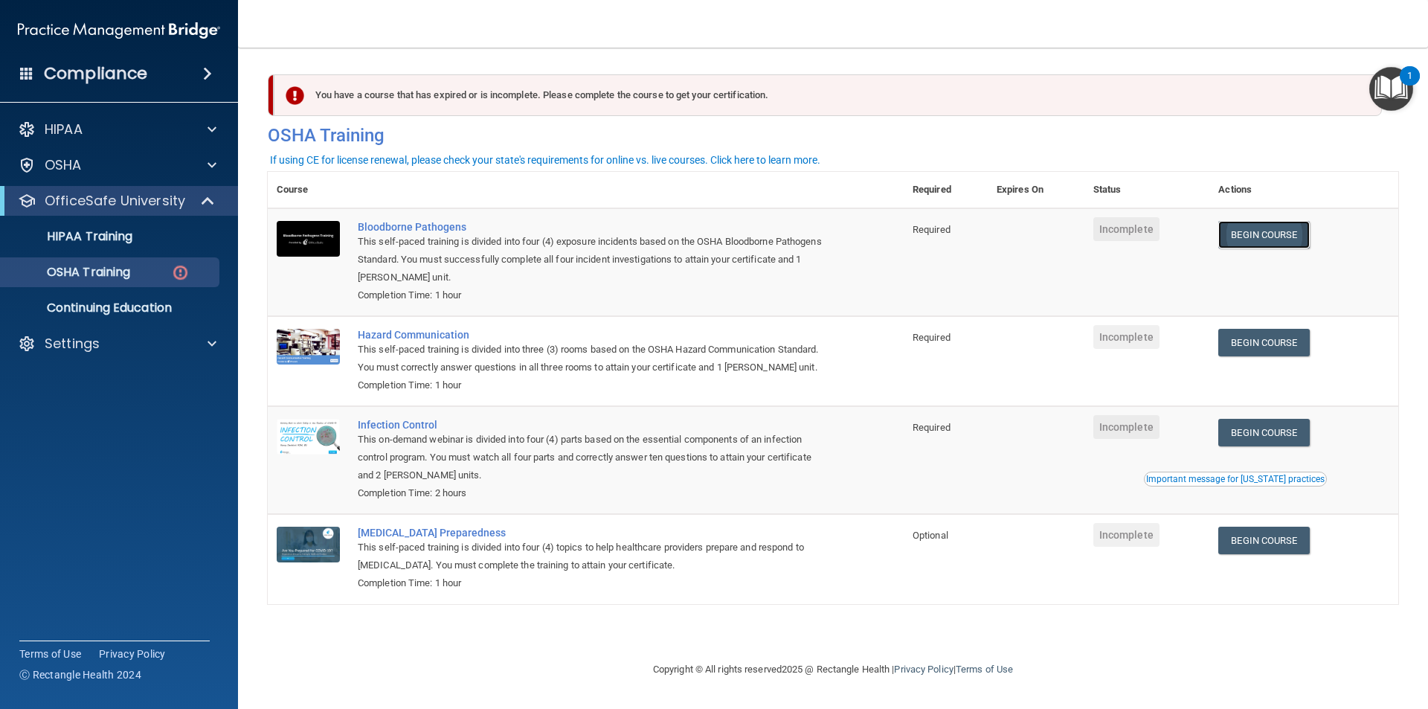
click at [1261, 229] on link "Begin Course" at bounding box center [1263, 235] width 91 height 28
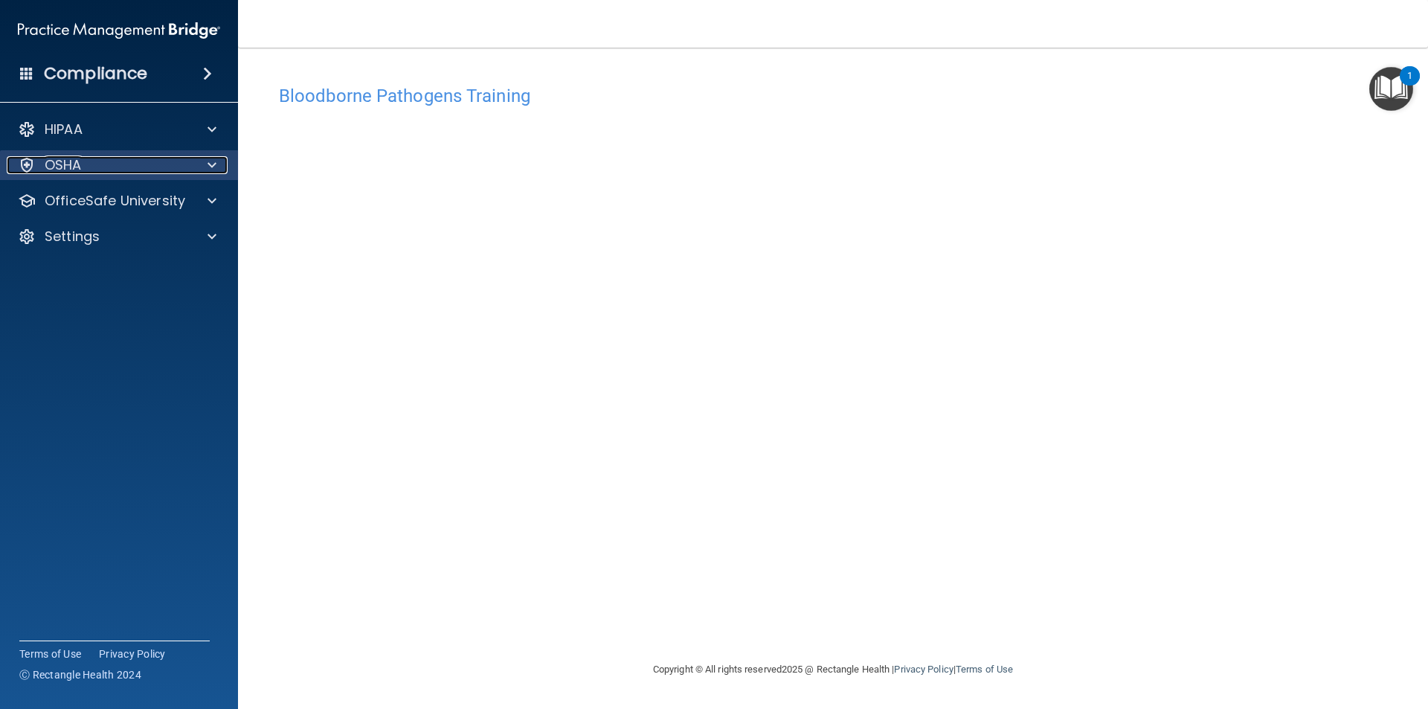
click at [137, 173] on div "OSHA" at bounding box center [99, 165] width 184 height 18
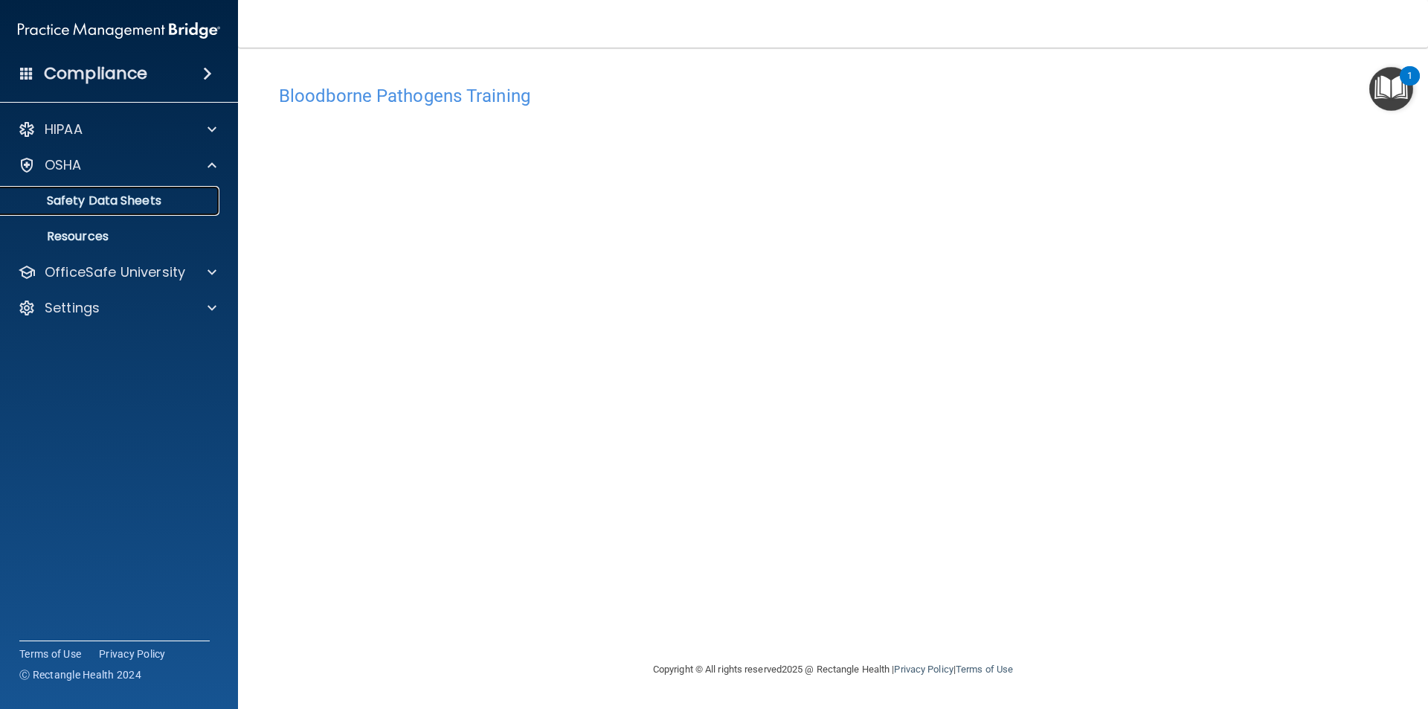
click at [136, 202] on p "Safety Data Sheets" at bounding box center [111, 200] width 203 height 15
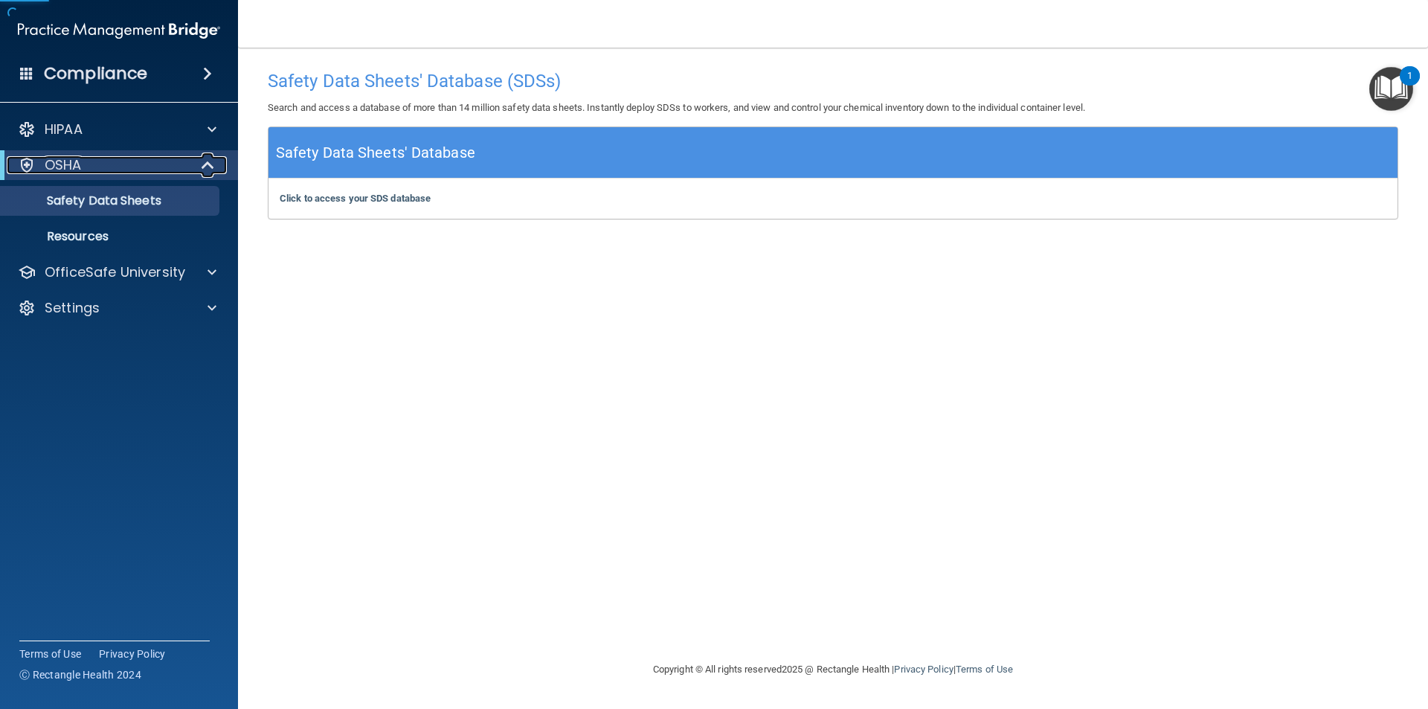
click at [146, 168] on div "OSHA" at bounding box center [99, 165] width 184 height 18
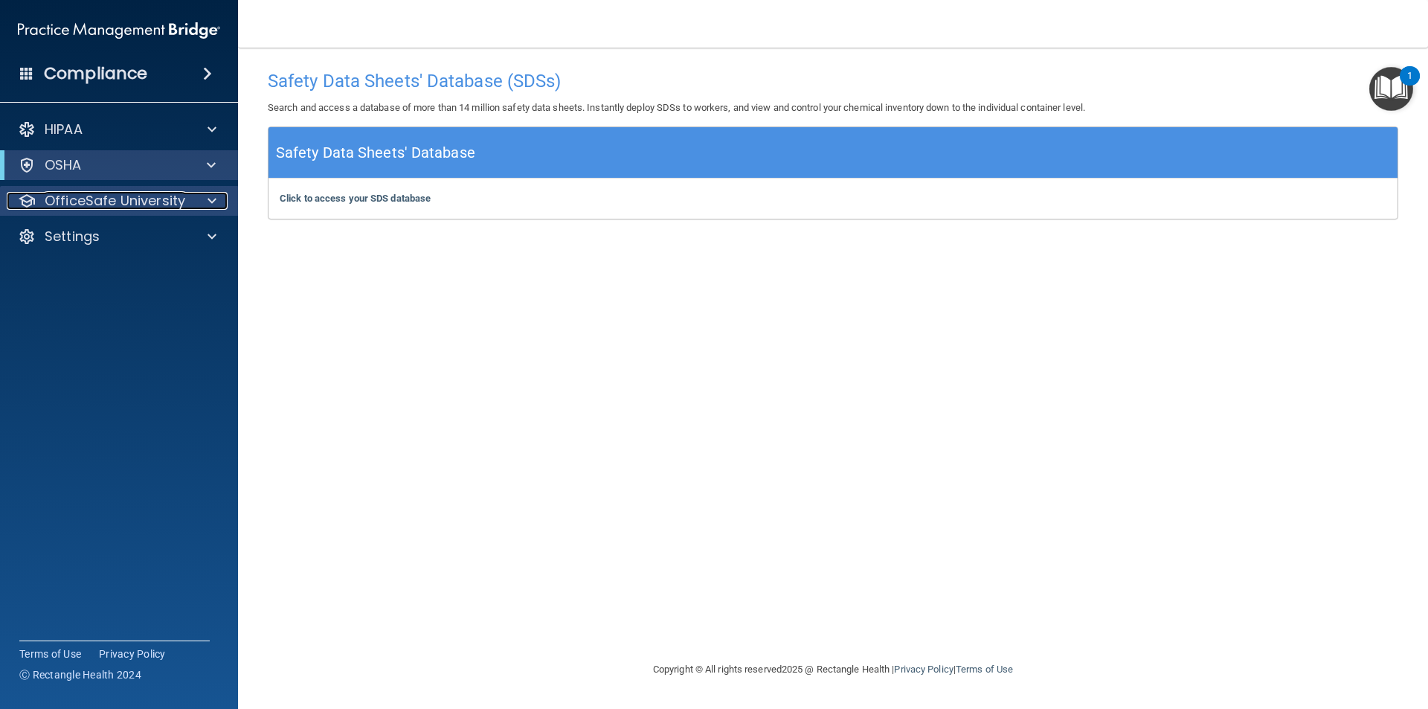
click at [129, 200] on p "OfficeSafe University" at bounding box center [115, 201] width 141 height 18
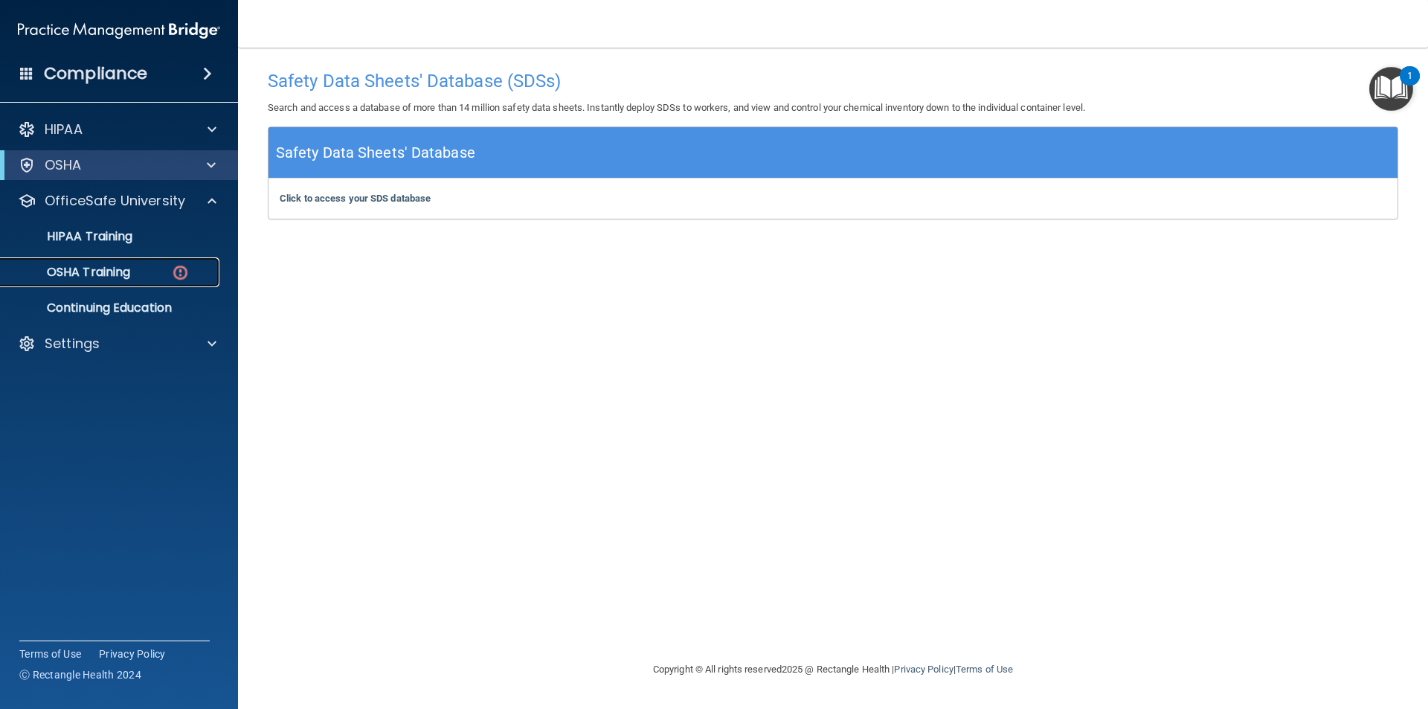
click at [139, 269] on div "OSHA Training" at bounding box center [111, 272] width 203 height 15
